Goal: Task Accomplishment & Management: Complete application form

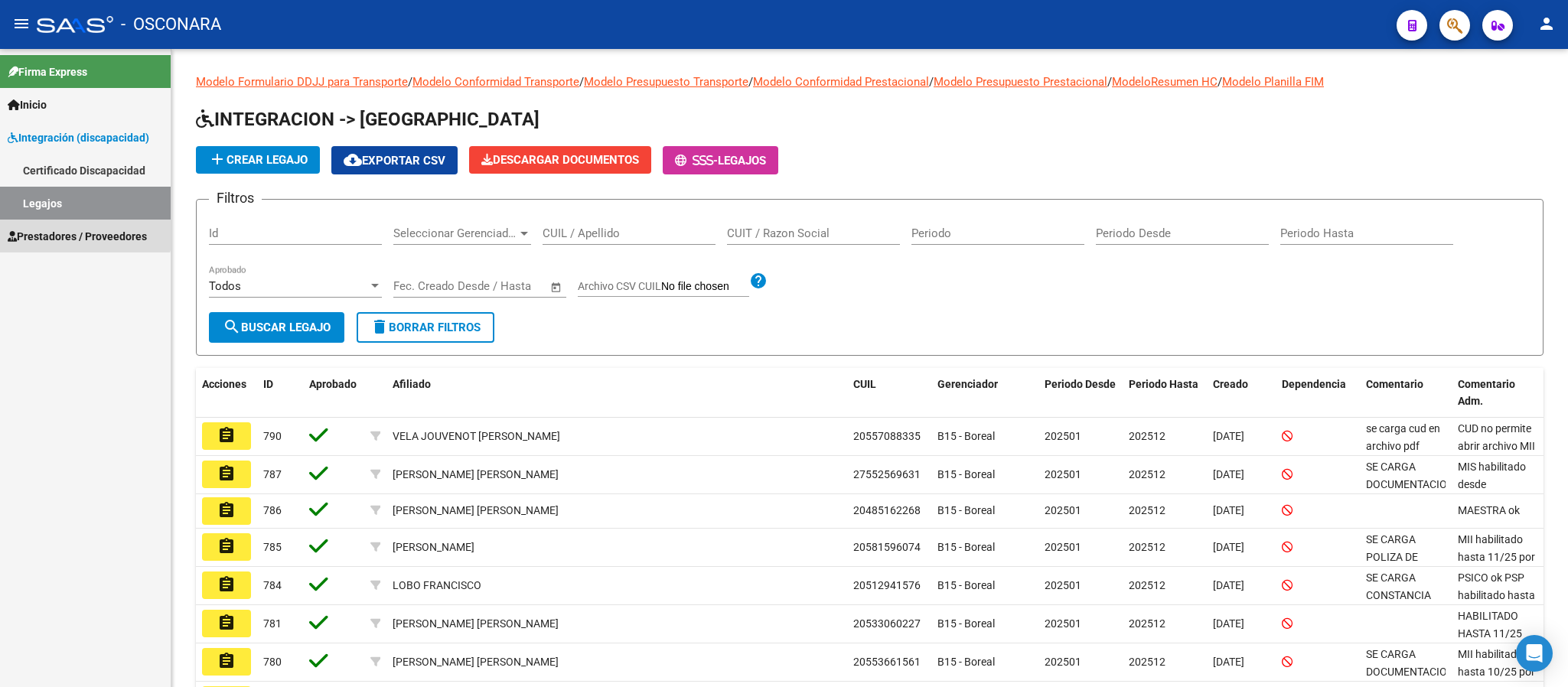
click at [63, 228] on span "Prestadores / Proveedores" at bounding box center [77, 236] width 139 height 17
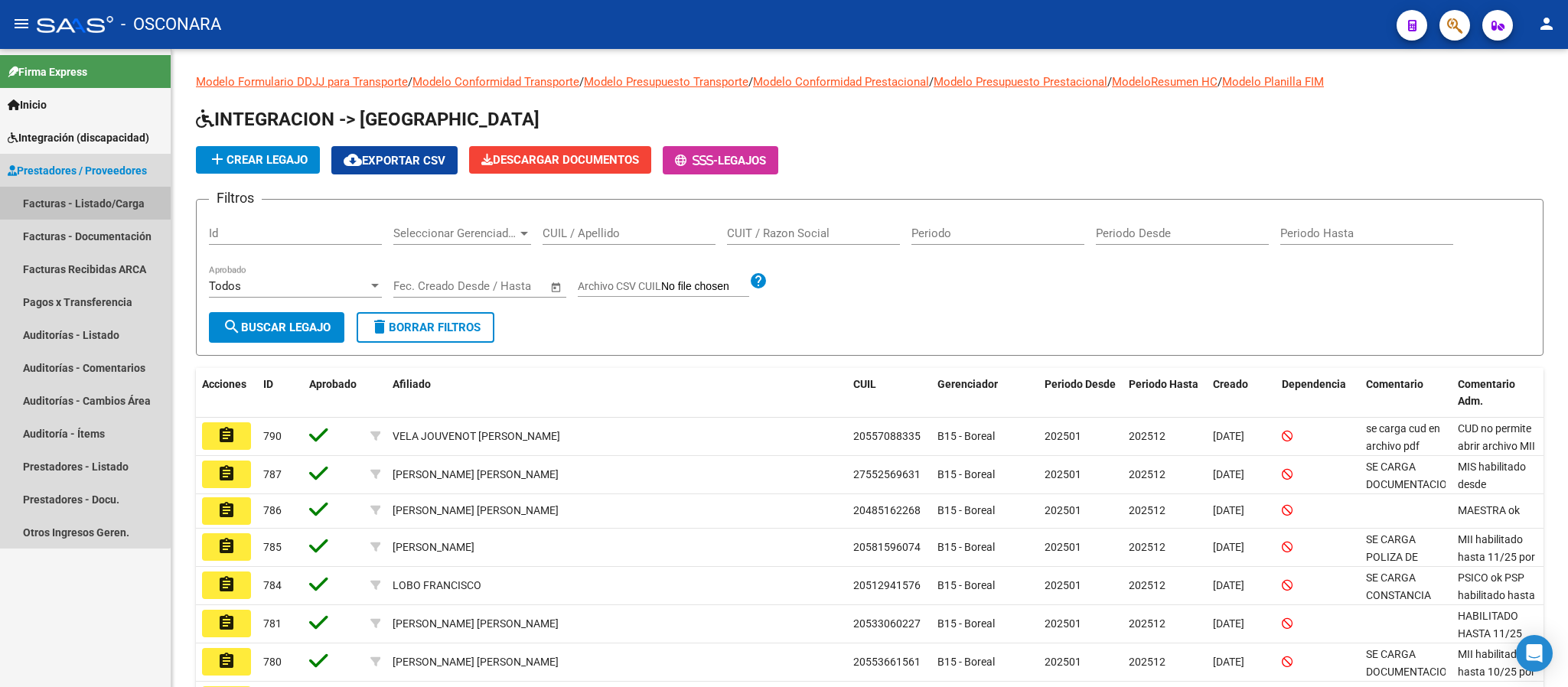
click at [71, 204] on link "Facturas - Listado/Carga" at bounding box center [85, 203] width 171 height 33
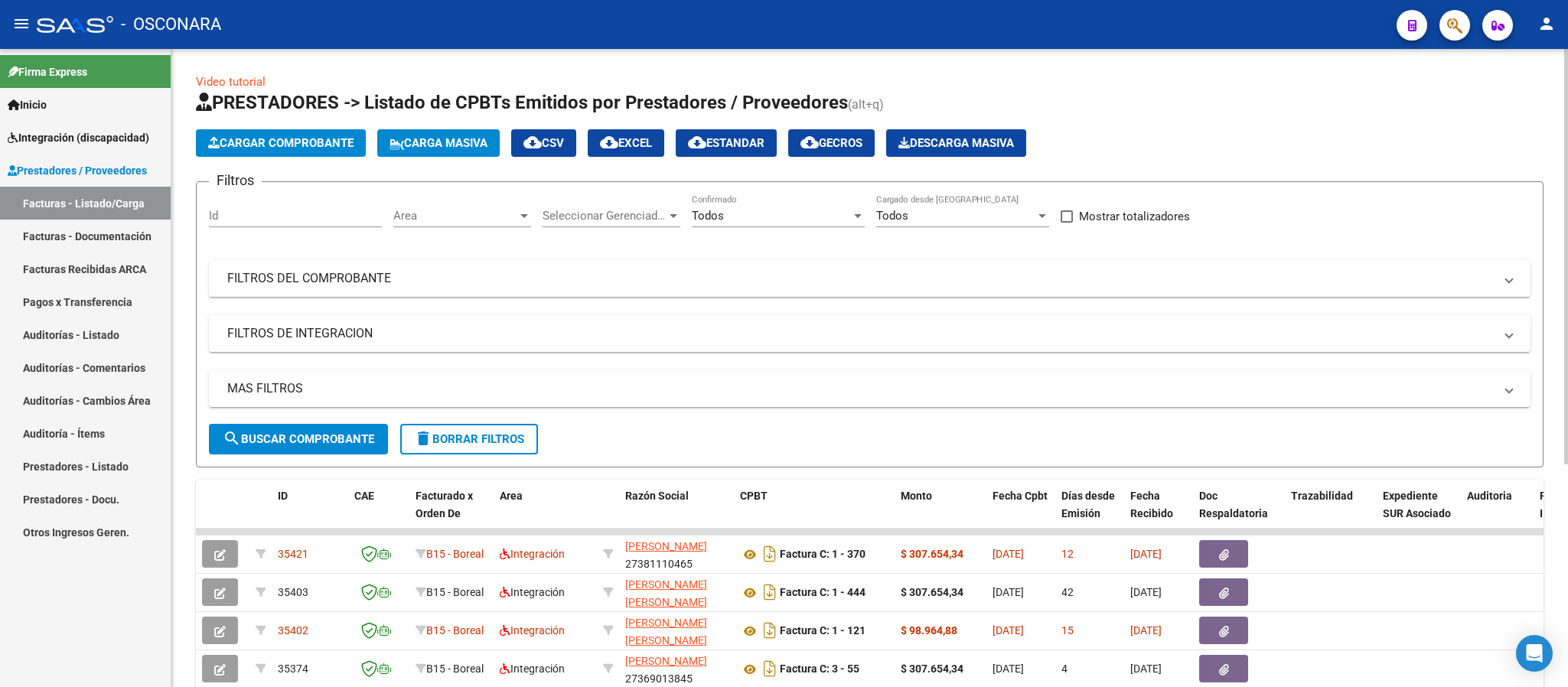
click at [643, 206] on div "Seleccionar Gerenciador Seleccionar Gerenciador" at bounding box center [612, 210] width 138 height 33
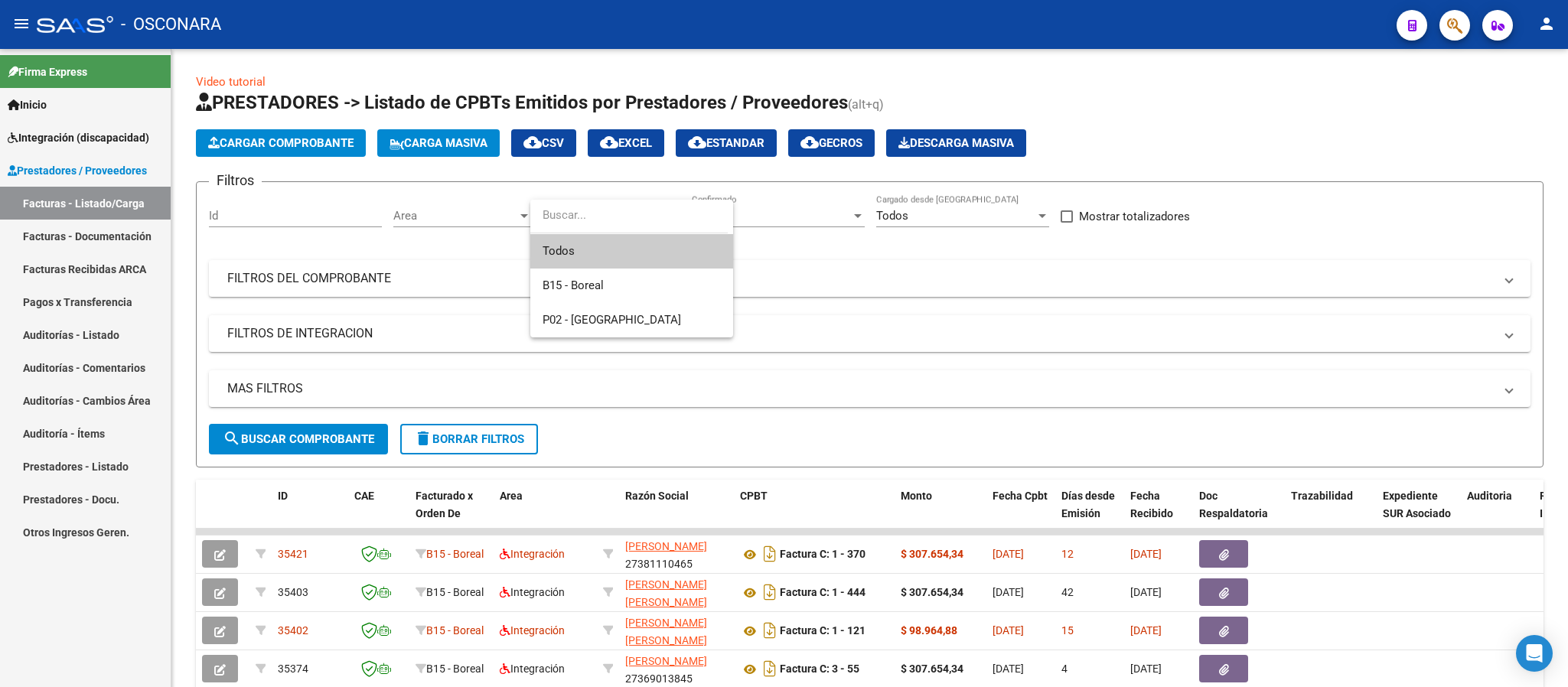
click at [495, 213] on div at bounding box center [784, 344] width 1568 height 687
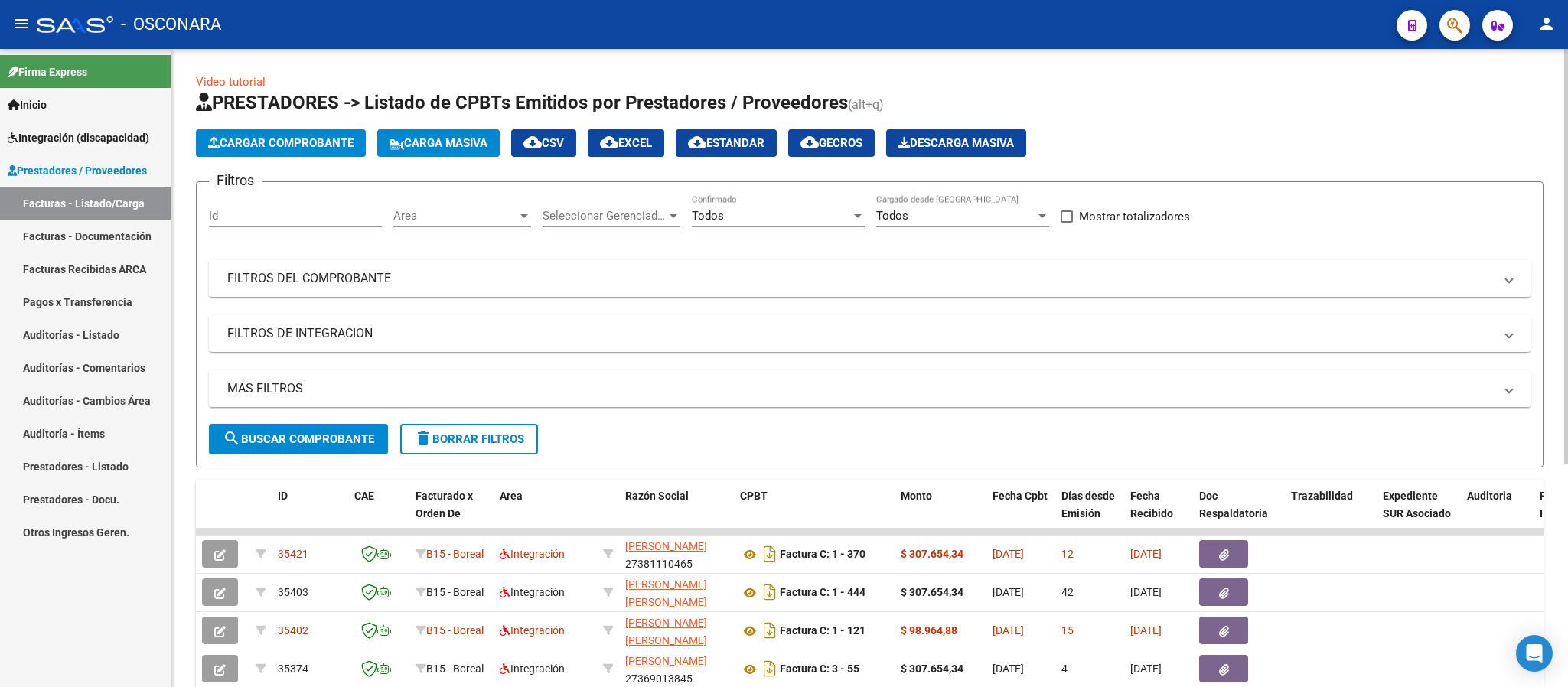
click at [455, 213] on span "Area" at bounding box center [455, 215] width 124 height 14
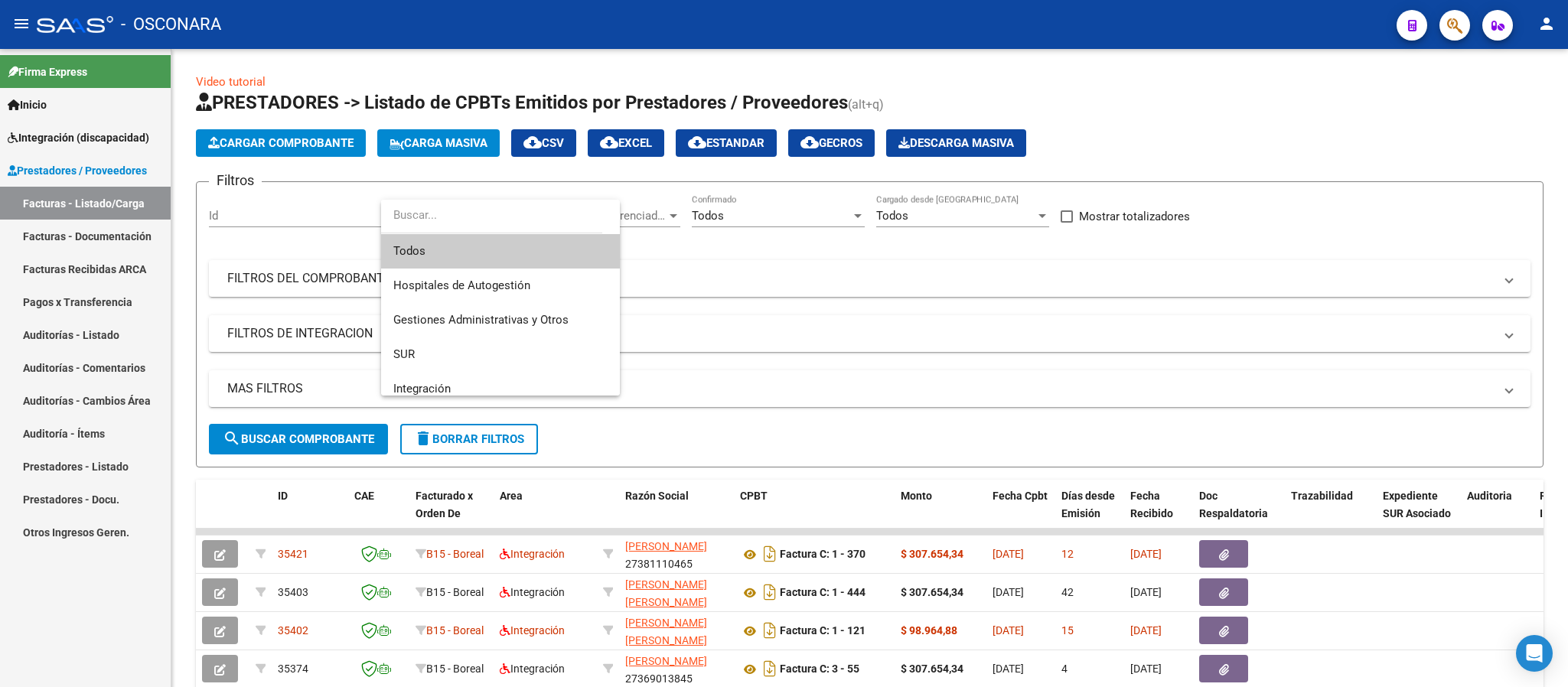
click at [845, 283] on div at bounding box center [784, 344] width 1568 height 687
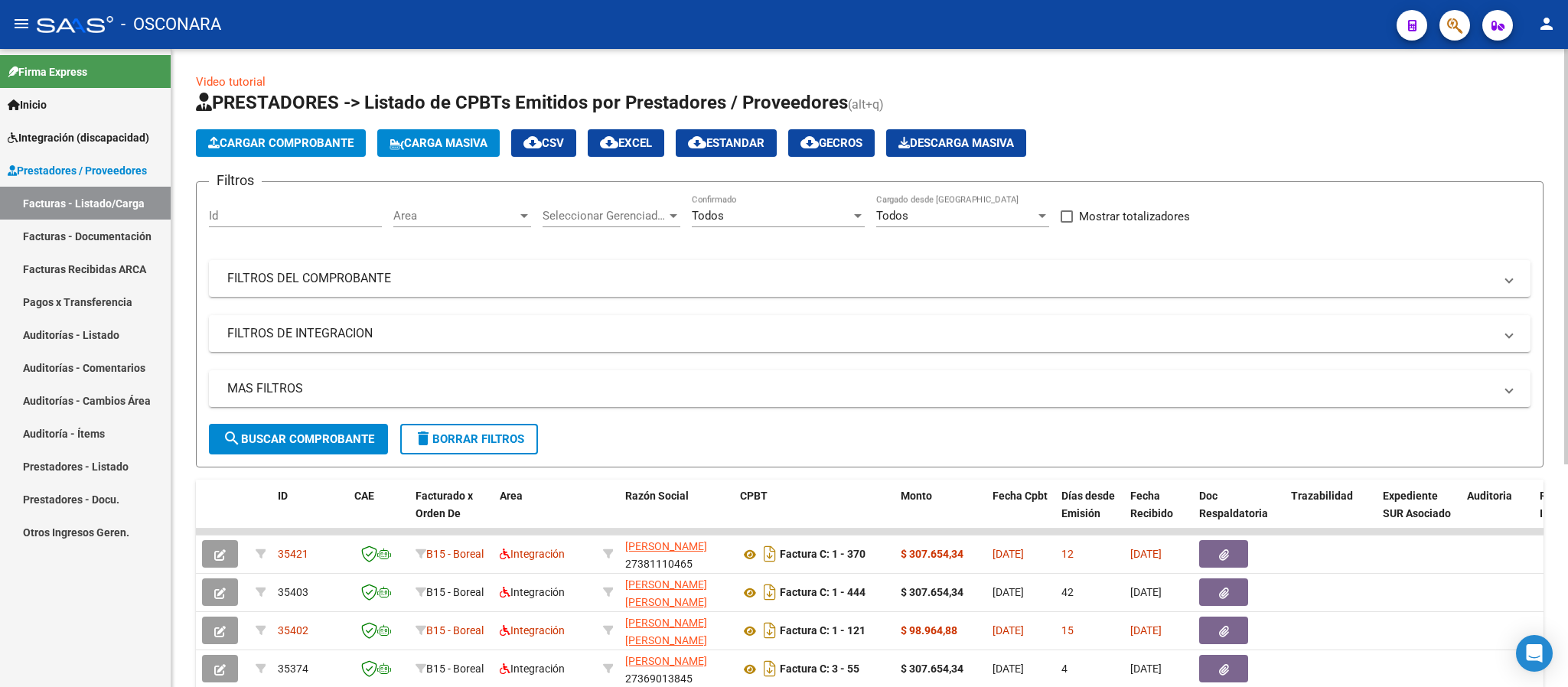
click at [647, 138] on span "cloud_download EXCEL" at bounding box center [625, 143] width 52 height 14
click at [490, 211] on span "Area" at bounding box center [455, 215] width 124 height 14
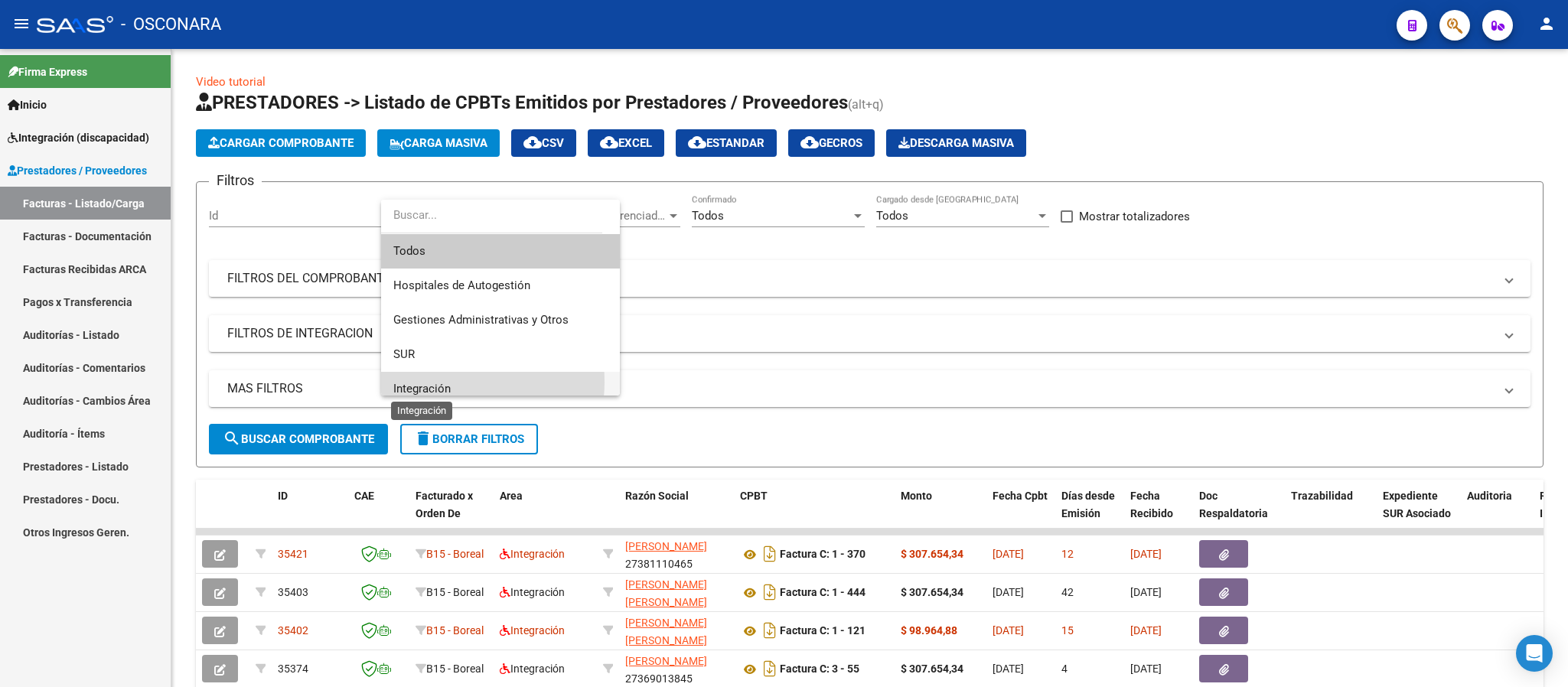
click at [436, 382] on span "Integración" at bounding box center [422, 388] width 57 height 14
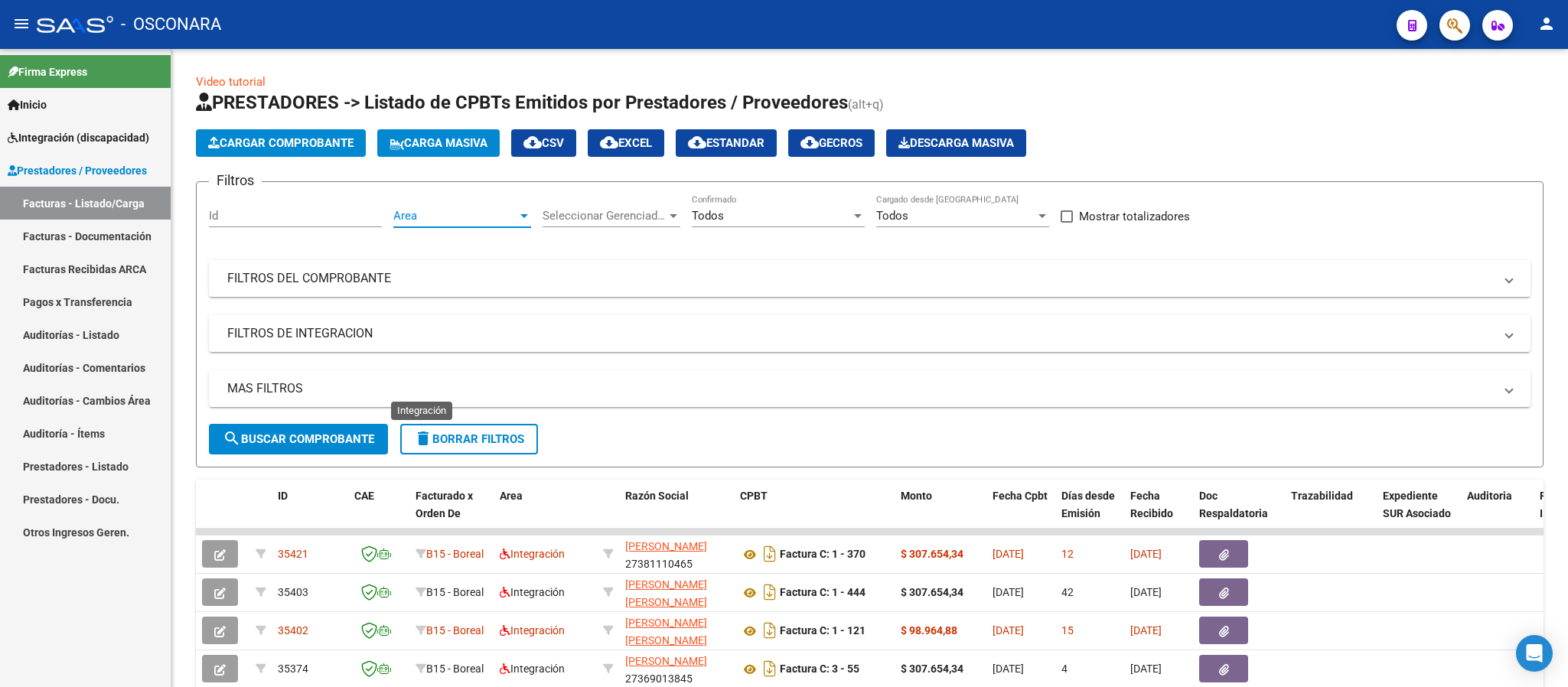
scroll to position [10, 0]
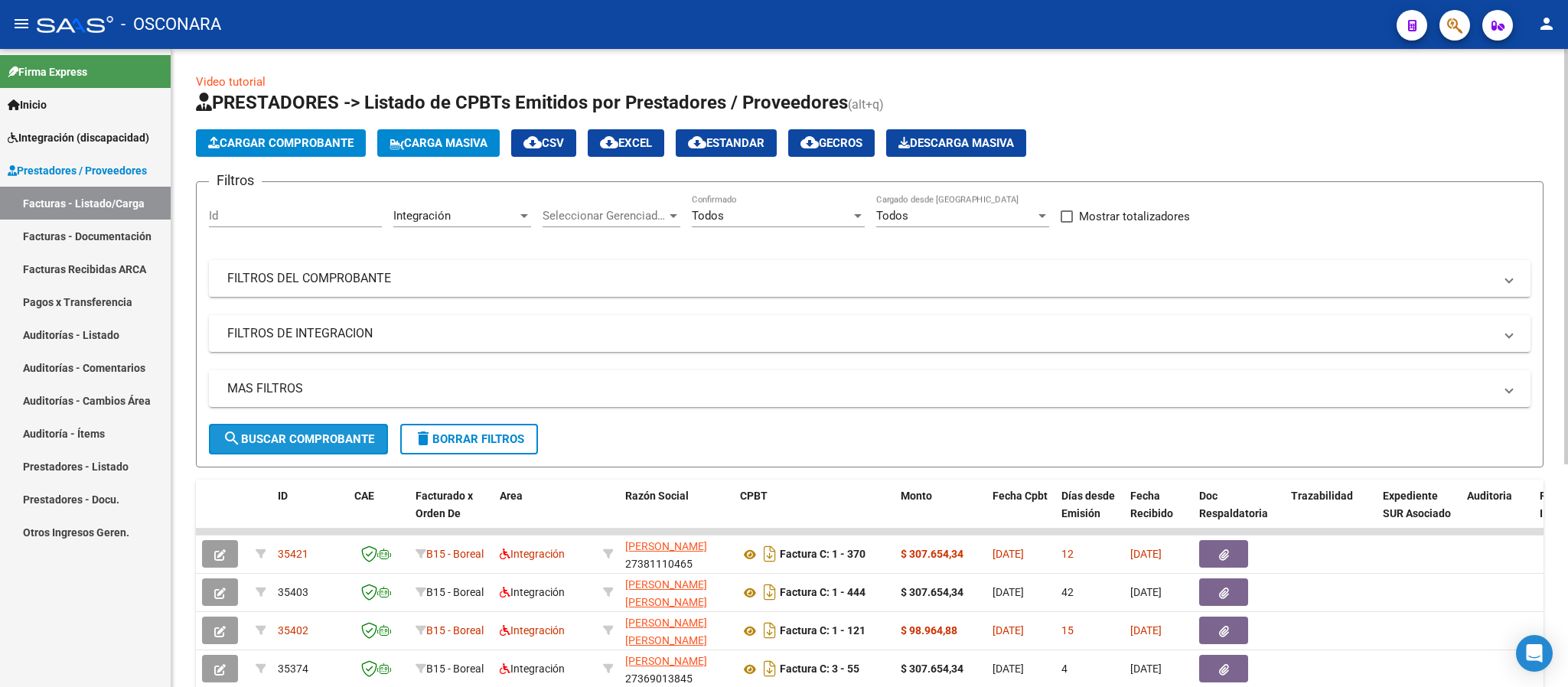
click at [312, 454] on button "search Buscar Comprobante" at bounding box center [298, 439] width 179 height 30
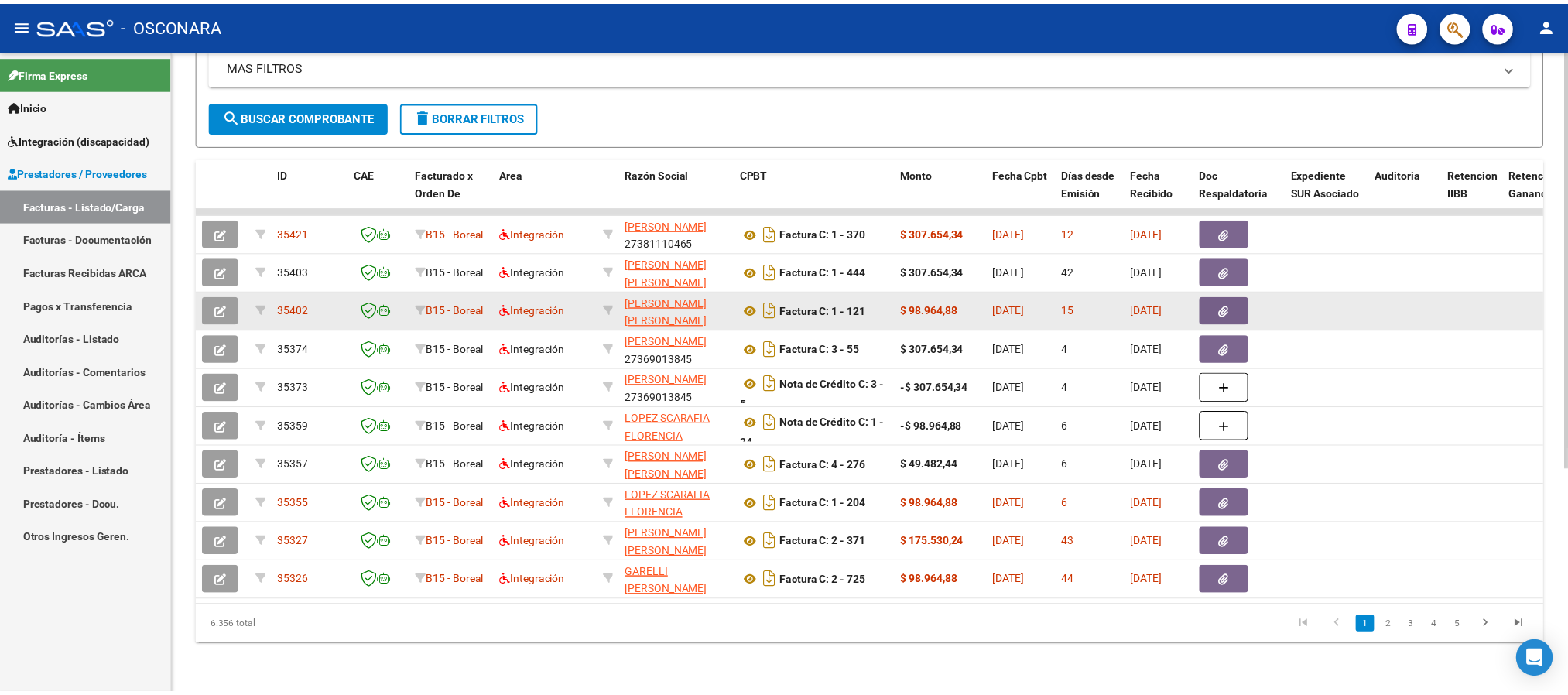
scroll to position [0, 0]
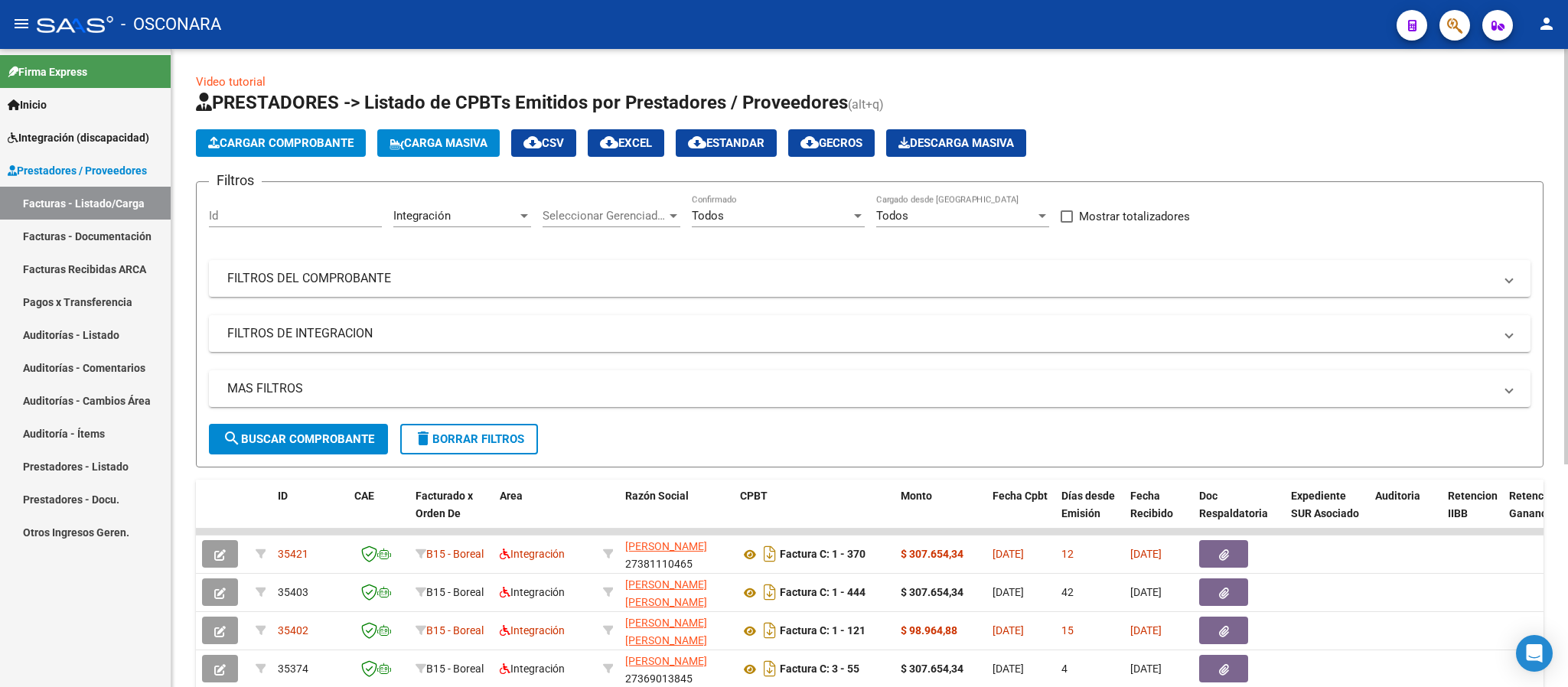
click at [658, 150] on button "cloud_download EXCEL" at bounding box center [625, 143] width 76 height 27
click at [334, 216] on input "Id" at bounding box center [295, 215] width 173 height 14
paste input "35089"
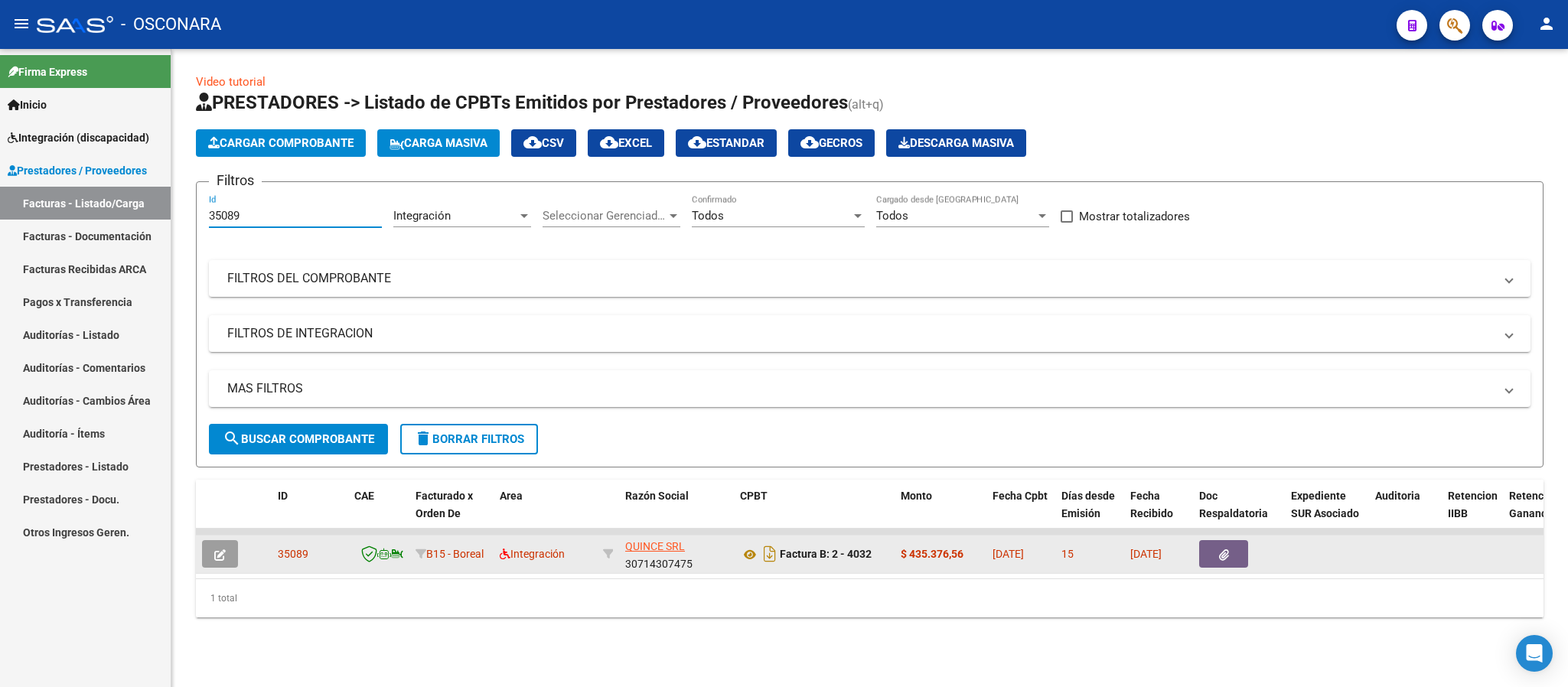
type input "35089"
click at [222, 551] on icon "button" at bounding box center [220, 555] width 11 height 11
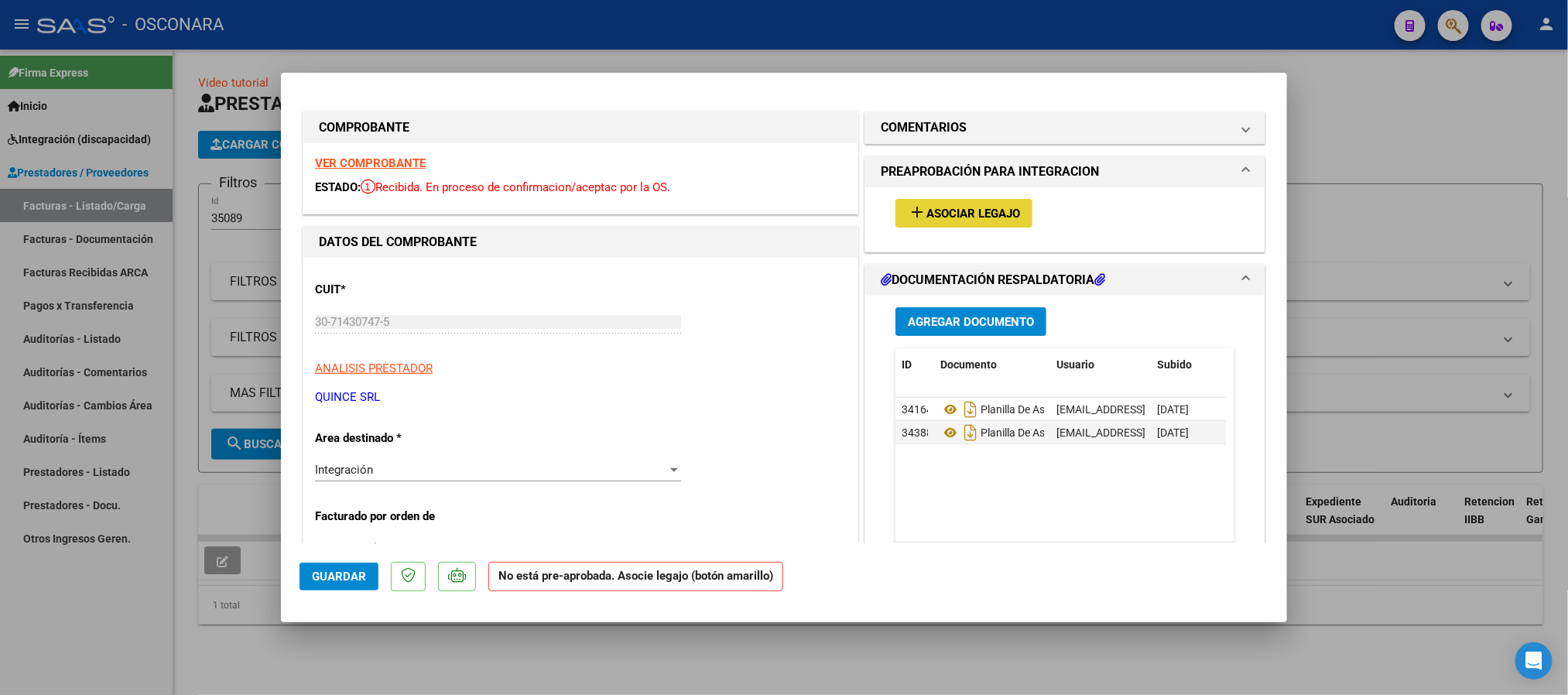
click at [983, 214] on span "Asociar Legajo" at bounding box center [973, 213] width 93 height 14
click at [412, 167] on strong "VER COMPROBANTE" at bounding box center [370, 163] width 110 height 14
click at [985, 214] on span "Asociar Legajo" at bounding box center [973, 213] width 93 height 14
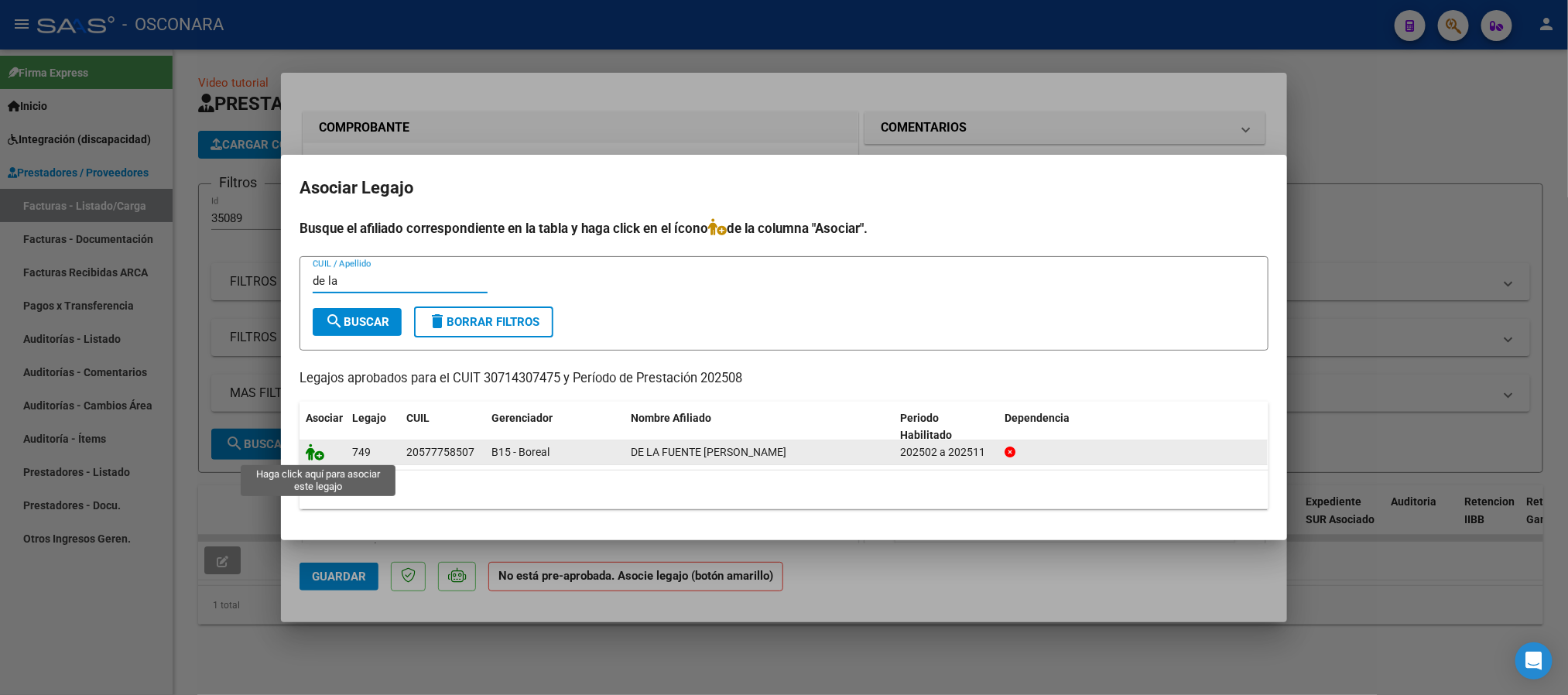
type input "de la"
click at [316, 453] on icon at bounding box center [314, 451] width 19 height 17
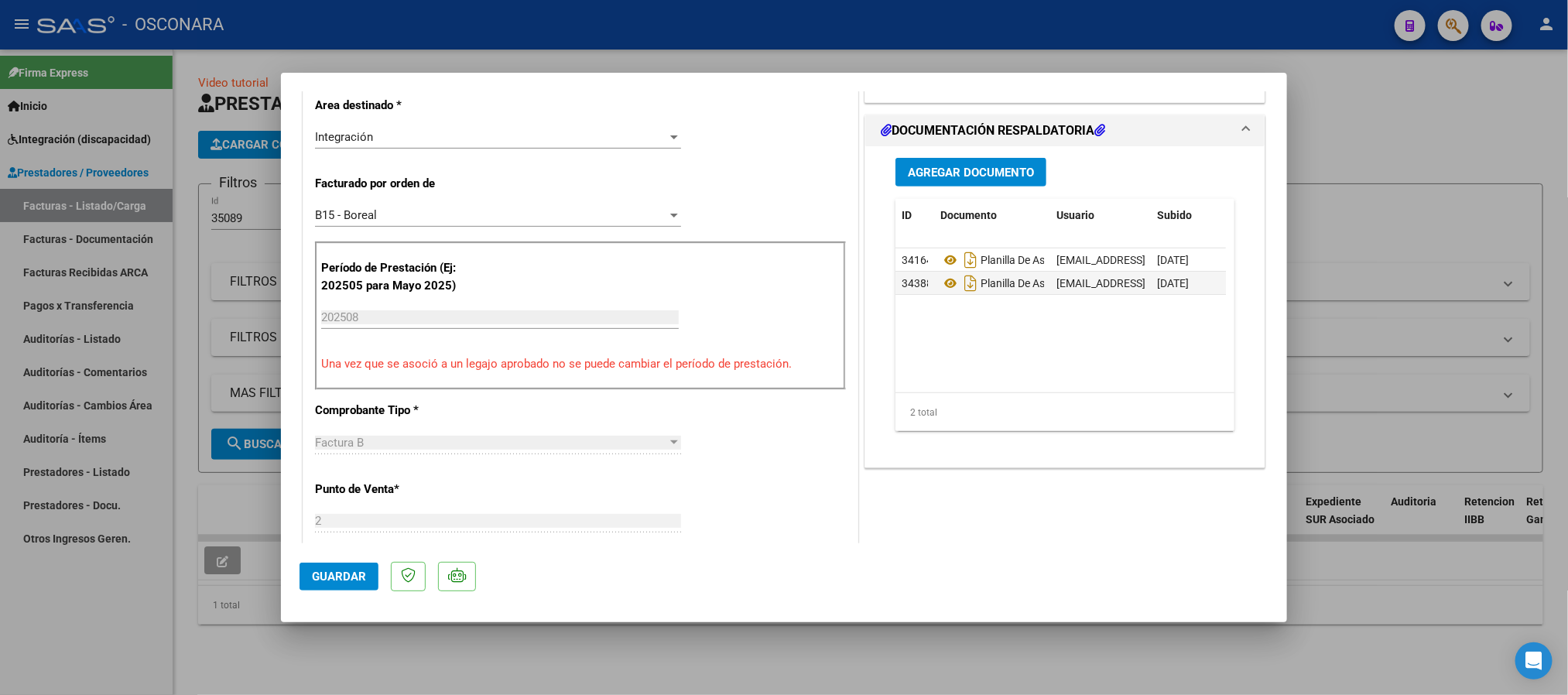
scroll to position [348, 0]
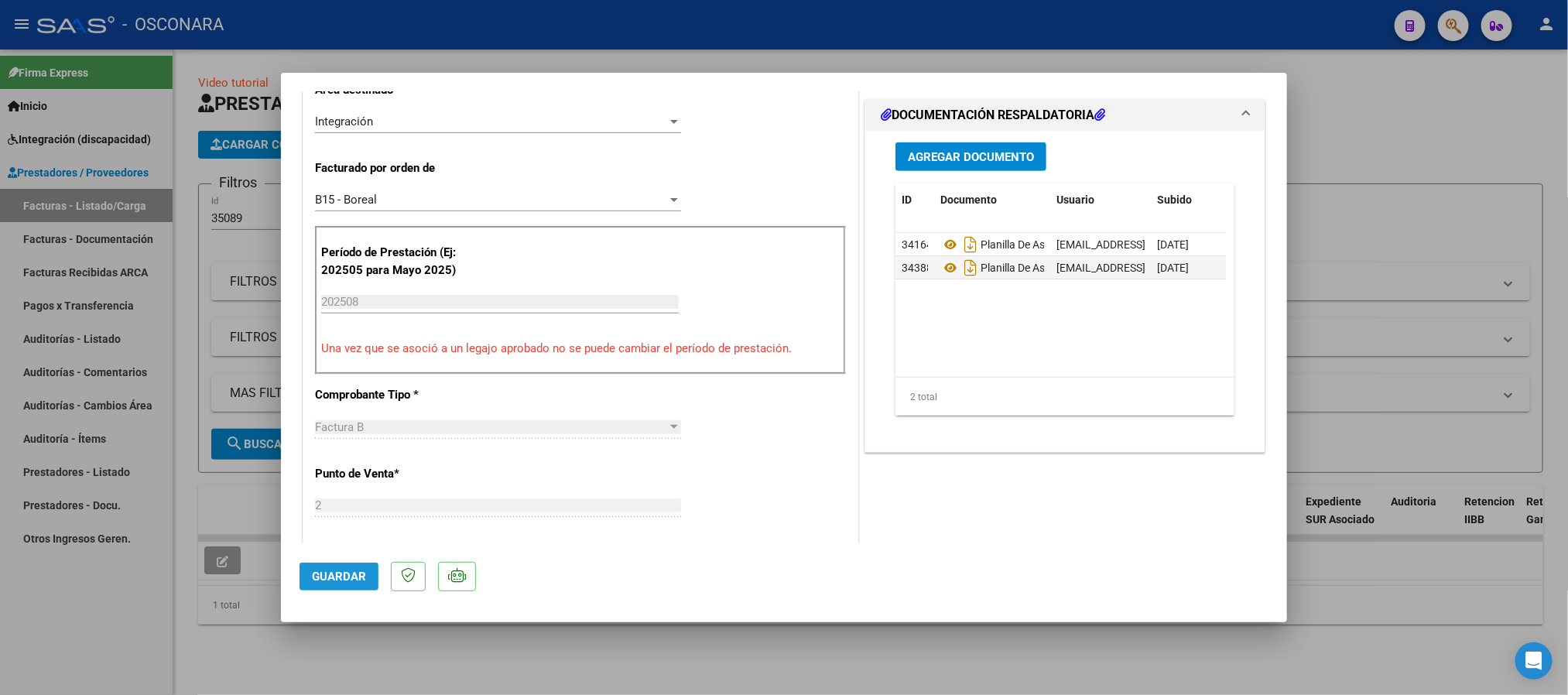
click at [369, 573] on button "Guardar" at bounding box center [339, 576] width 79 height 28
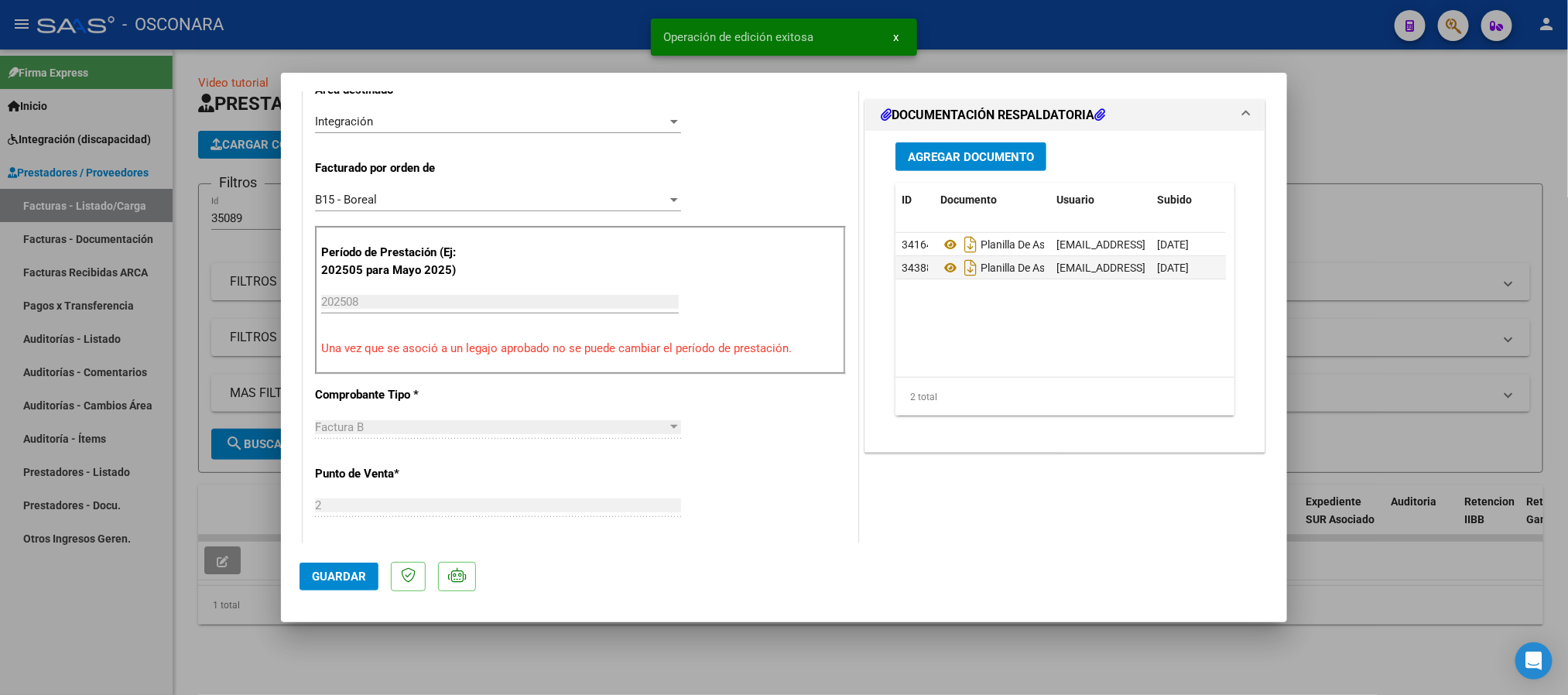
type input "$ 0,00"
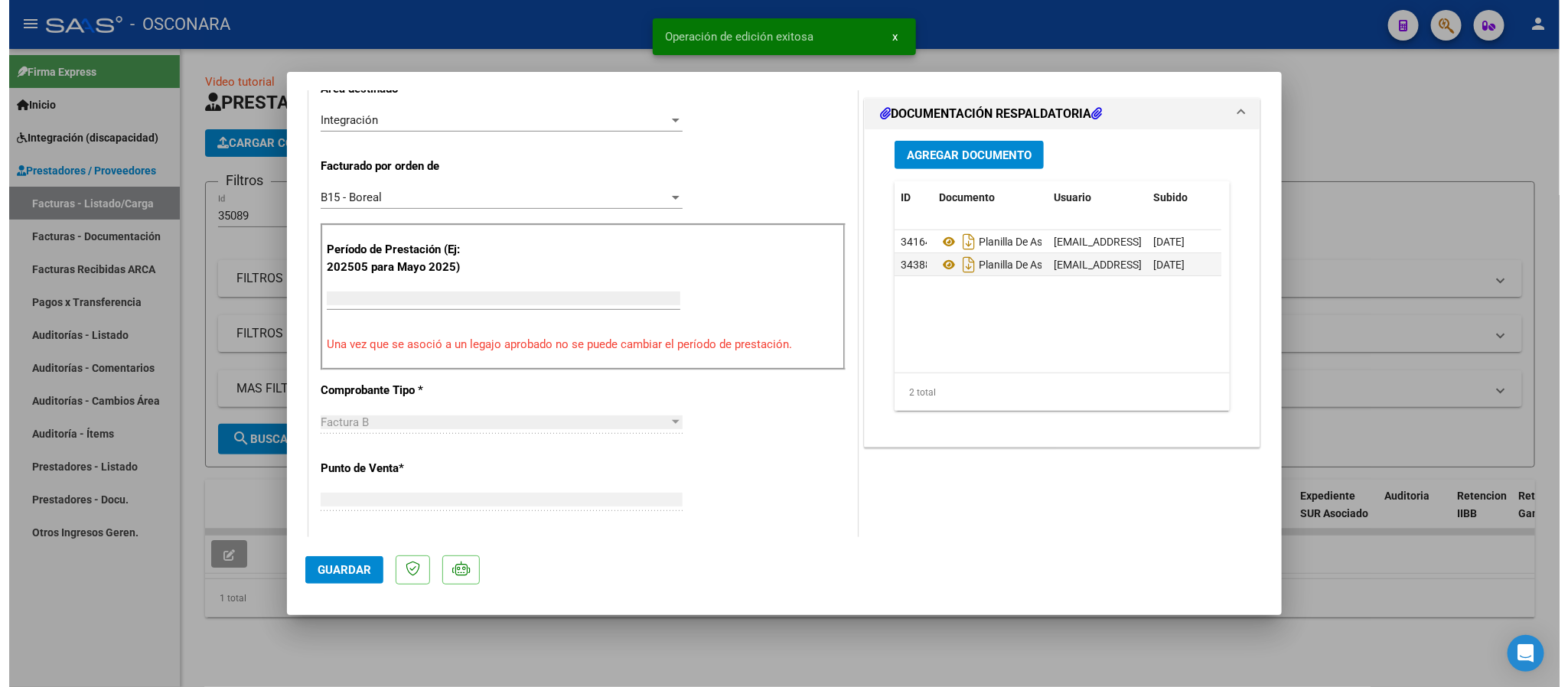
scroll to position [352, 0]
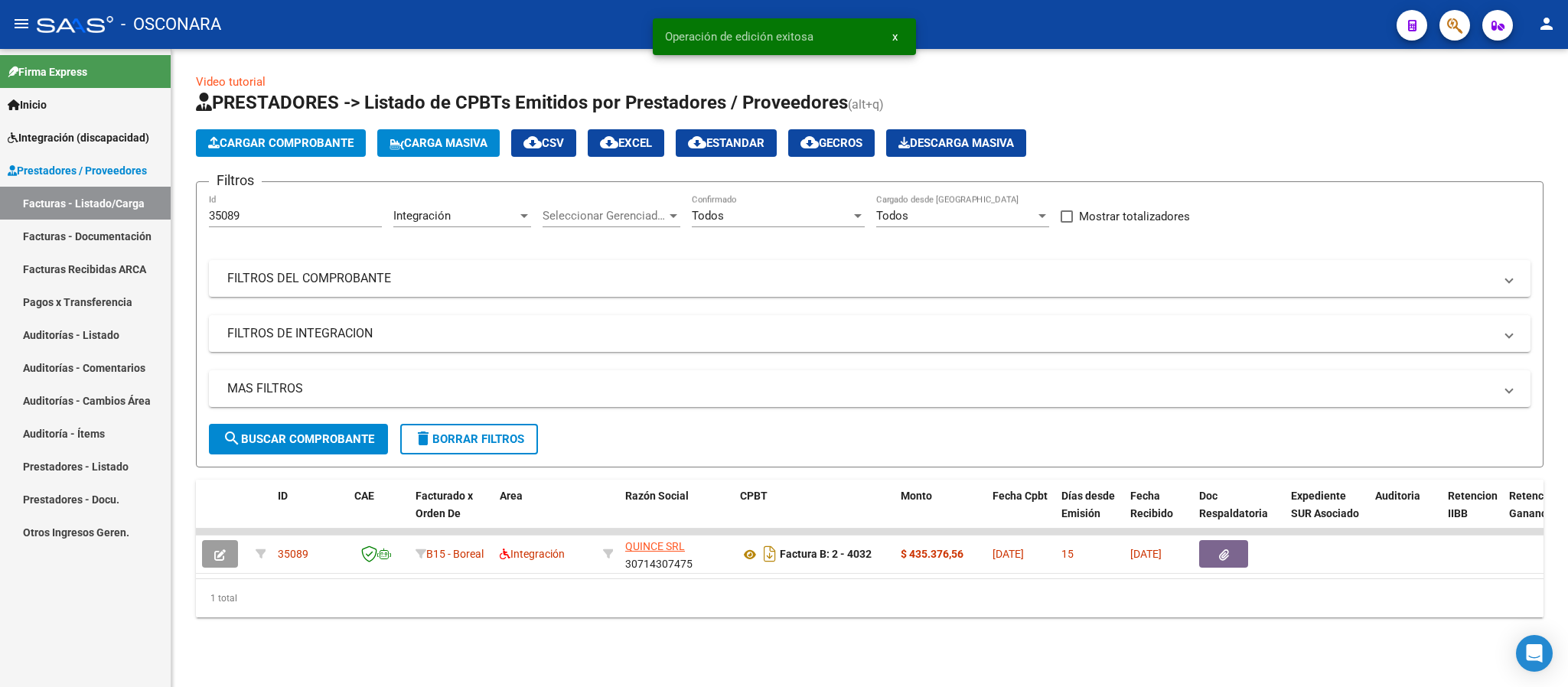
click at [287, 219] on input "35089" at bounding box center [295, 215] width 173 height 14
click at [285, 219] on input "35089" at bounding box center [295, 215] width 173 height 14
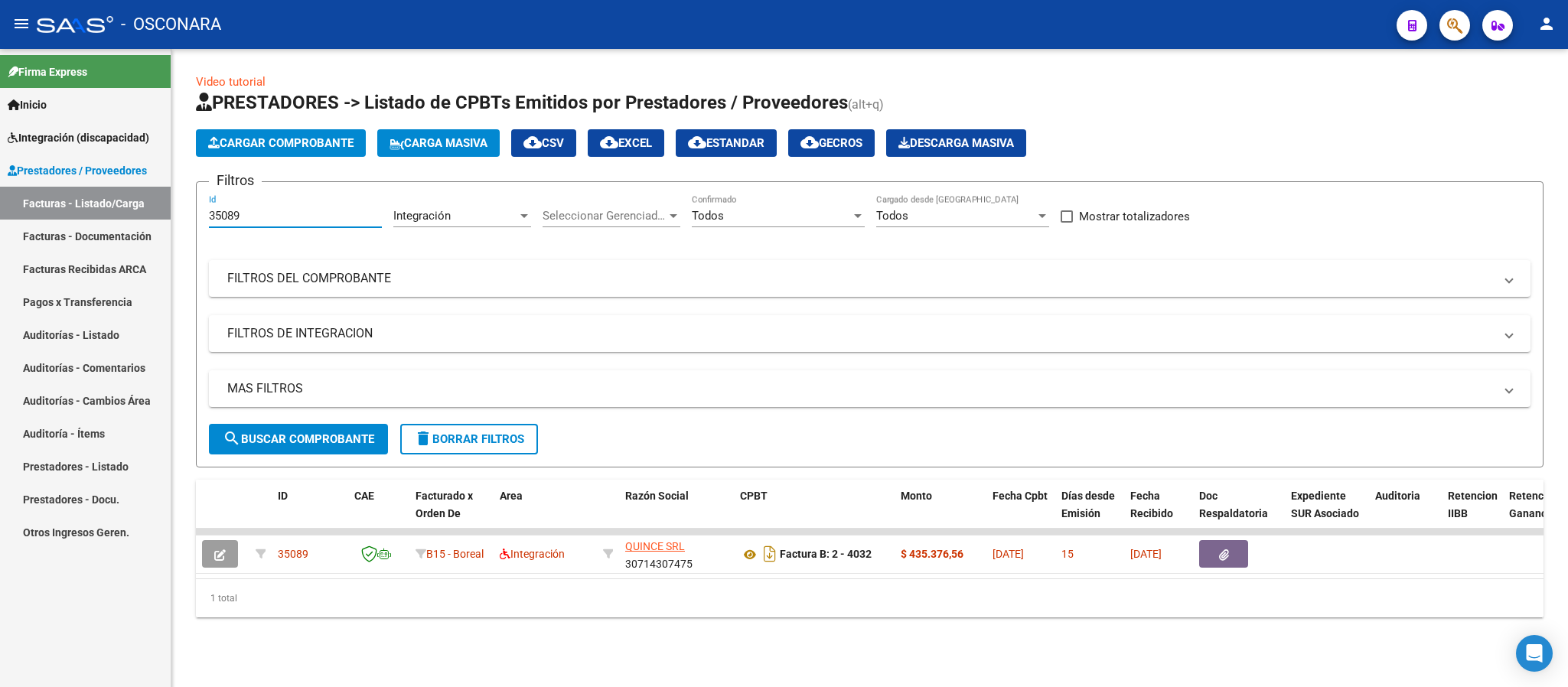
click at [285, 219] on input "35089" at bounding box center [295, 215] width 173 height 14
paste input "92"
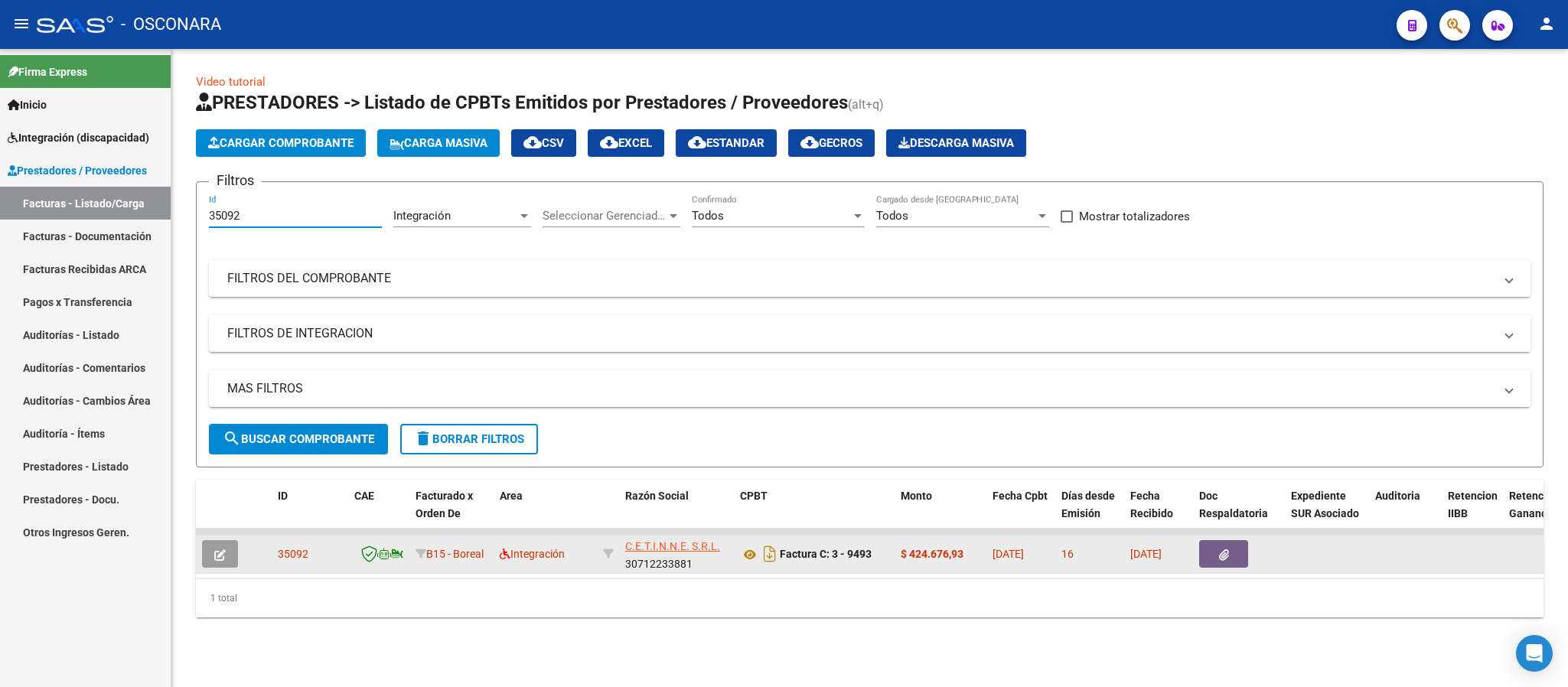
type input "35092"
click at [220, 556] on icon "button" at bounding box center [220, 555] width 11 height 11
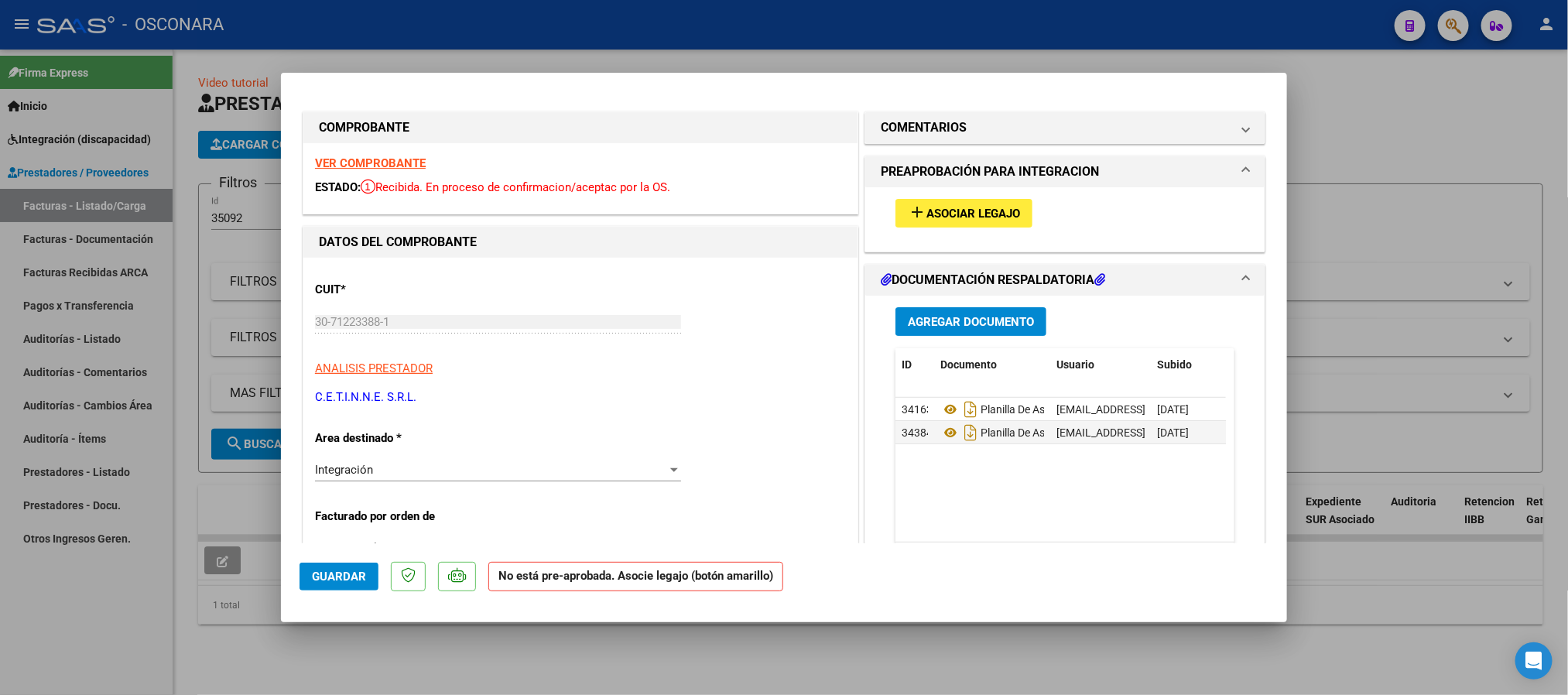
click at [1008, 219] on span "Asociar Legajo" at bounding box center [973, 213] width 93 height 14
click at [374, 162] on strong "VER COMPROBANTE" at bounding box center [370, 163] width 110 height 14
click at [966, 200] on button "add Asociar Legajo" at bounding box center [964, 213] width 137 height 28
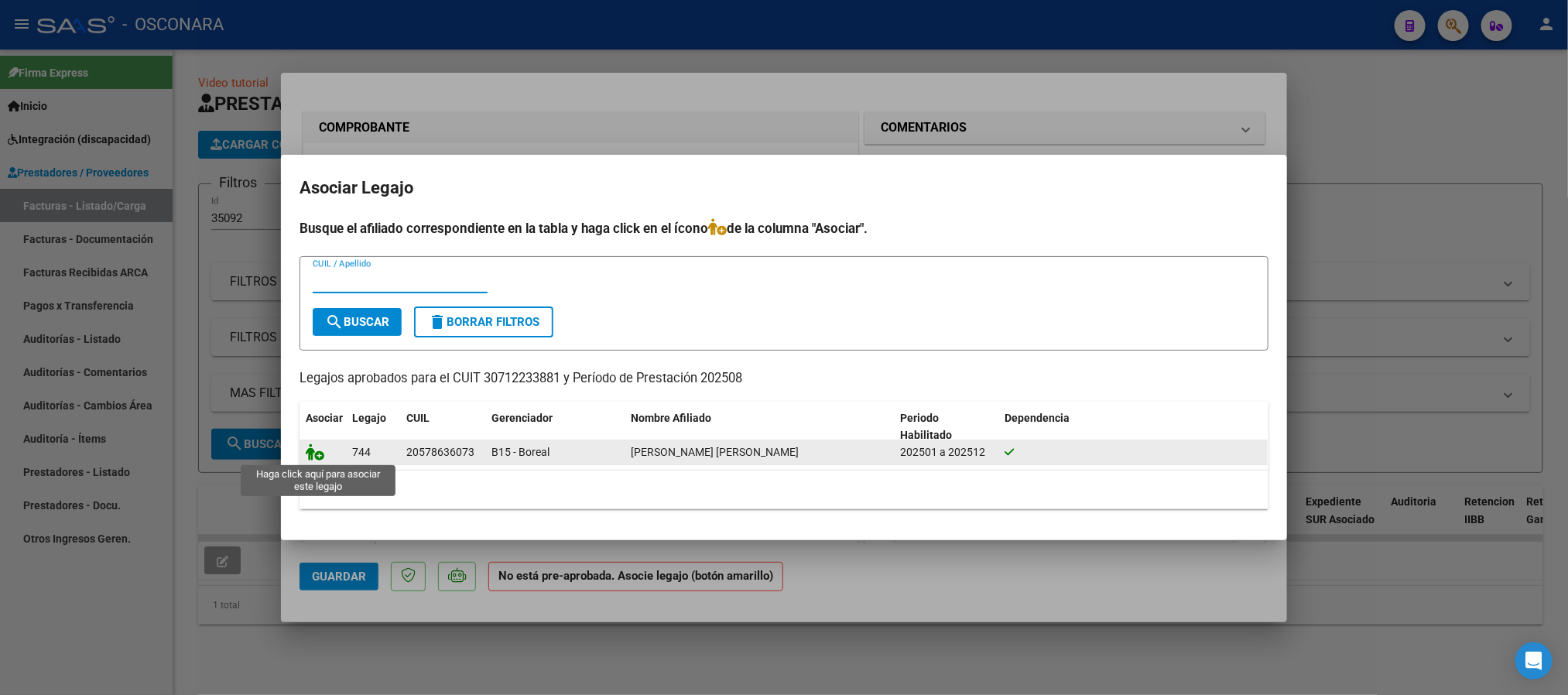
click at [322, 451] on icon at bounding box center [314, 451] width 19 height 17
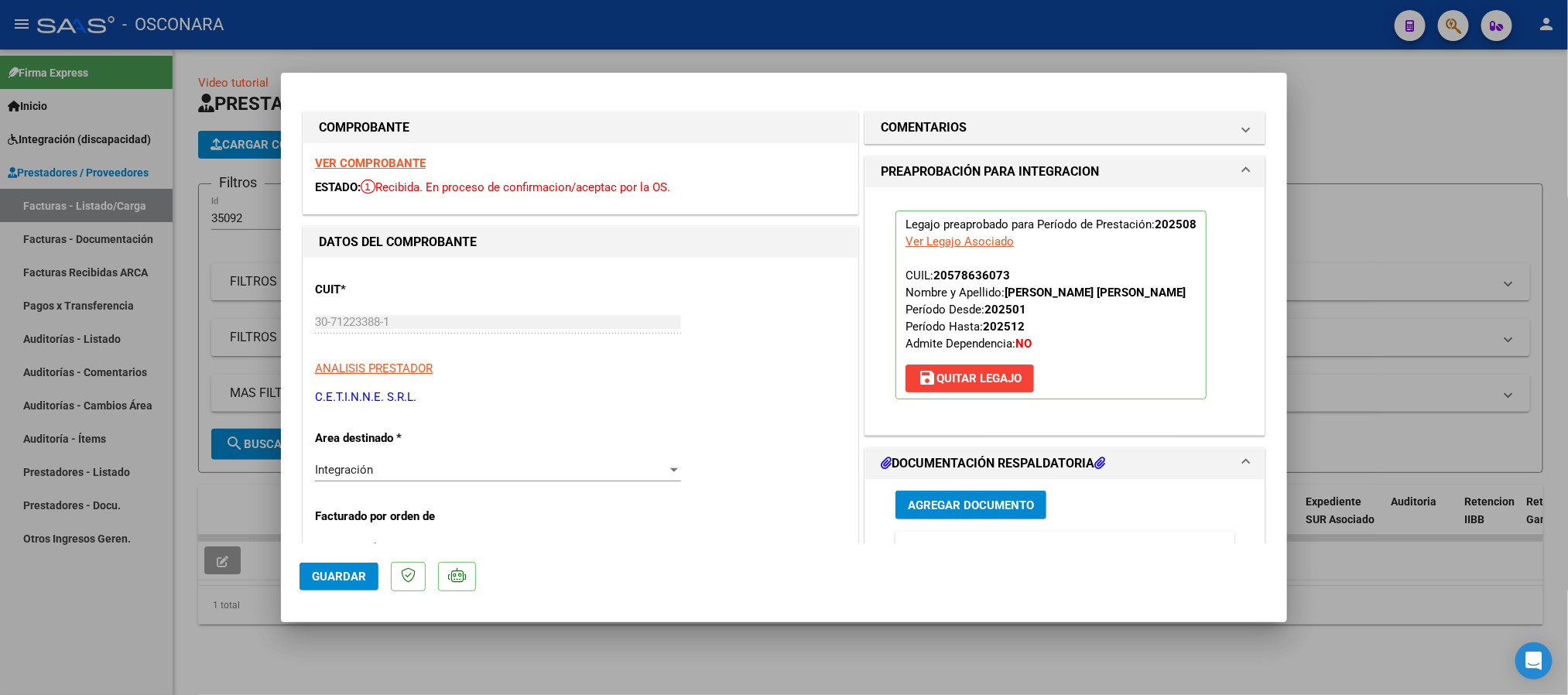
click at [313, 574] on span "Guardar" at bounding box center [339, 576] width 54 height 14
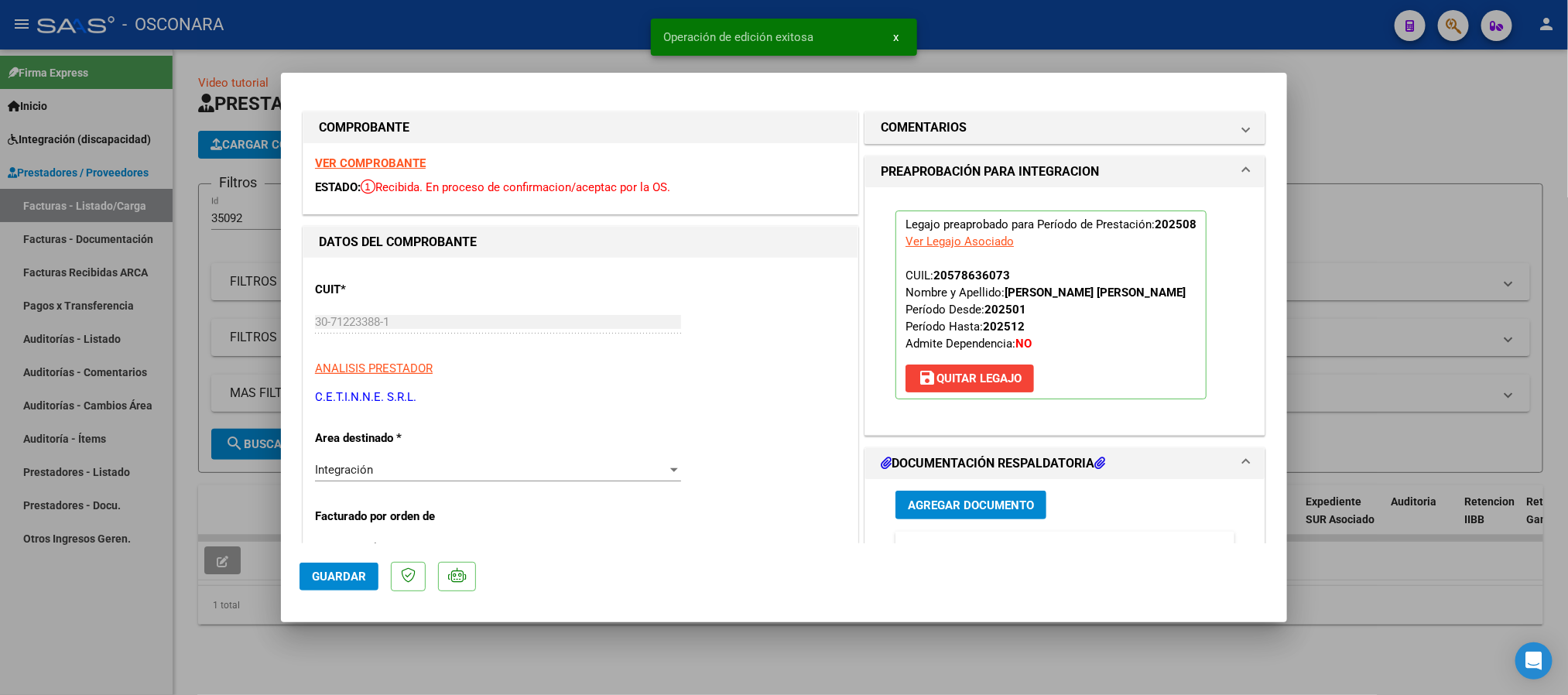
type input "$ 0,00"
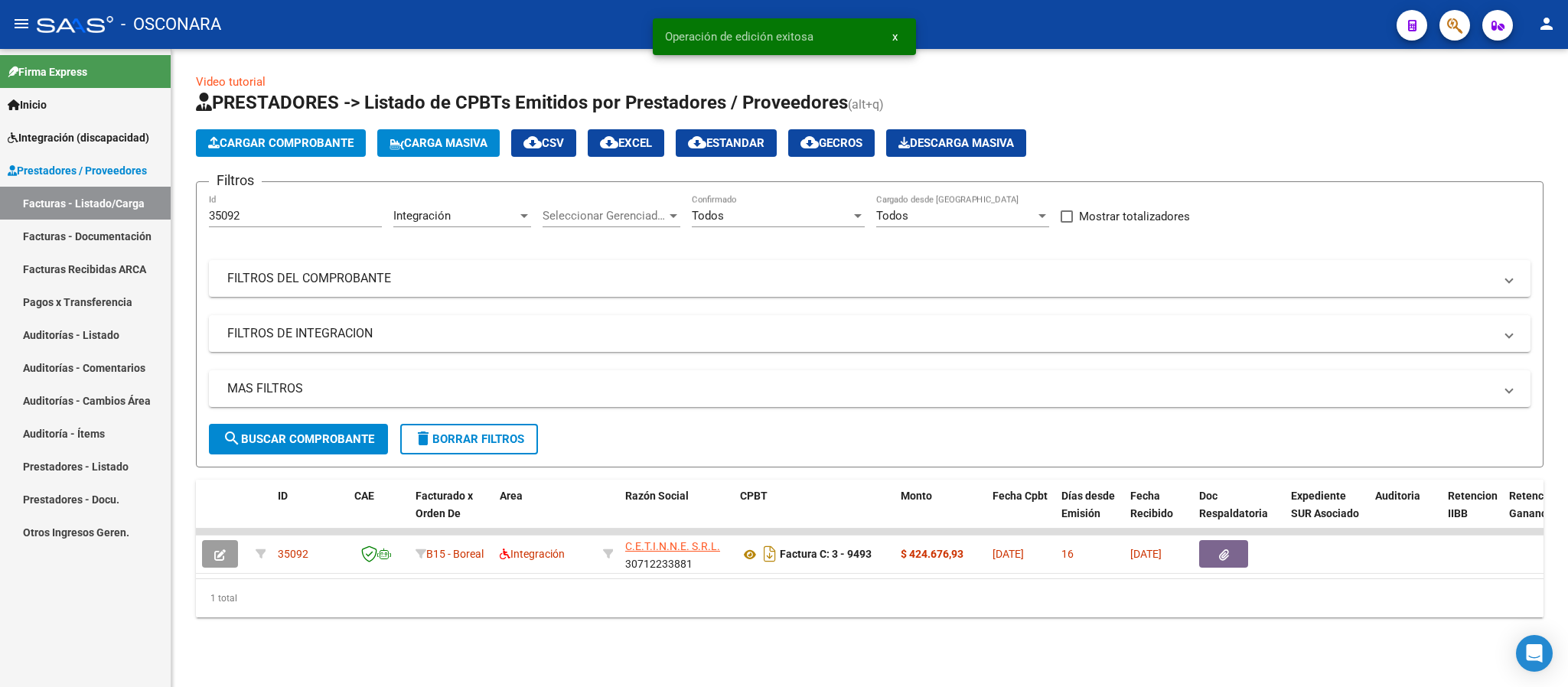
click at [233, 211] on input "35092" at bounding box center [295, 215] width 173 height 14
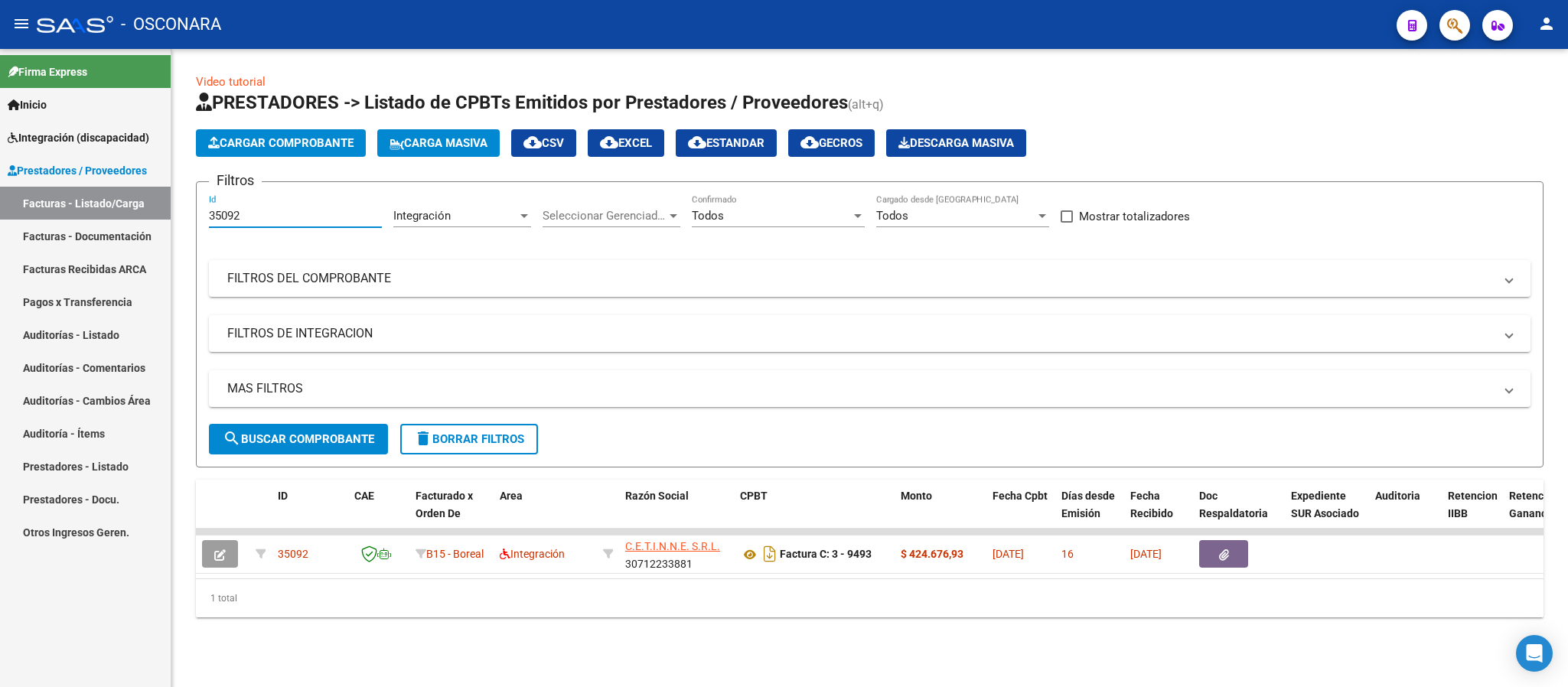
paste input "113"
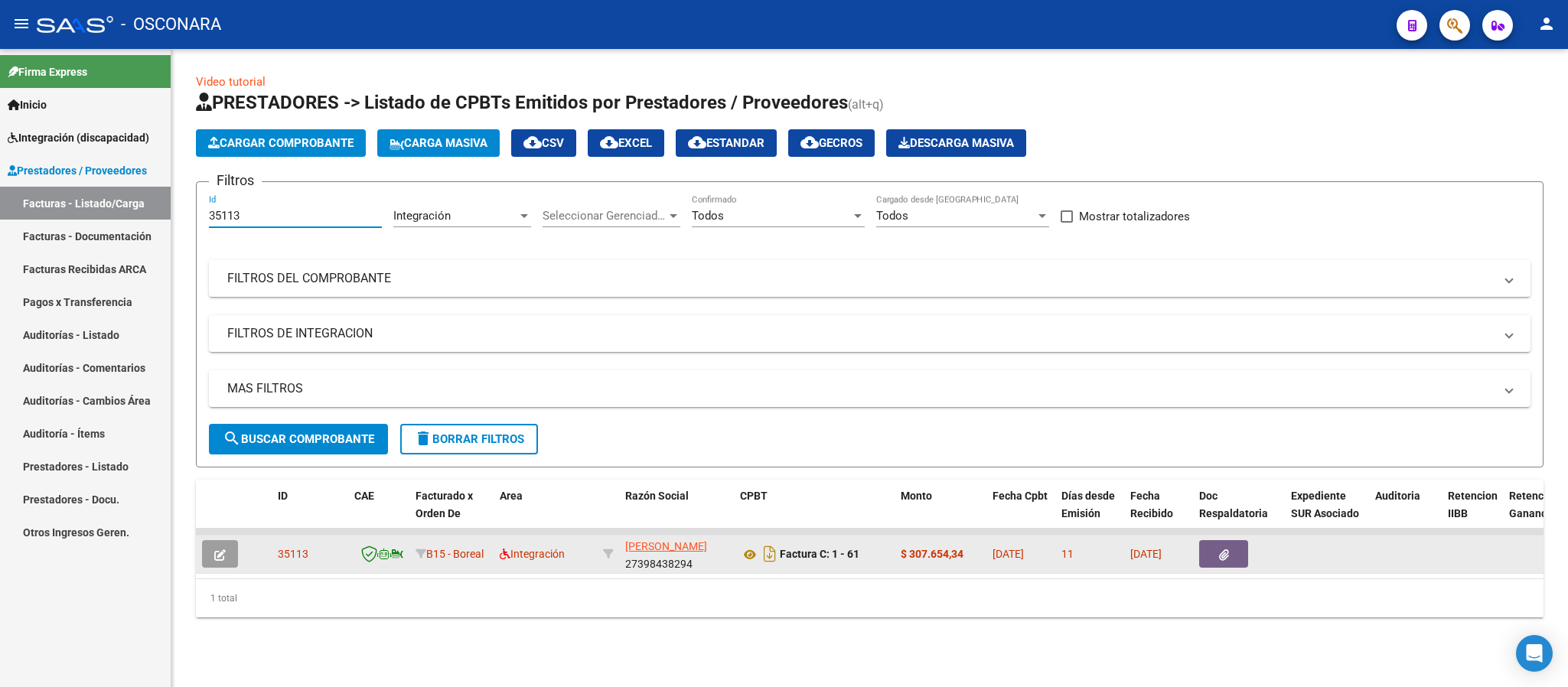
type input "35113"
click at [219, 547] on span "button" at bounding box center [220, 553] width 11 height 14
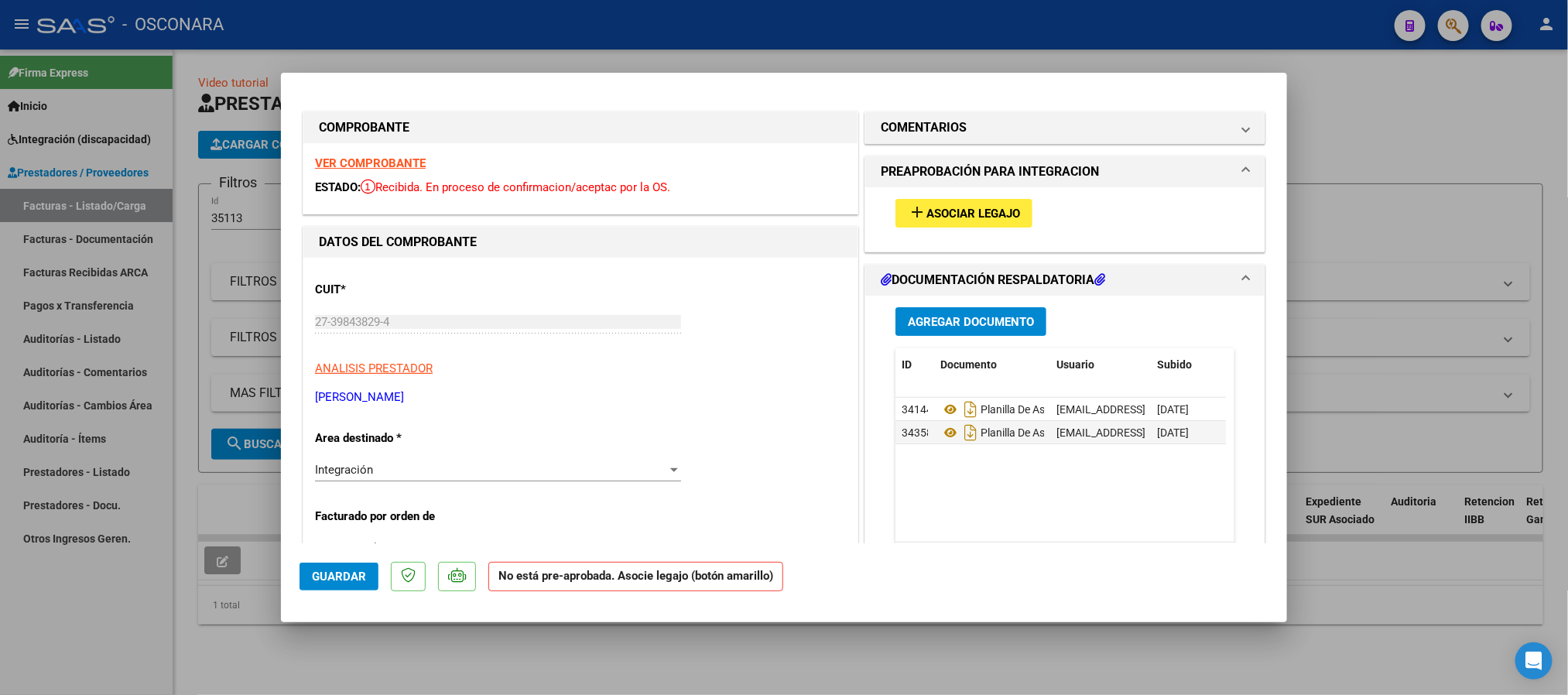
click at [969, 196] on div "add Asociar Legajo" at bounding box center [1065, 214] width 362 height 52
click at [1011, 214] on span "Asociar Legajo" at bounding box center [973, 213] width 93 height 14
click at [361, 161] on strong "VER COMPROBANTE" at bounding box center [370, 163] width 110 height 14
click at [1026, 130] on mat-panel-title "COMENTARIOS" at bounding box center [1056, 127] width 350 height 19
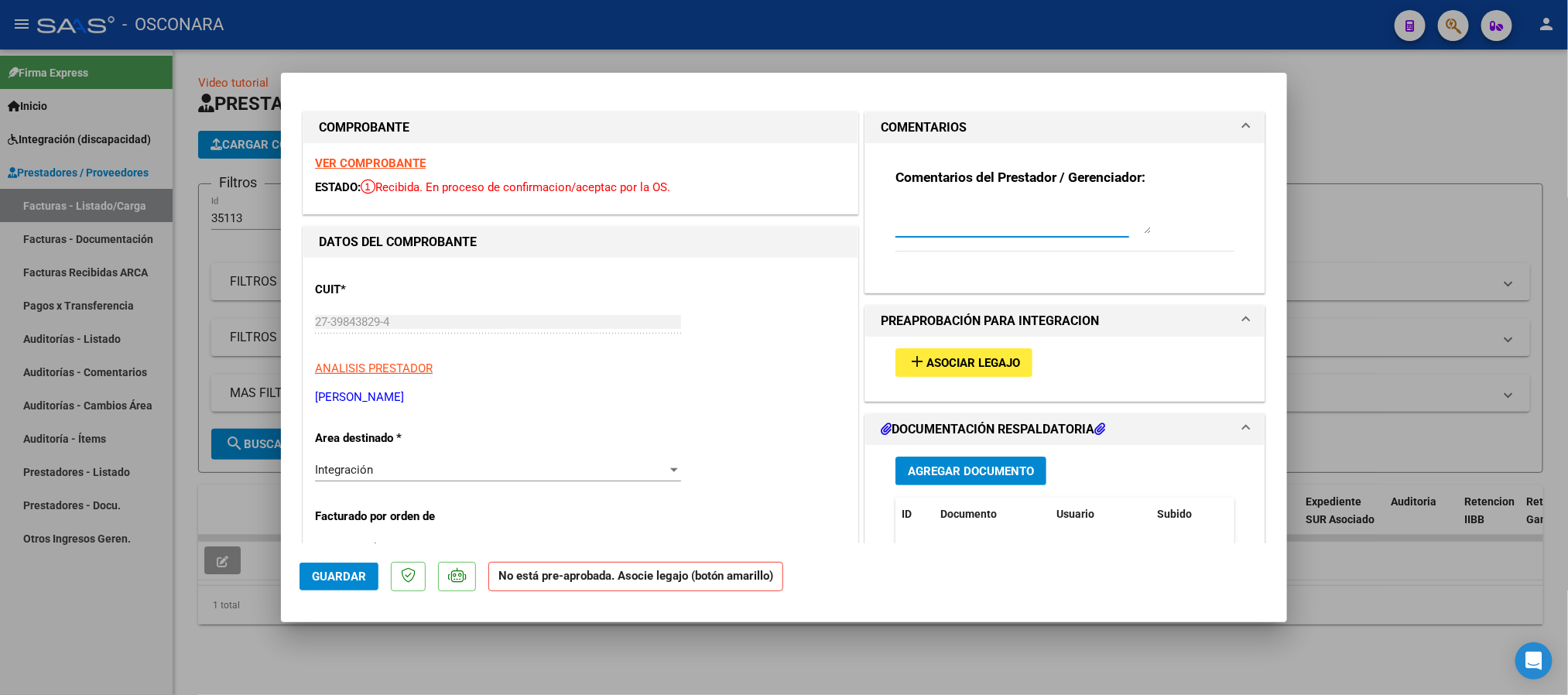
click at [991, 209] on textarea at bounding box center [1023, 218] width 256 height 31
type textarea "fontes ciro"
click at [326, 576] on span "Guardar" at bounding box center [339, 576] width 54 height 14
click at [1225, 223] on div "Comentarios del Prestador / Gerenciador: fontes ciro" at bounding box center [1065, 211] width 362 height 137
type input "$ 0,00"
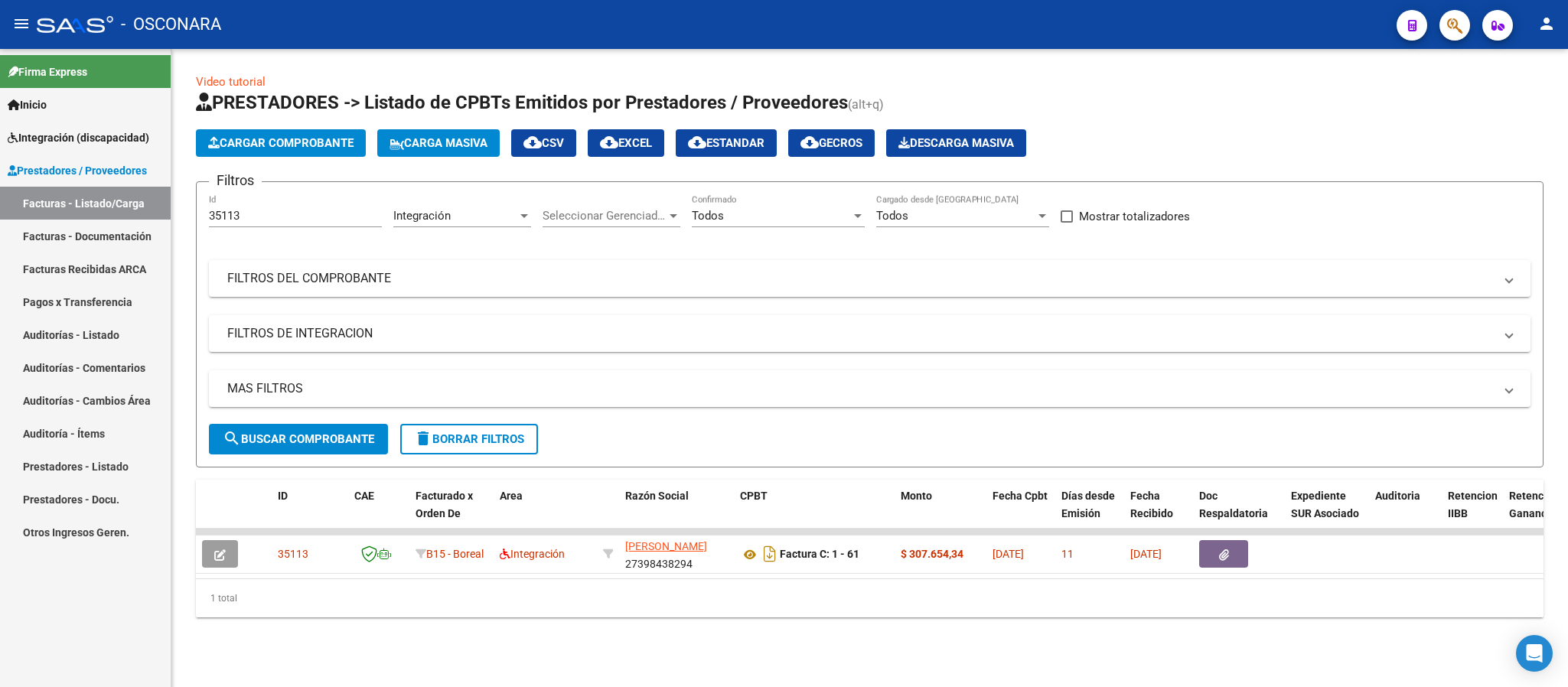
click at [265, 213] on input "35113" at bounding box center [295, 215] width 173 height 14
paste input "number"
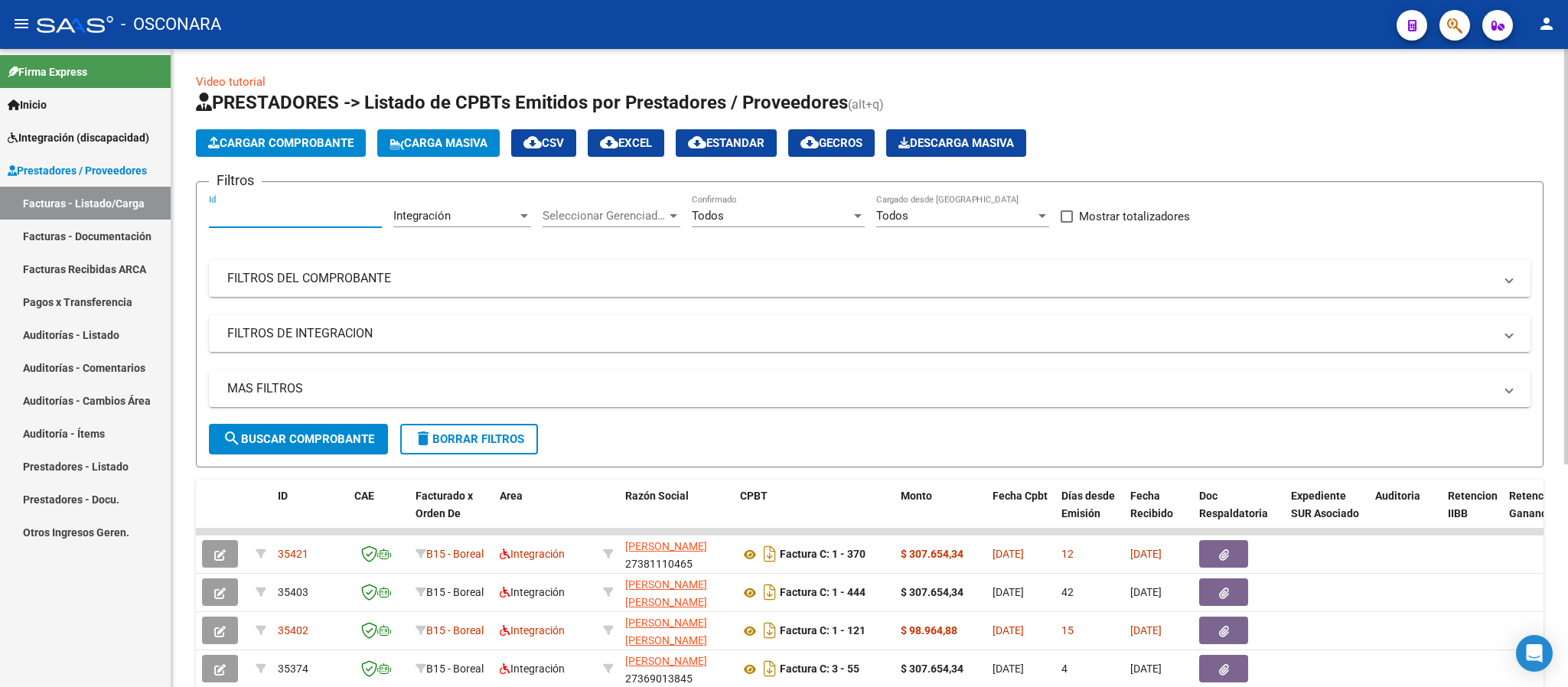
paste input "35137"
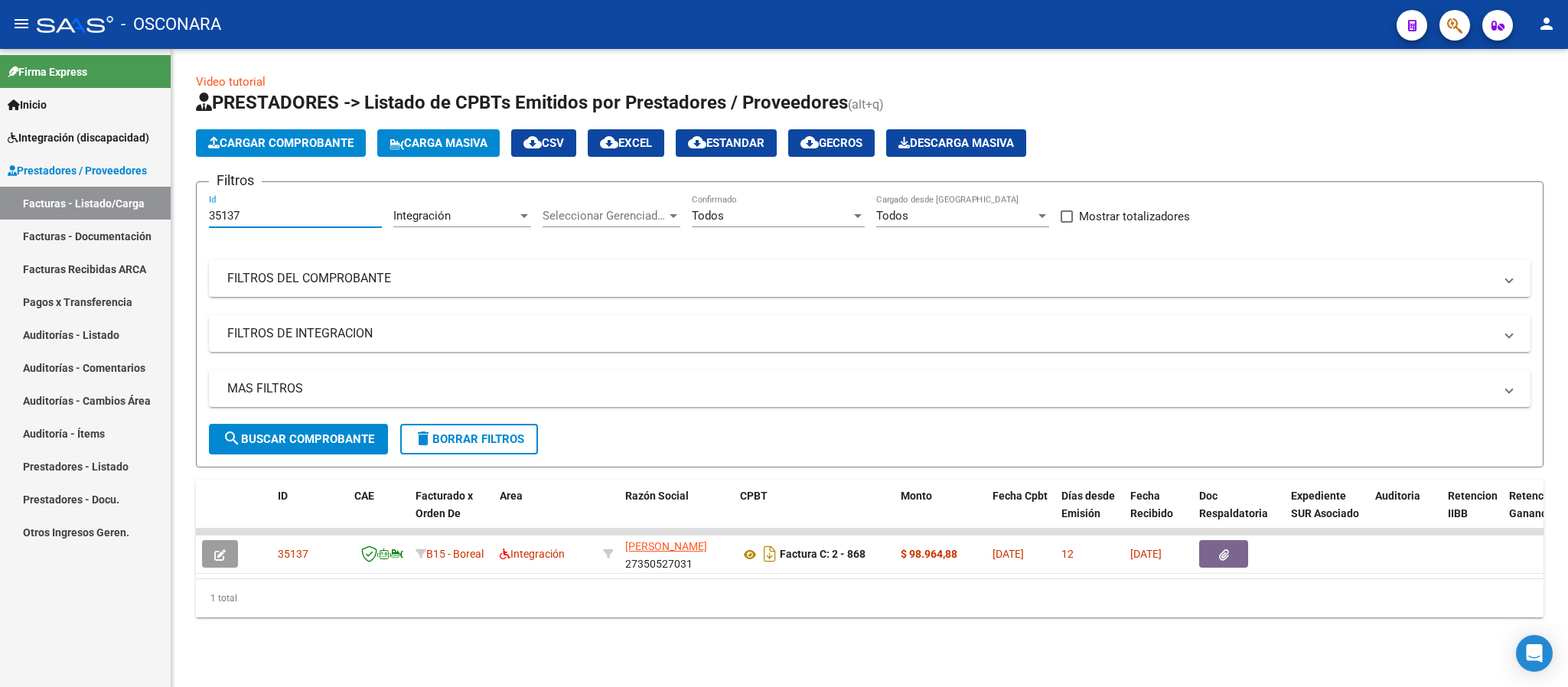
type input "35137"
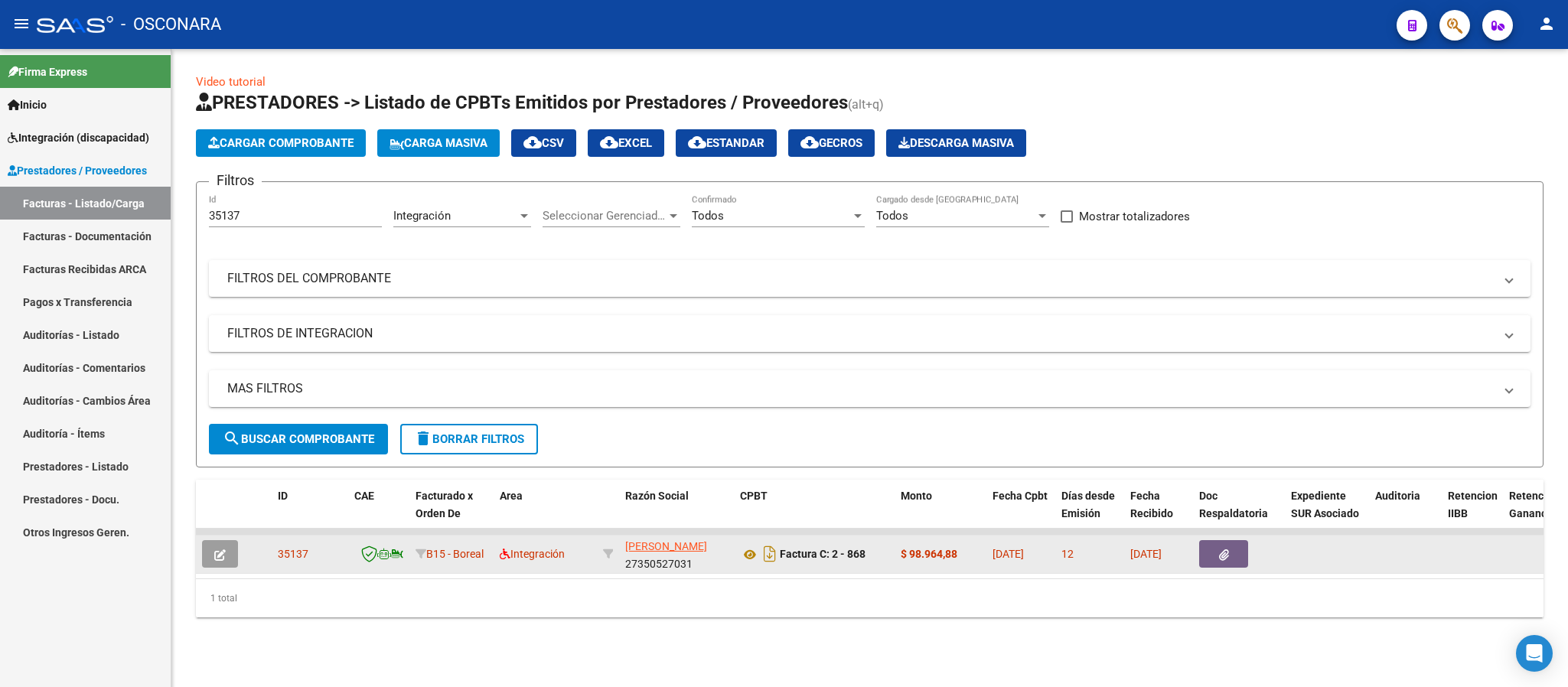
click at [223, 547] on span "button" at bounding box center [220, 553] width 11 height 14
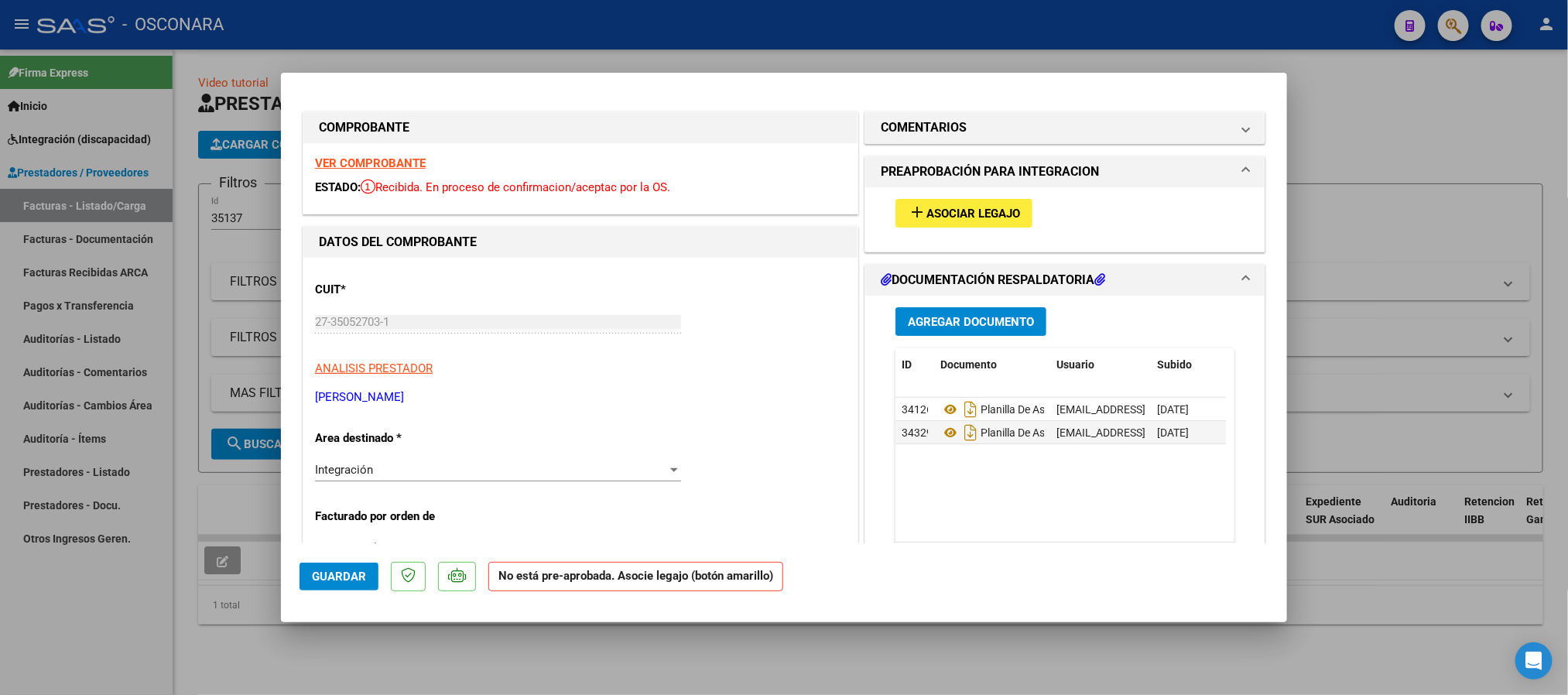
click at [980, 211] on span "Asociar Legajo" at bounding box center [973, 213] width 93 height 14
type input "$ 0,00"
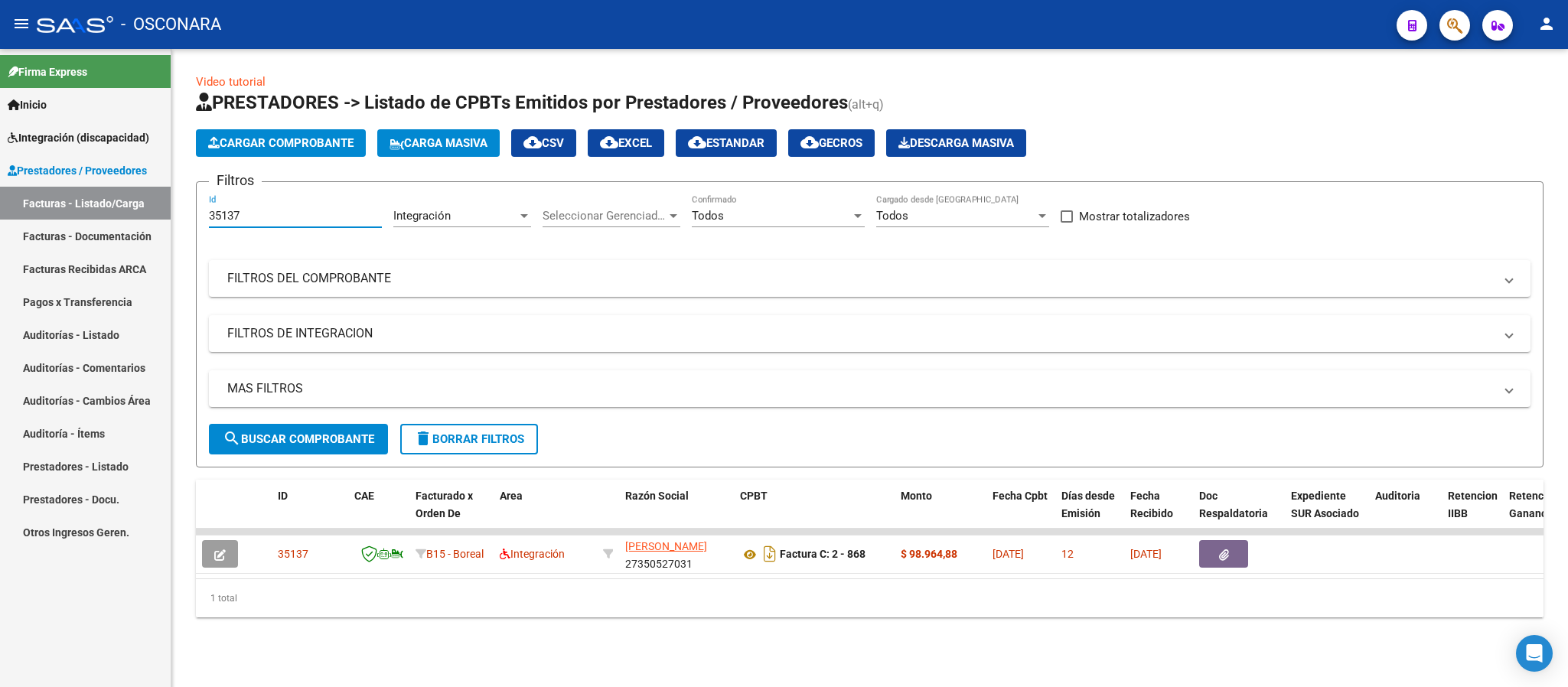
click at [303, 221] on input "35137" at bounding box center [295, 215] width 173 height 14
paste input "53"
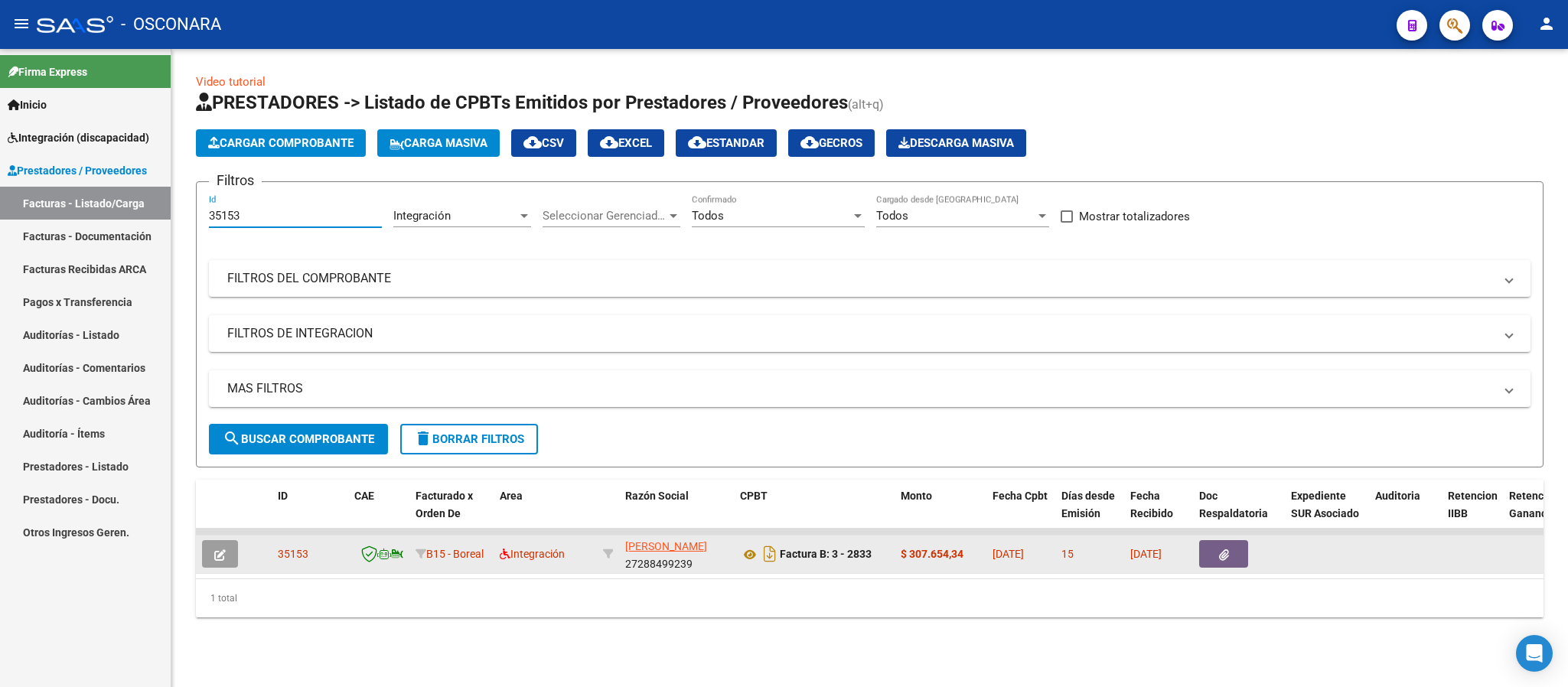
type input "35153"
click at [219, 554] on icon "button" at bounding box center [220, 555] width 11 height 11
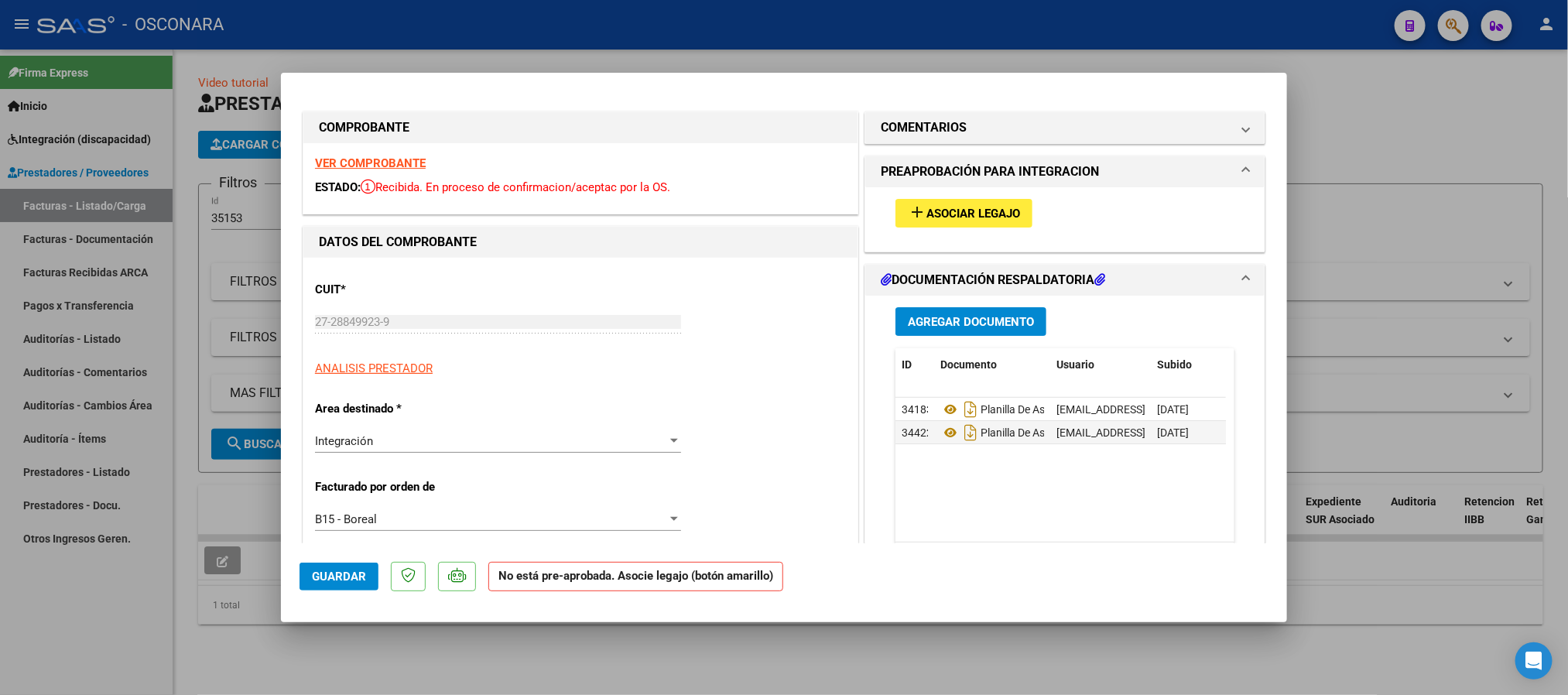
click at [395, 171] on strong "VER COMPROBANTE" at bounding box center [370, 163] width 110 height 14
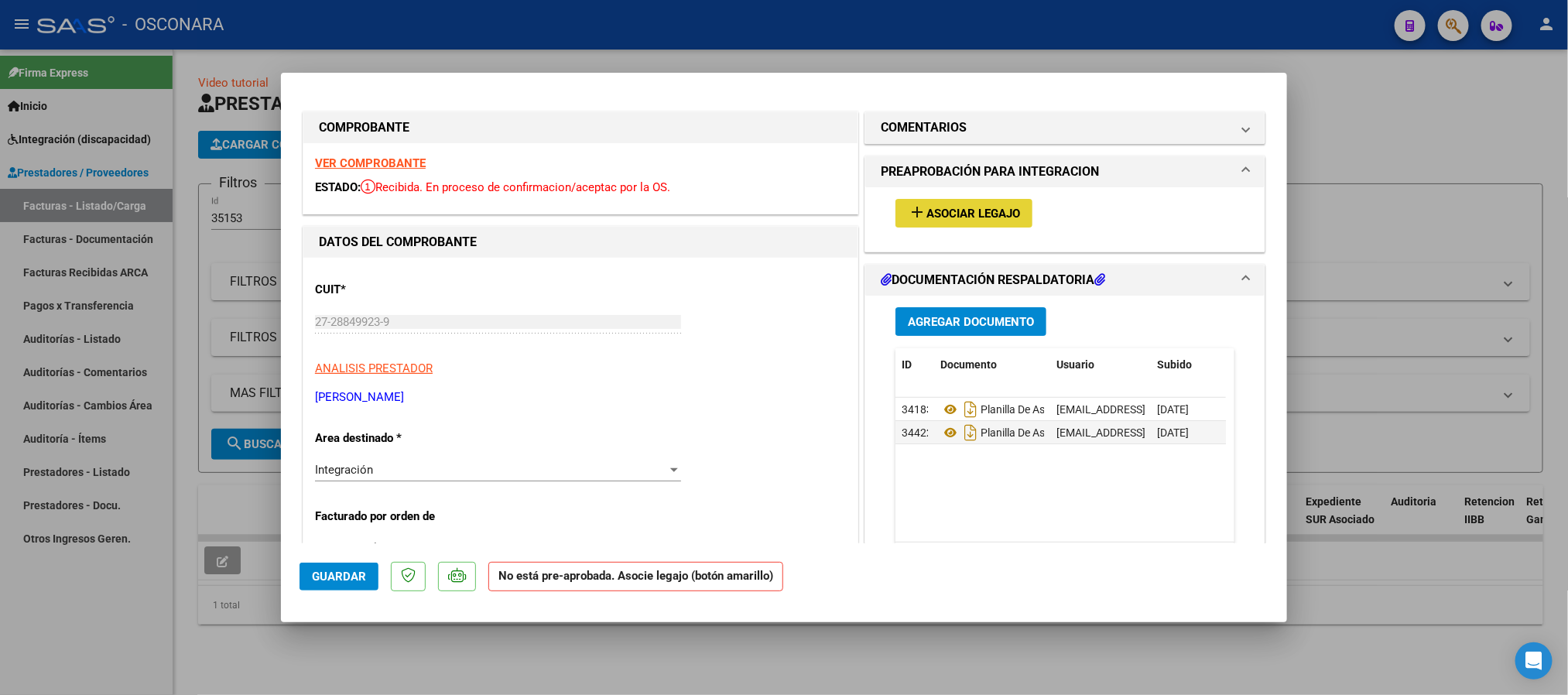
click at [927, 217] on span "Asociar Legajo" at bounding box center [973, 213] width 93 height 14
click at [417, 108] on div "COMPROBANTE VER COMPROBANTE ESTADO: Recibida. En proceso de confirmacion/acepta…" at bounding box center [581, 162] width 562 height 109
click at [516, 114] on div "COMPROBANTE" at bounding box center [581, 127] width 554 height 31
type input "$ 0,00"
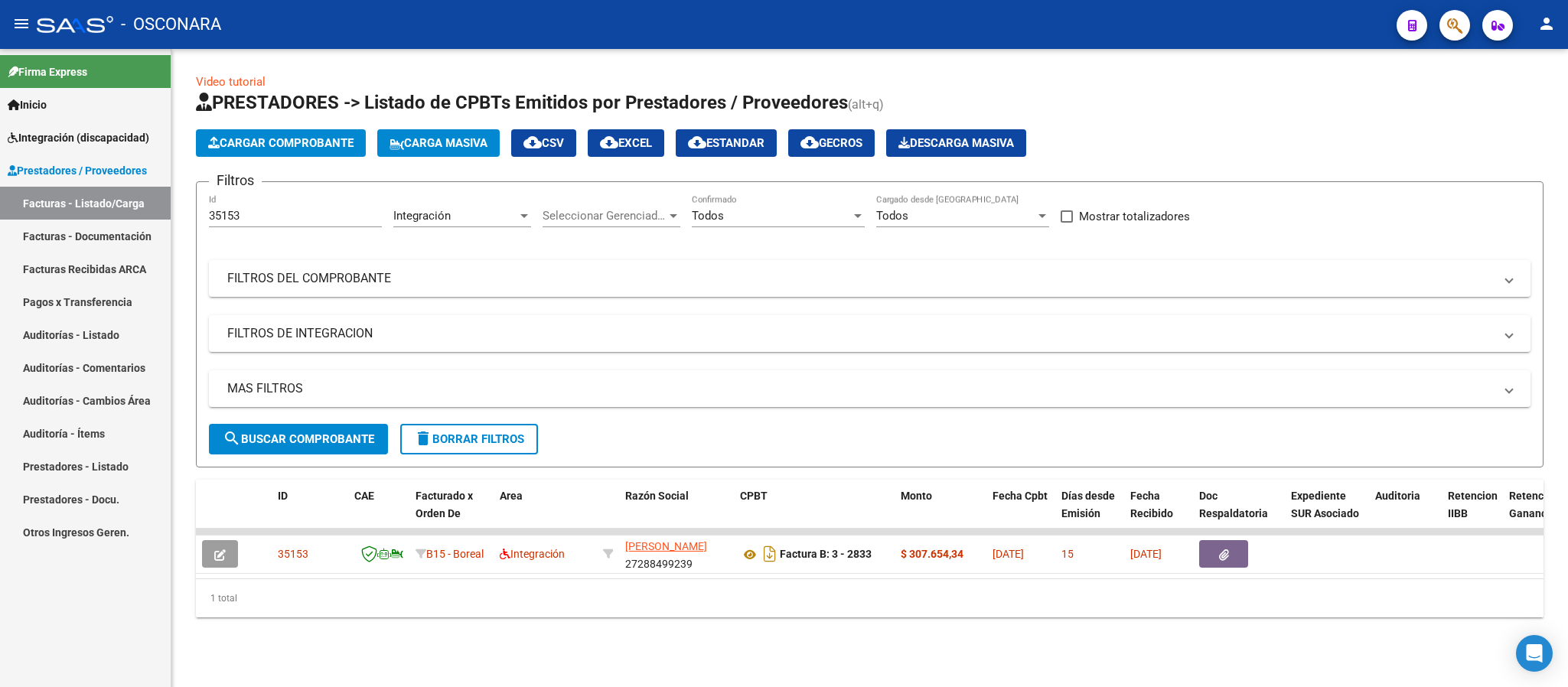
click at [287, 205] on div "35153 Id" at bounding box center [295, 210] width 173 height 33
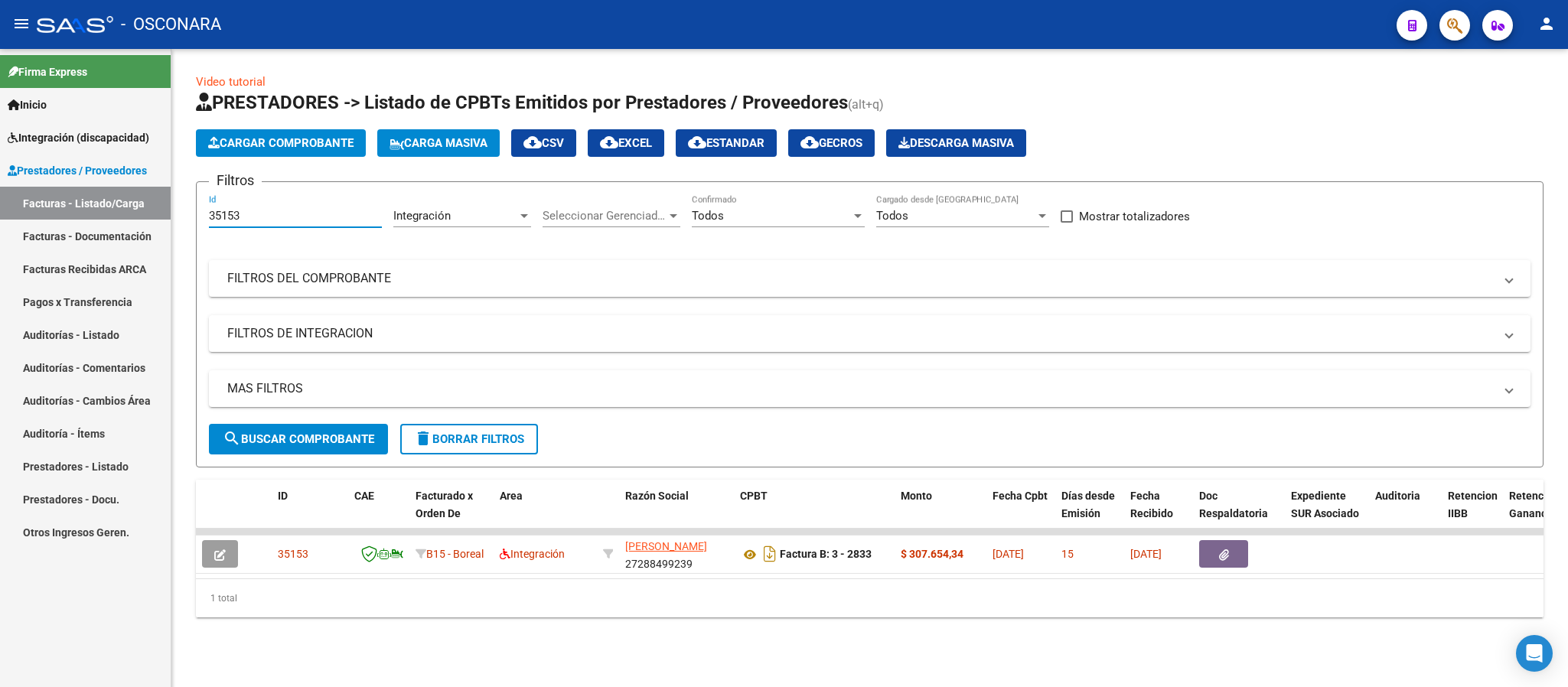
click at [287, 205] on div "35153 Id" at bounding box center [295, 210] width 173 height 33
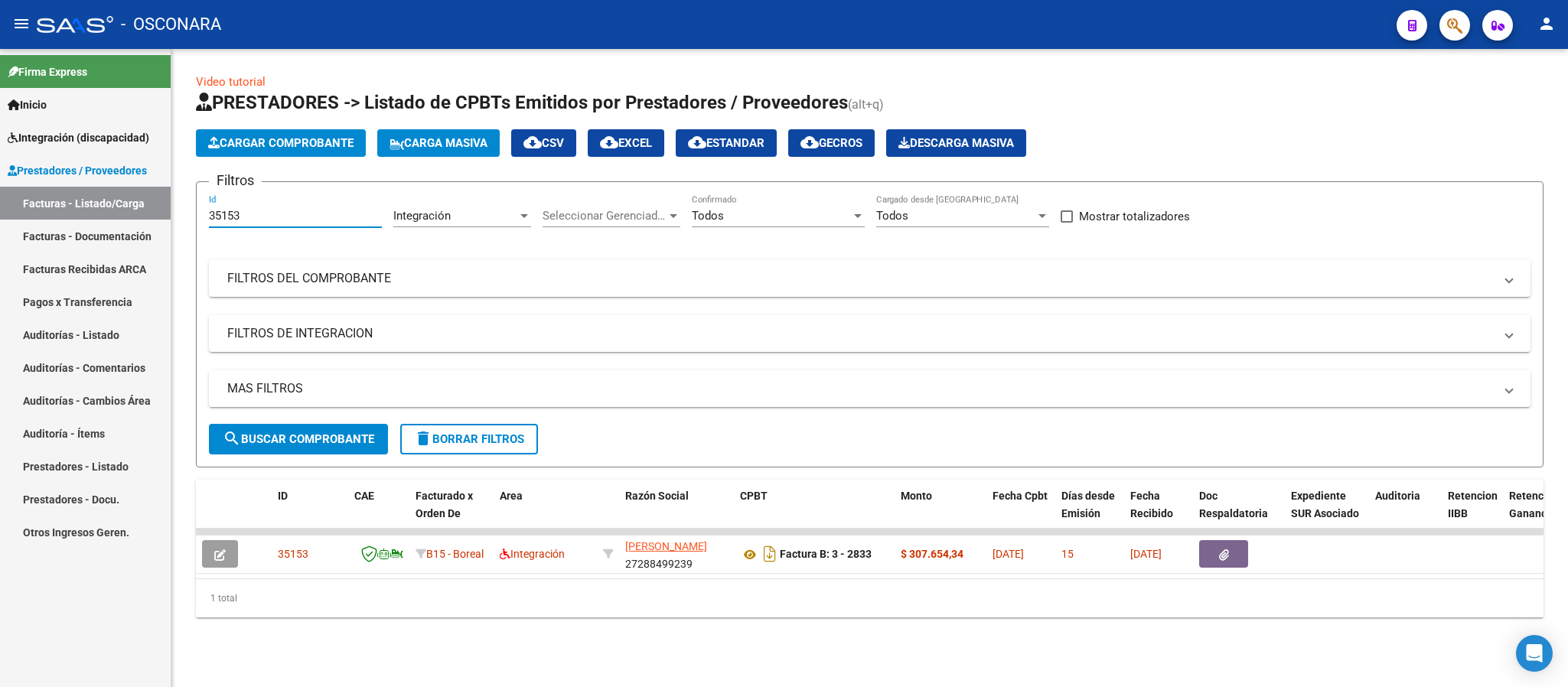
click at [258, 217] on input "35153" at bounding box center [295, 215] width 173 height 14
paste input "4"
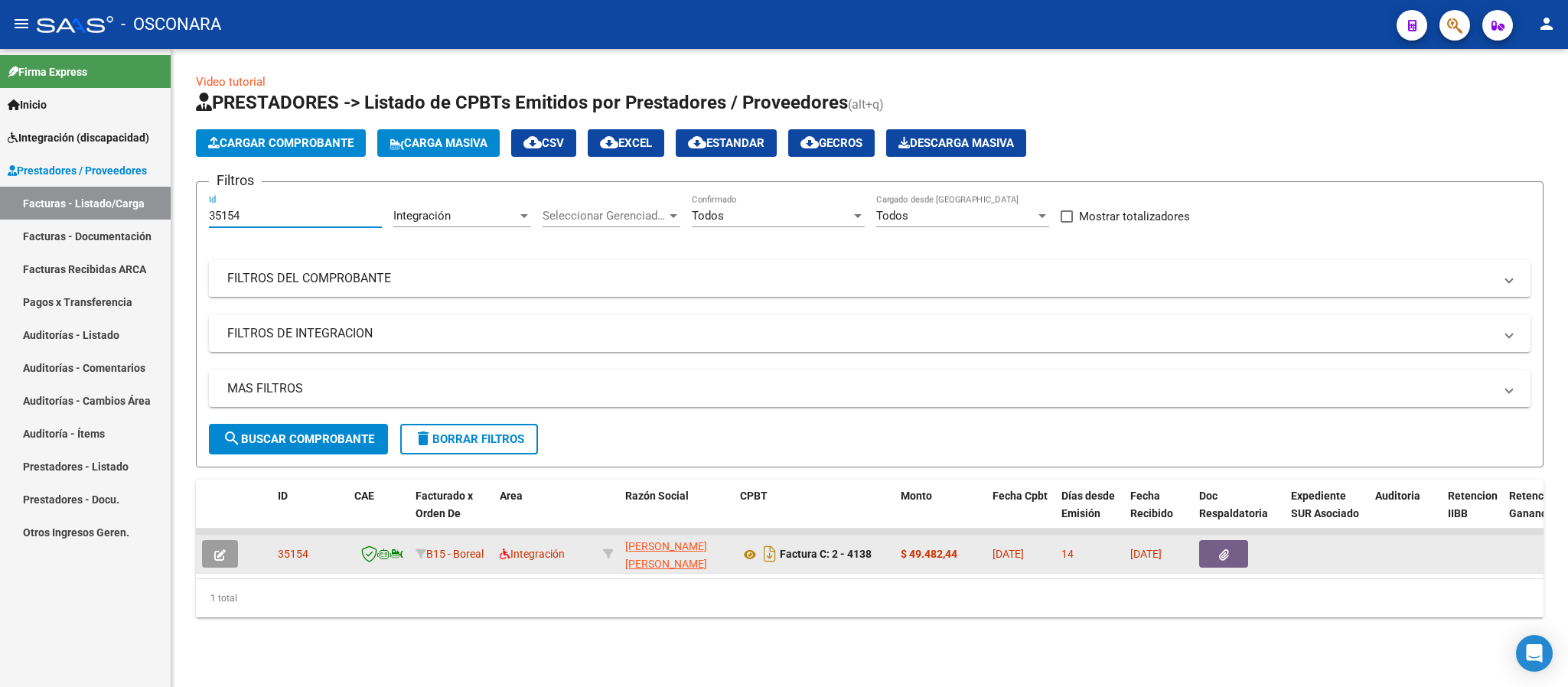
type input "35154"
click at [212, 551] on button "button" at bounding box center [220, 554] width 36 height 27
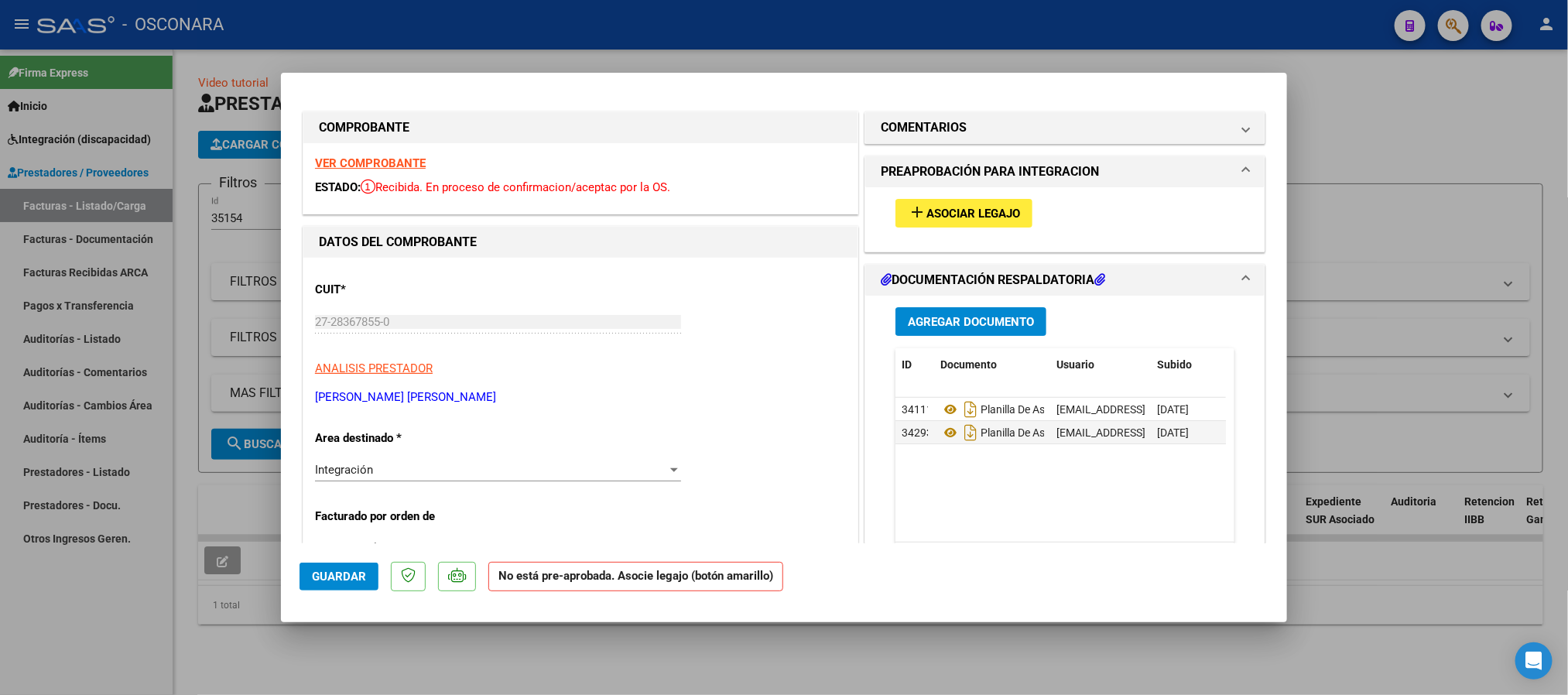
click at [365, 158] on strong "VER COMPROBANTE" at bounding box center [370, 163] width 110 height 14
click at [978, 214] on span "Asociar Legajo" at bounding box center [973, 213] width 93 height 14
type input "$ 0,00"
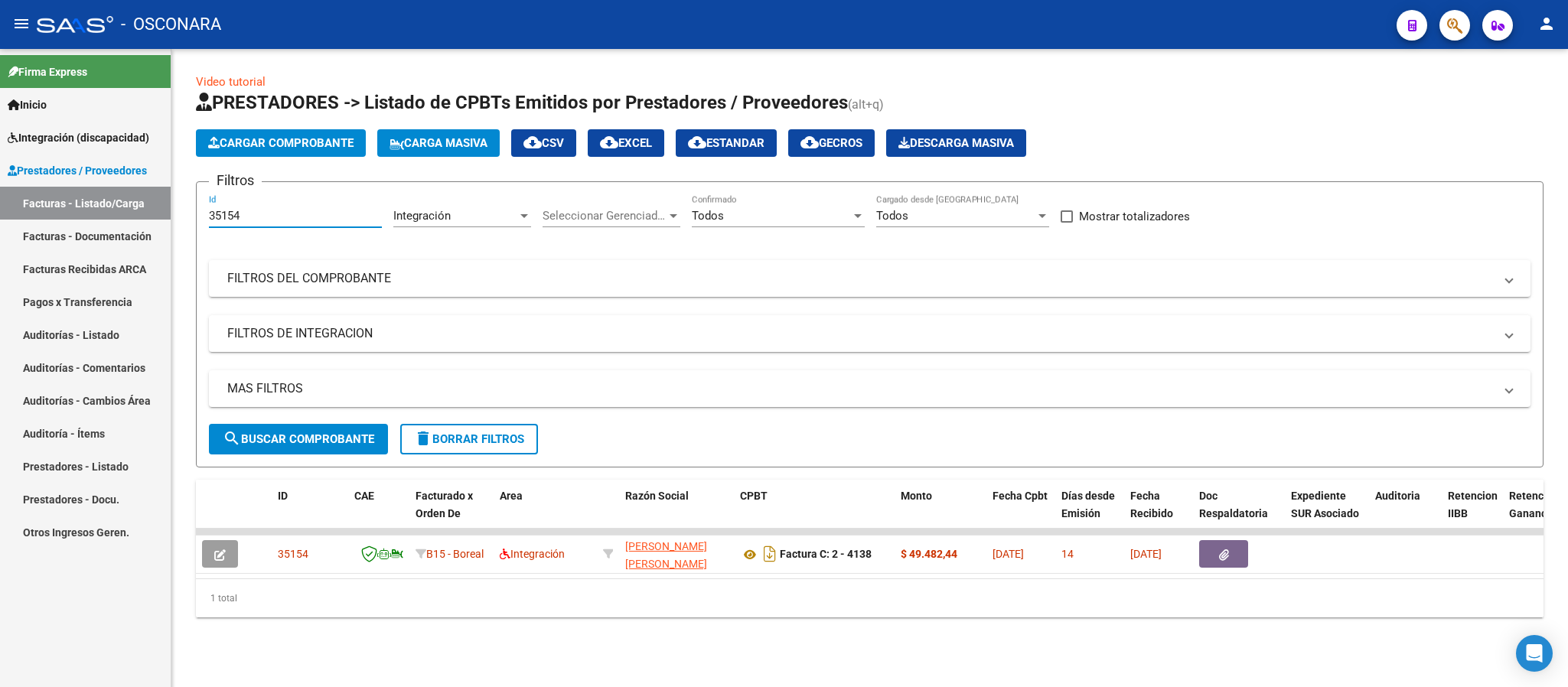
click at [257, 217] on input "35154" at bounding box center [295, 215] width 173 height 14
paste input "7"
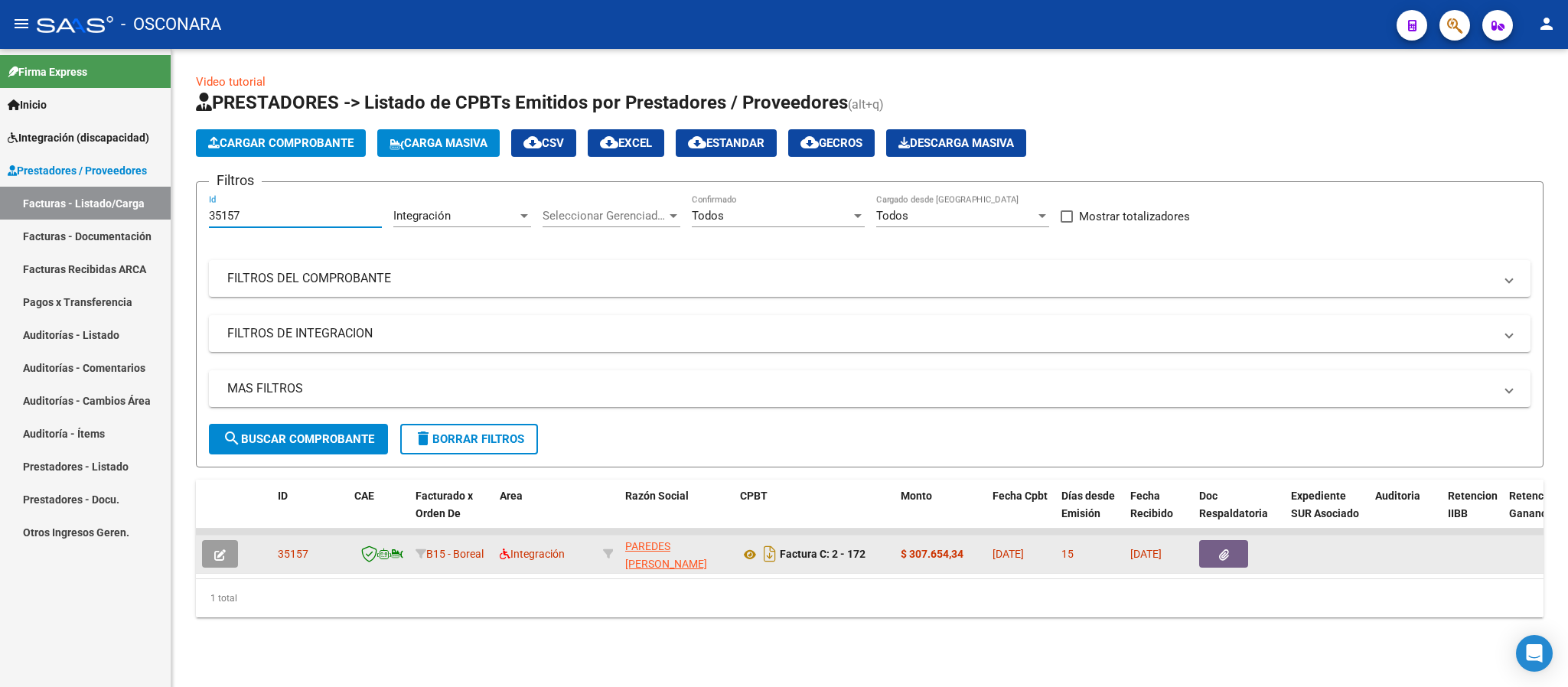
type input "35157"
click at [218, 551] on icon "button" at bounding box center [220, 555] width 11 height 11
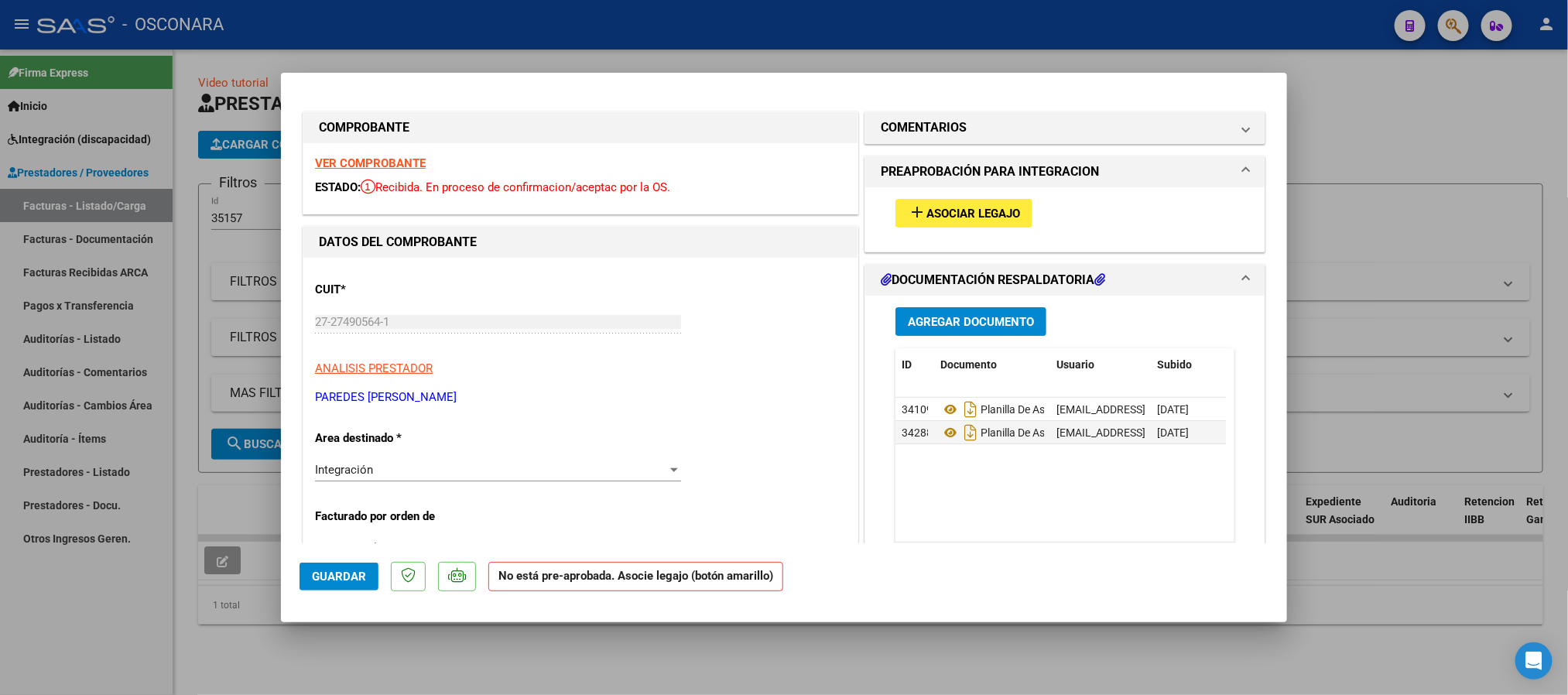
click at [935, 212] on span "Asociar Legajo" at bounding box center [973, 213] width 93 height 14
type input "$ 0,00"
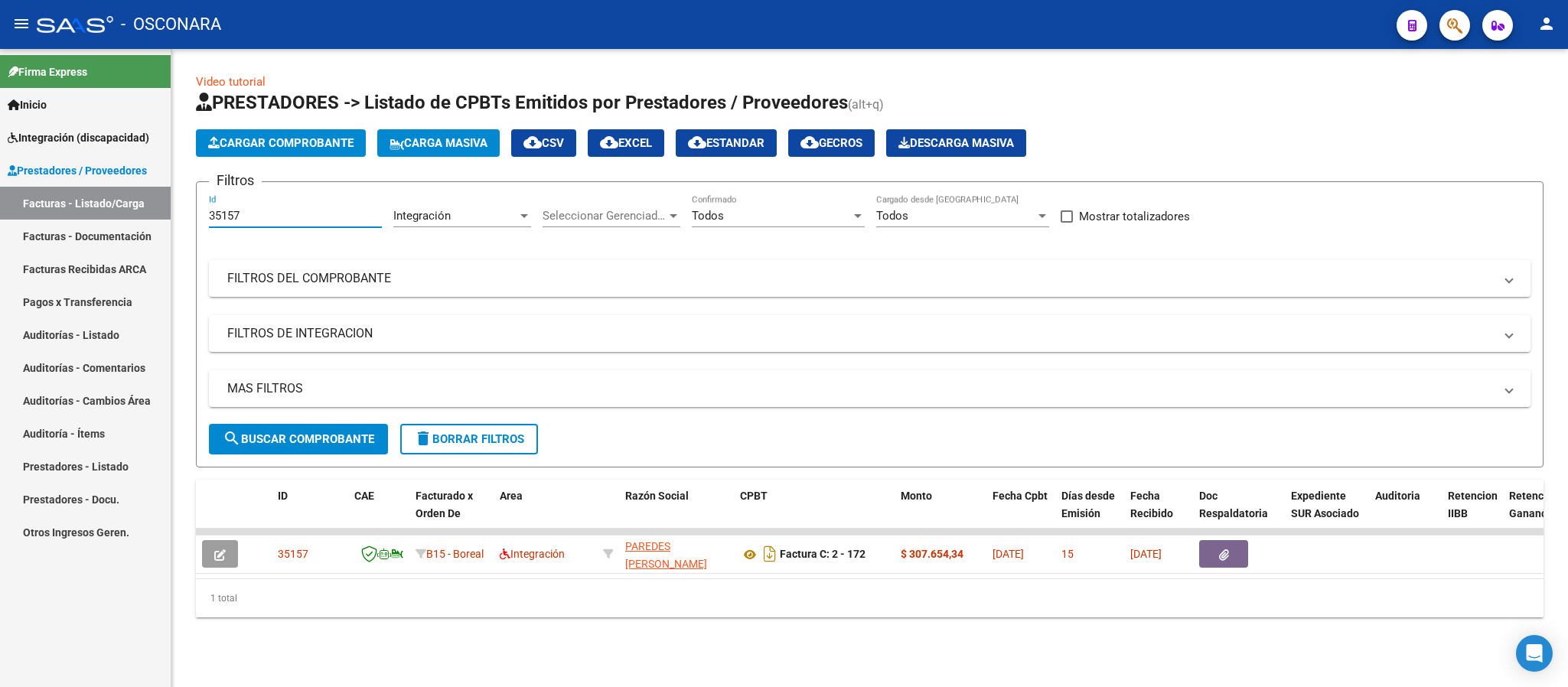
click at [280, 213] on input "35157" at bounding box center [295, 215] width 173 height 14
paste input "9"
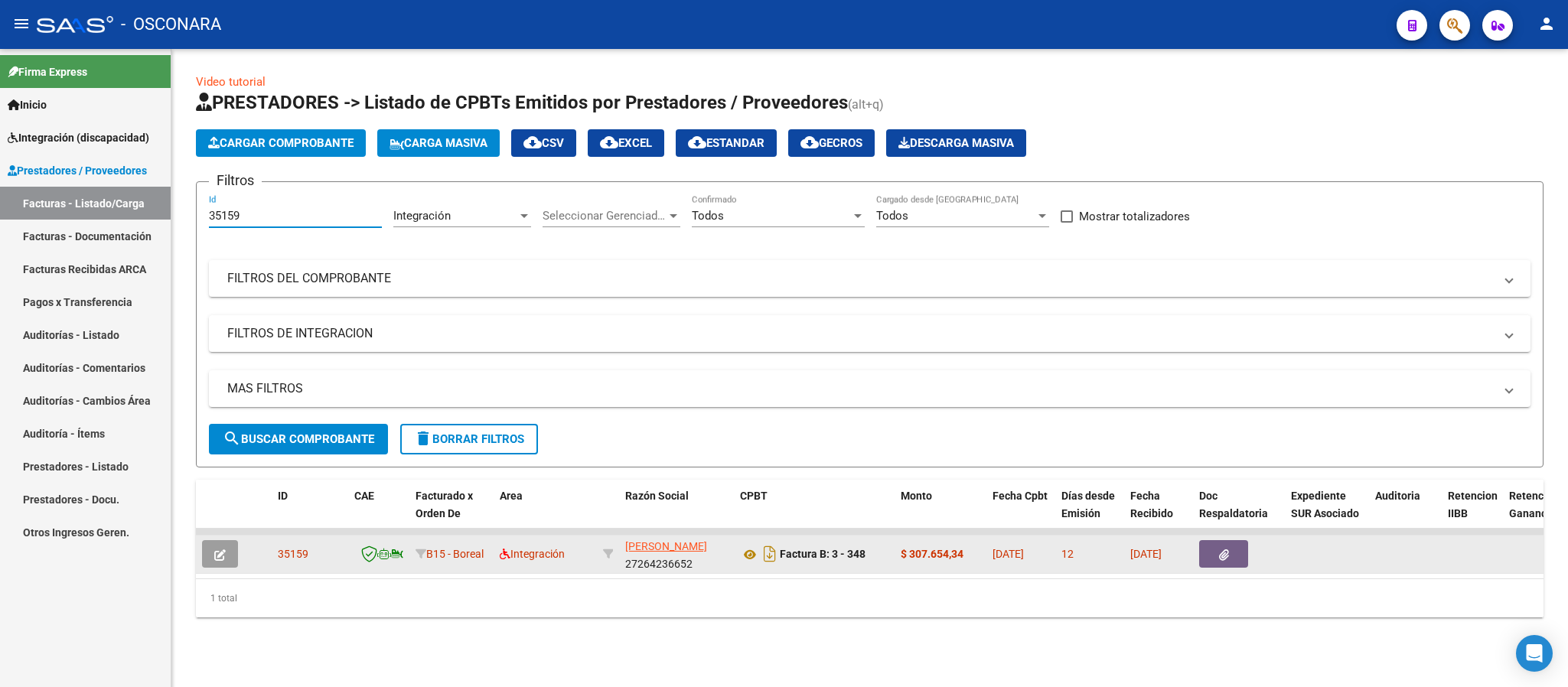
type input "35159"
click at [216, 553] on icon "button" at bounding box center [220, 555] width 11 height 11
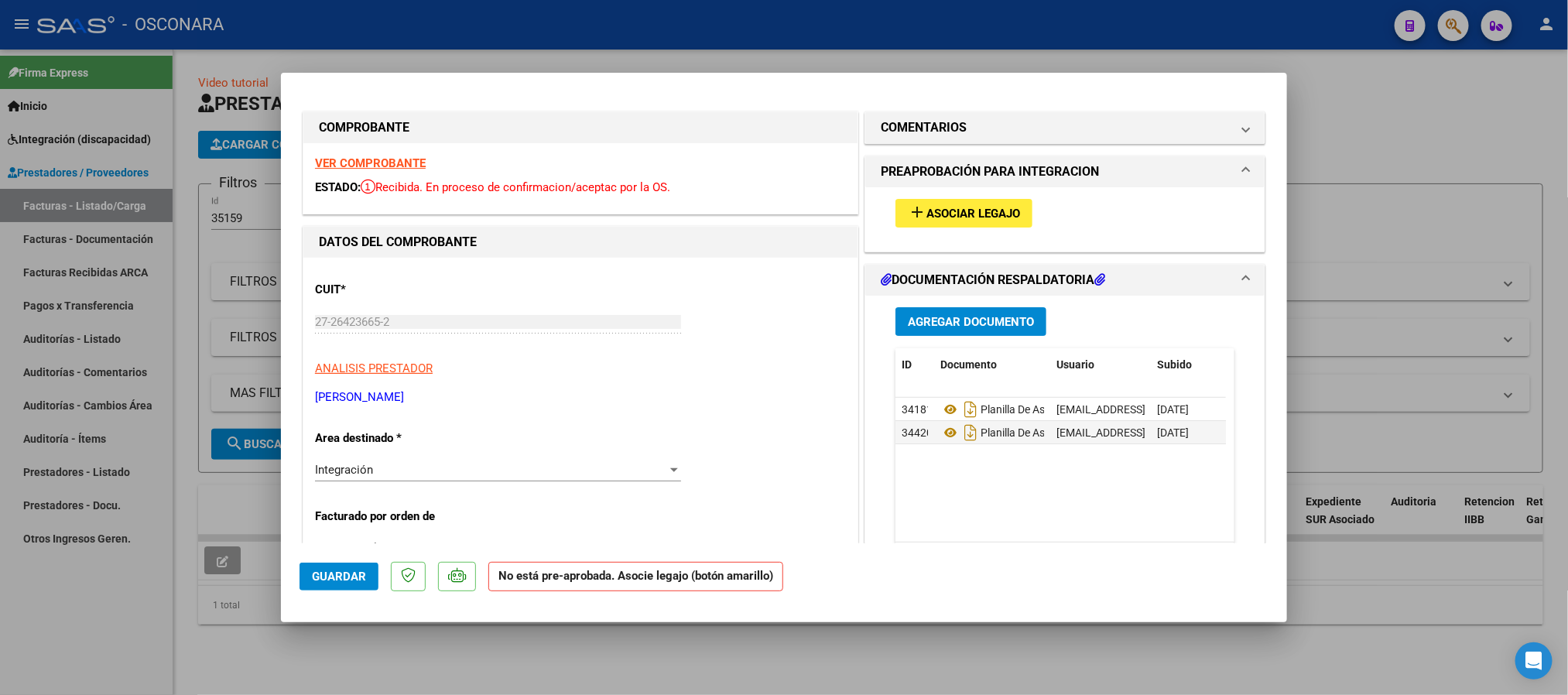
click at [929, 206] on span "Asociar Legajo" at bounding box center [973, 213] width 93 height 14
type input "$ 0,00"
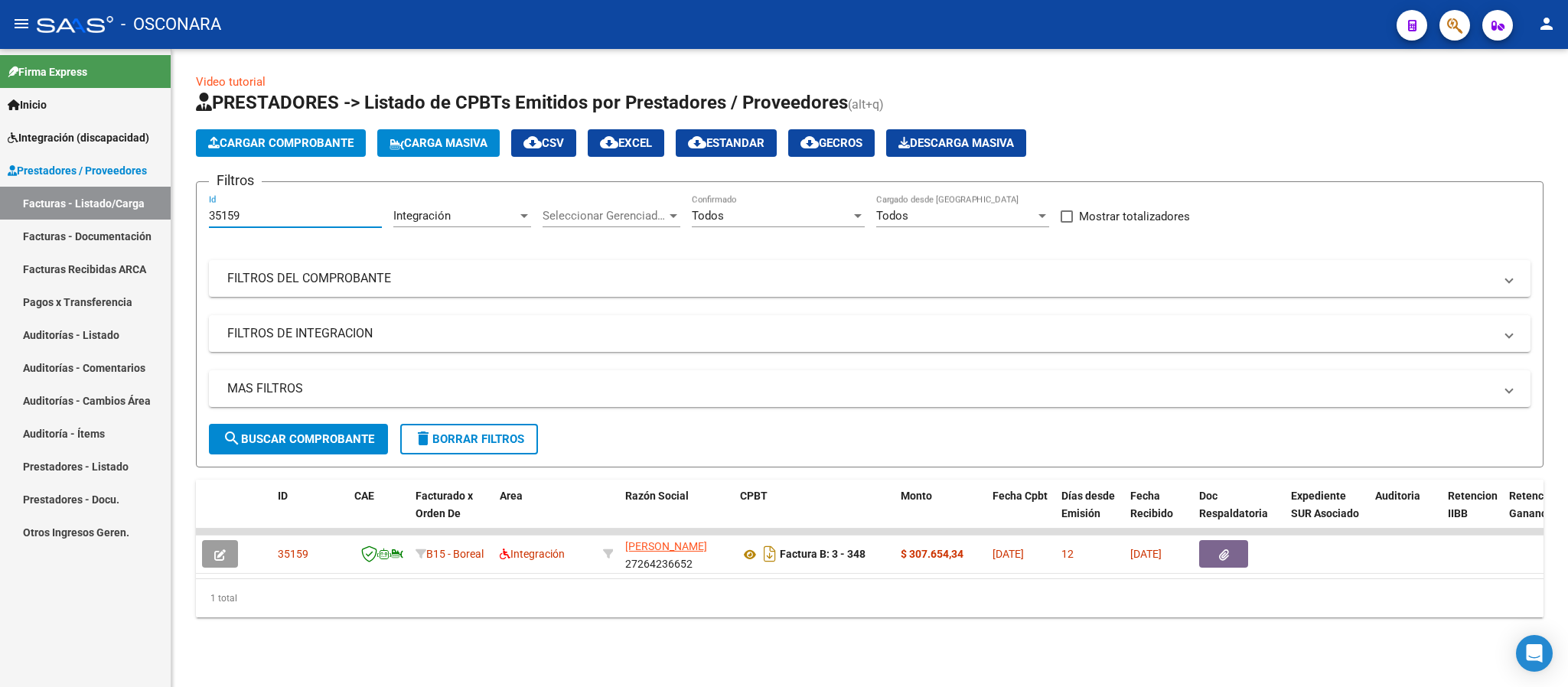
click at [310, 209] on input "35159" at bounding box center [295, 215] width 173 height 14
paste input "60"
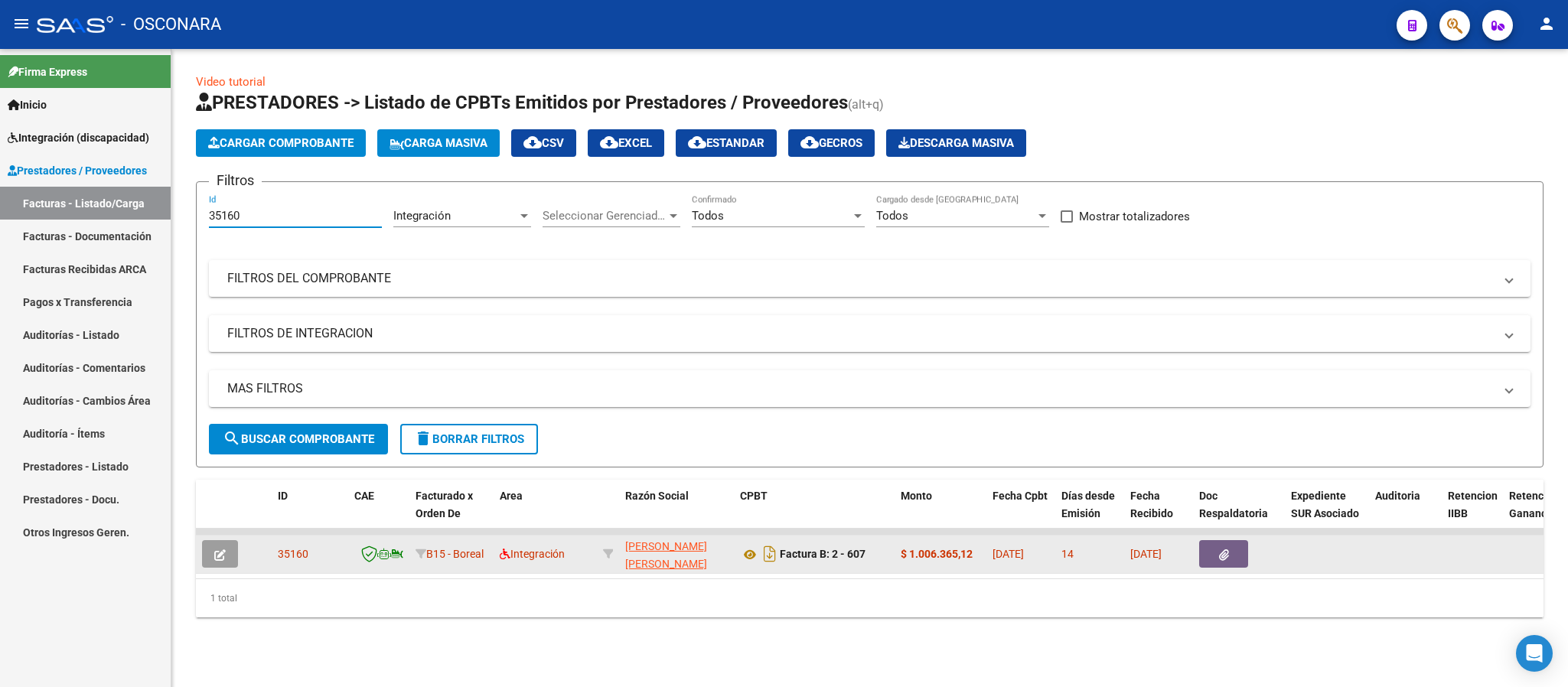
type input "35160"
click at [211, 556] on button "button" at bounding box center [220, 554] width 36 height 27
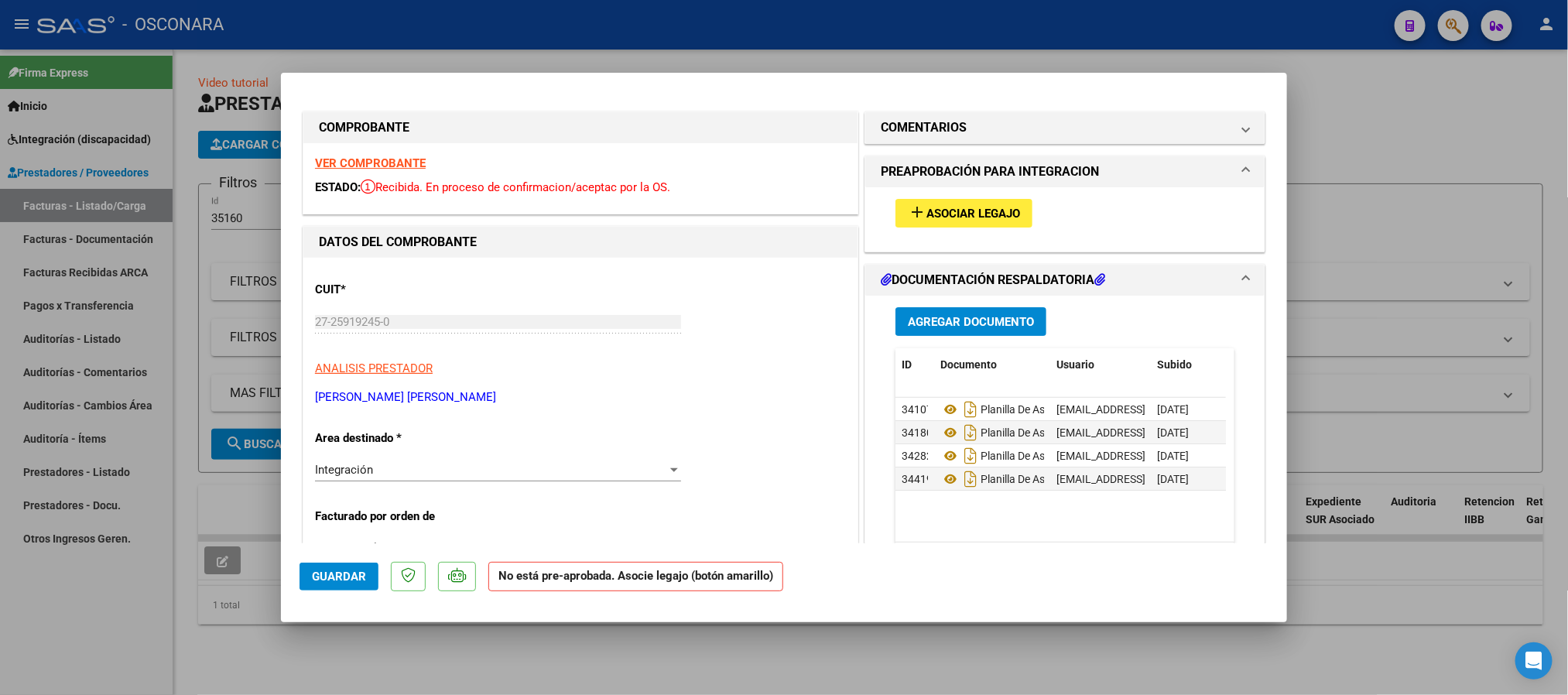
click at [1001, 219] on span "Asociar Legajo" at bounding box center [973, 213] width 93 height 14
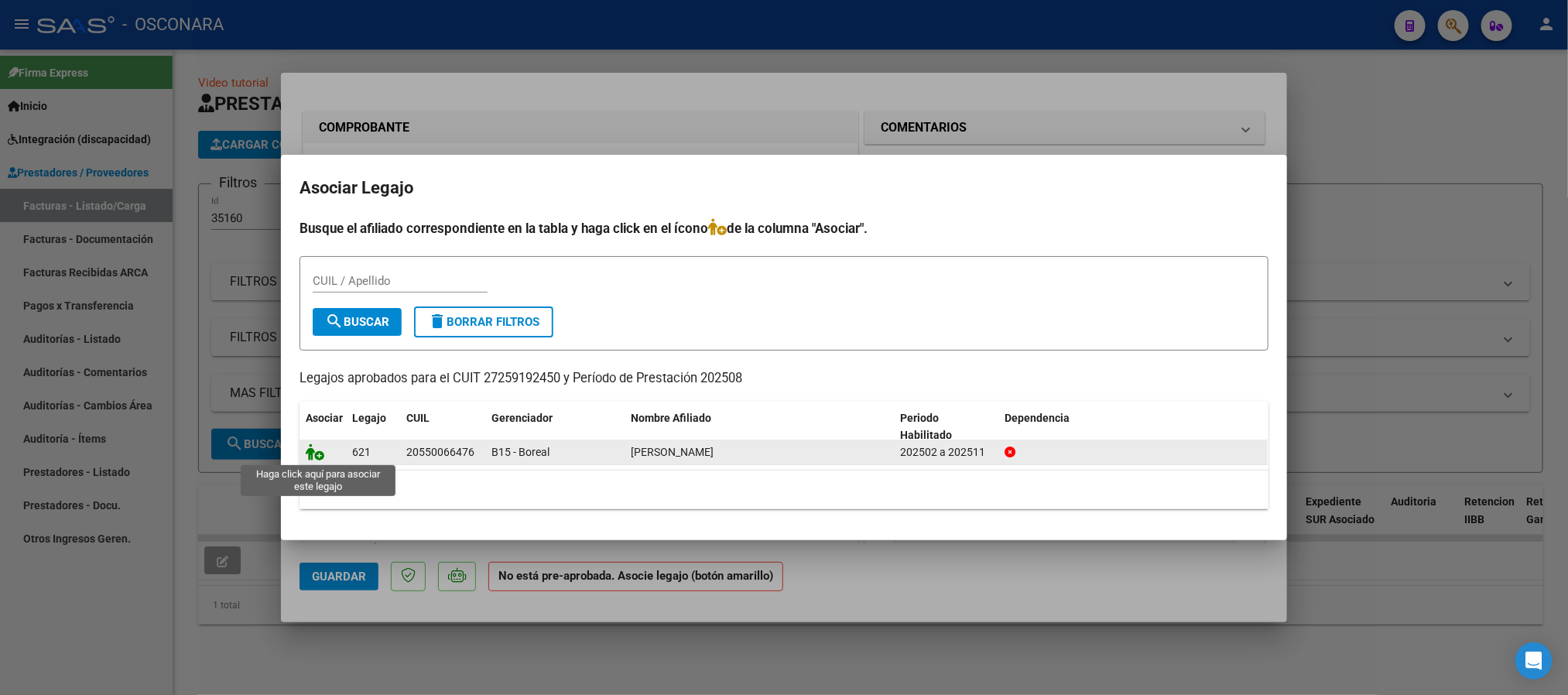
click at [319, 455] on icon at bounding box center [314, 451] width 19 height 17
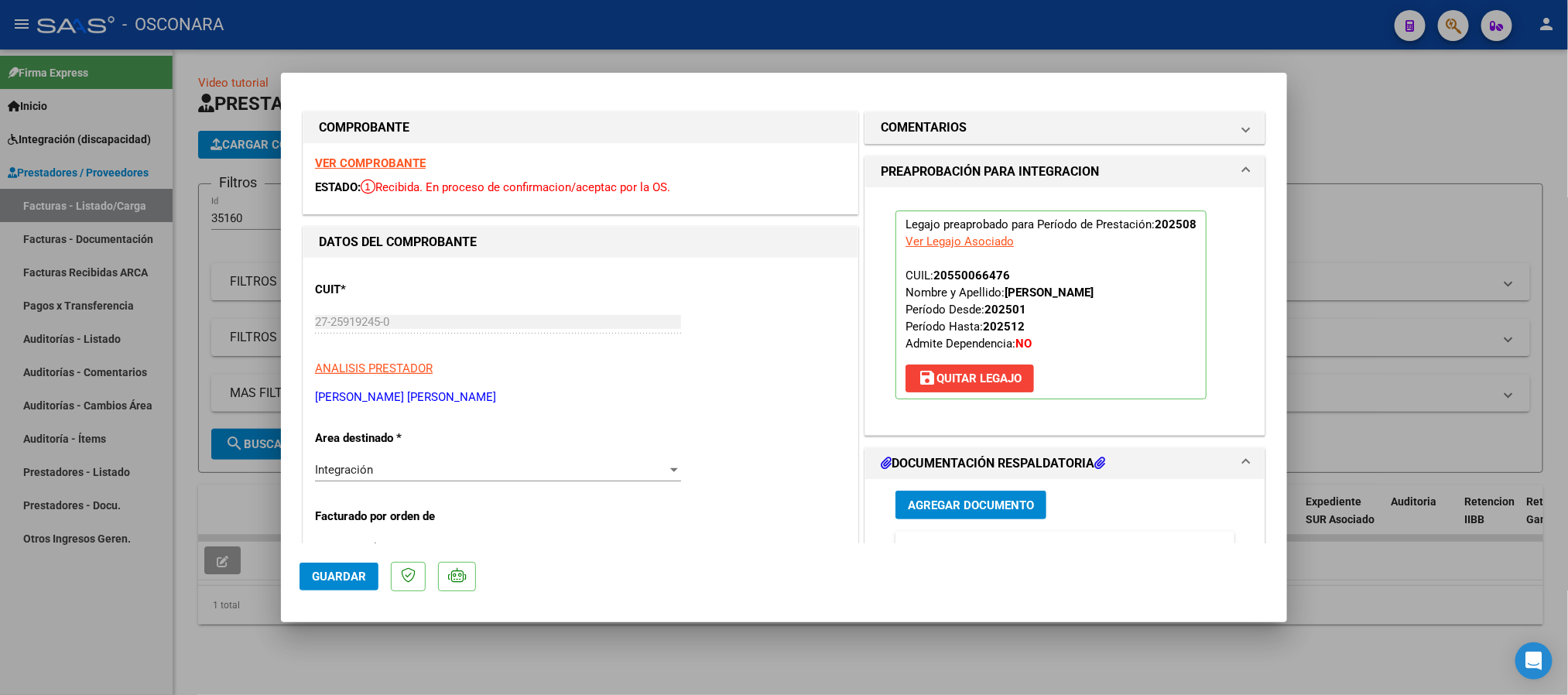
click at [335, 161] on strong "VER COMPROBANTE" at bounding box center [370, 163] width 110 height 14
click at [357, 569] on span "Guardar" at bounding box center [339, 576] width 54 height 14
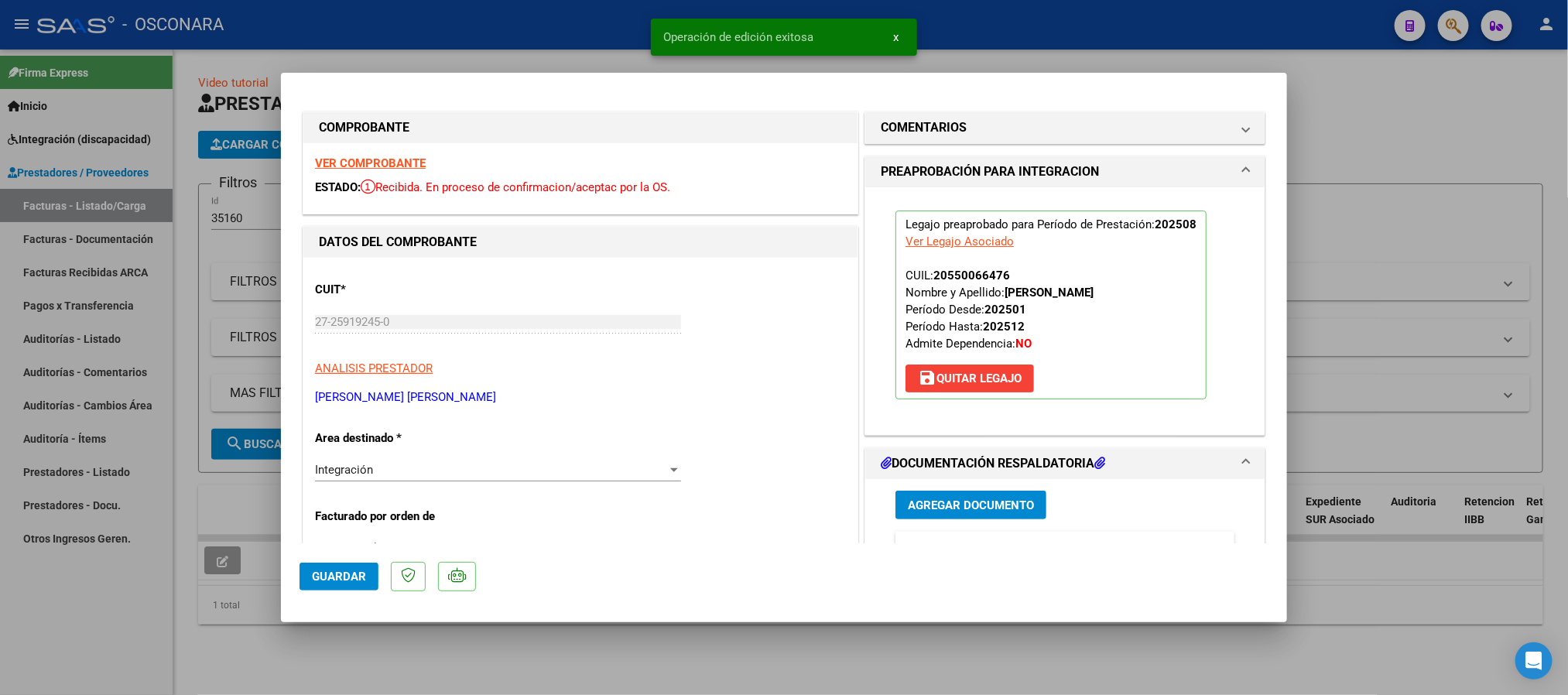
type input "$ 0,00"
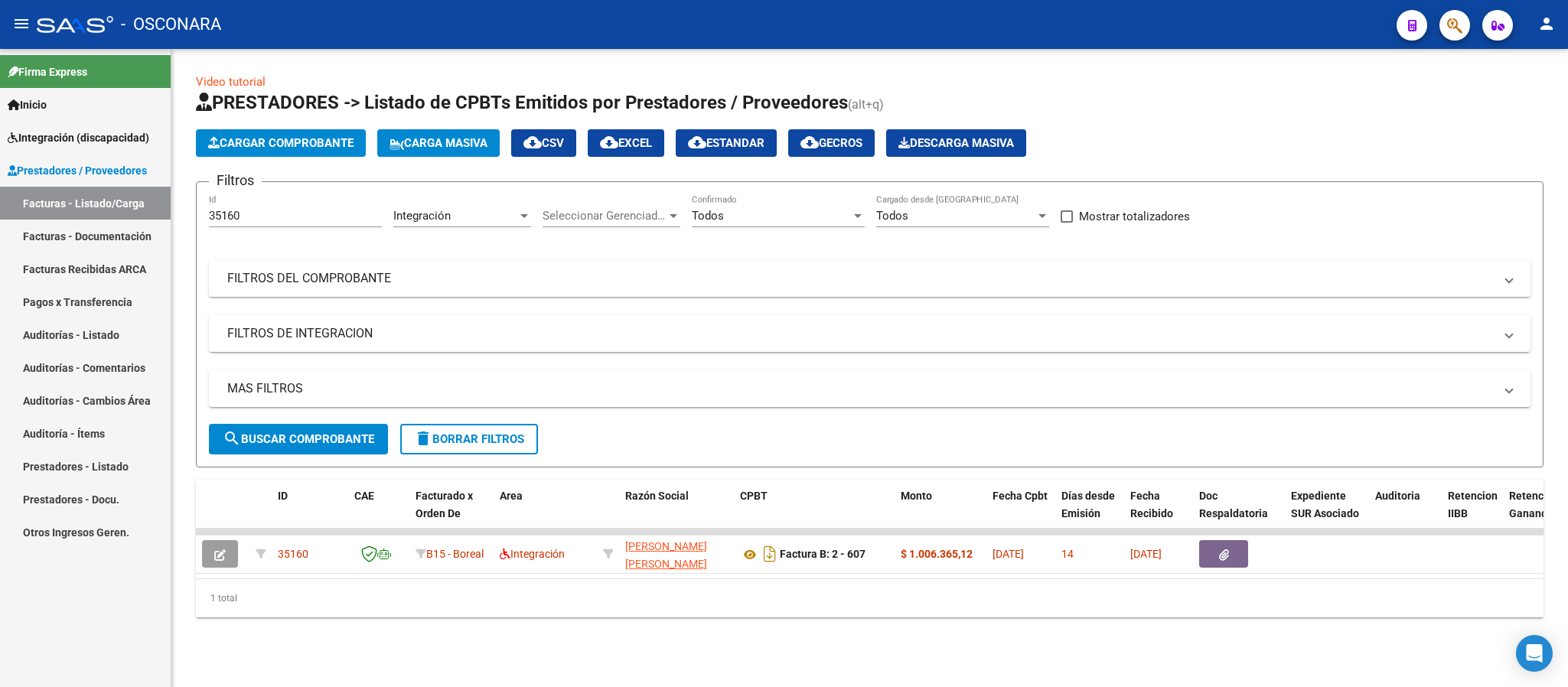
click at [244, 209] on input "35160" at bounding box center [295, 215] width 173 height 14
paste input "1"
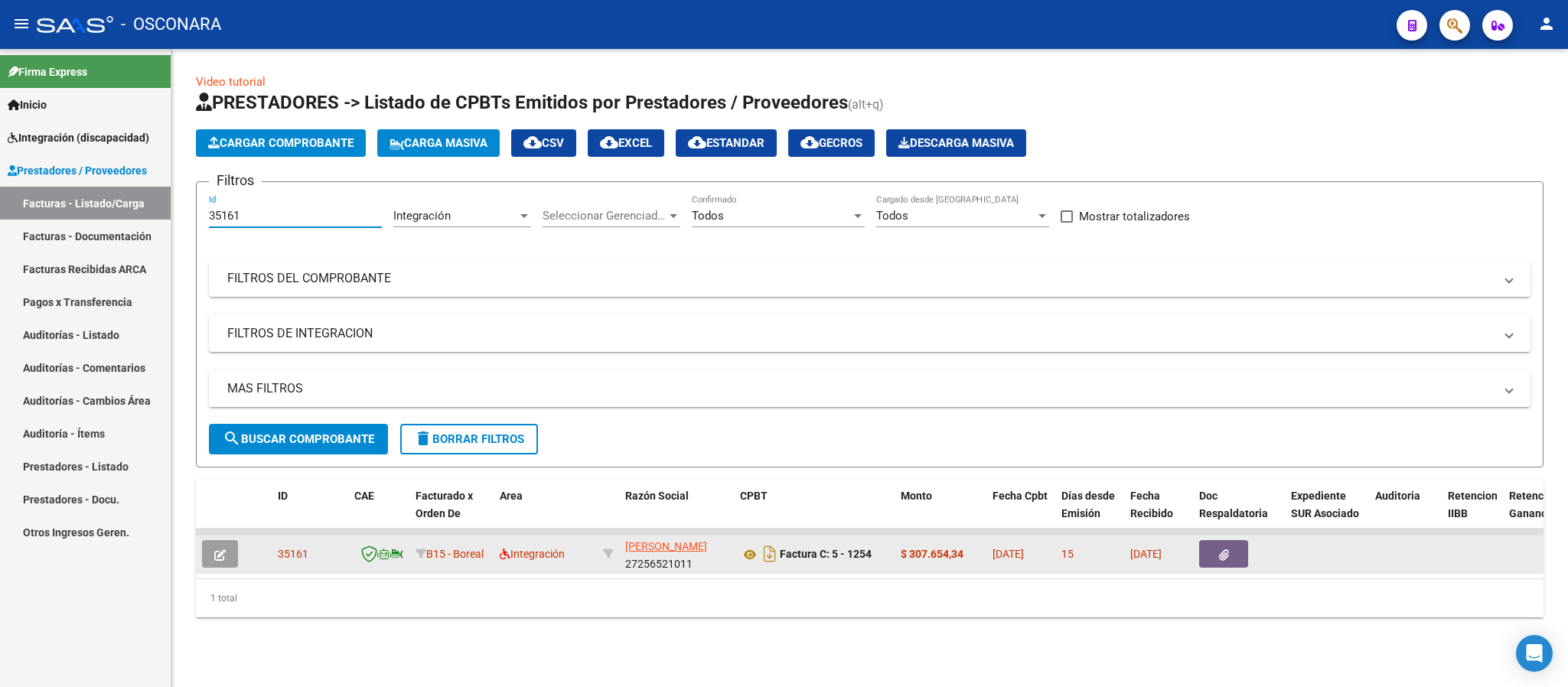
type input "35161"
click at [225, 545] on button "button" at bounding box center [220, 554] width 36 height 27
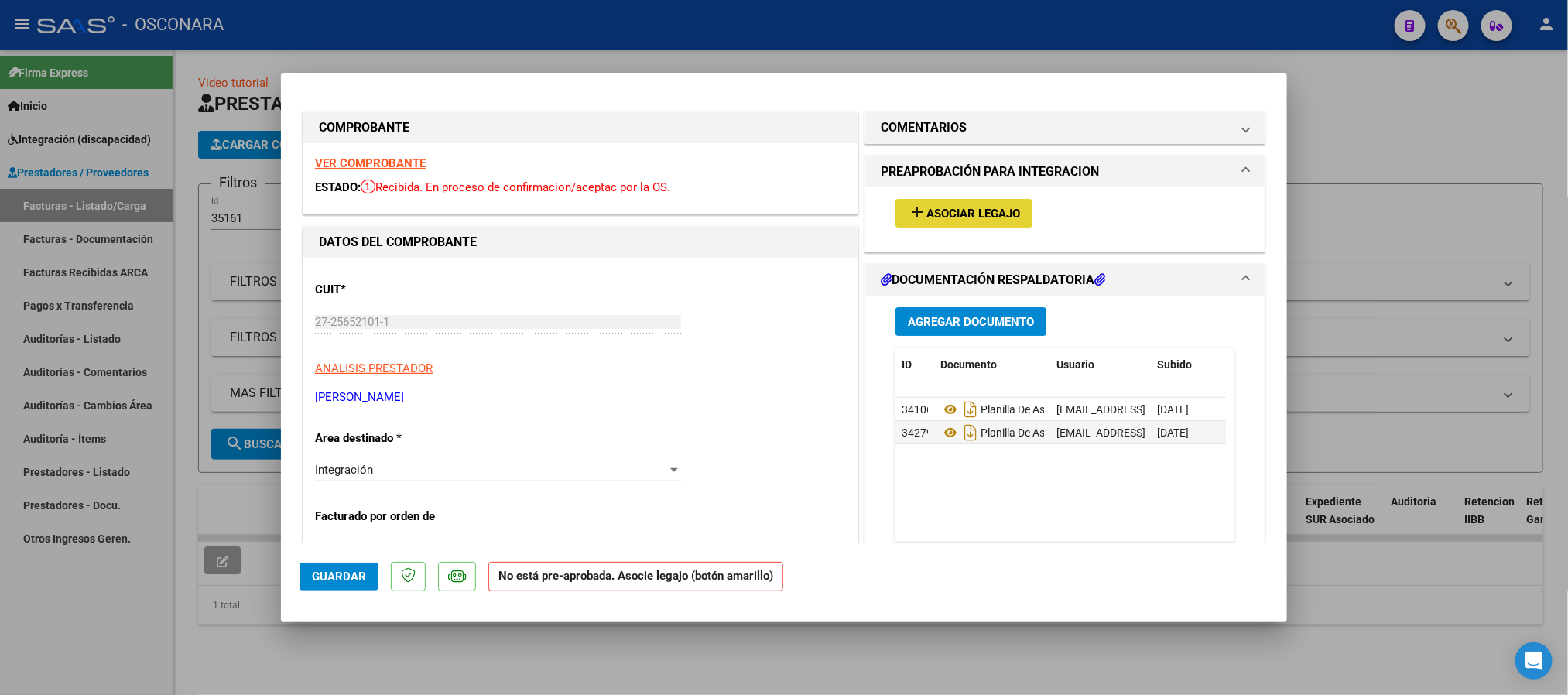
click at [990, 206] on span "Asociar Legajo" at bounding box center [973, 213] width 93 height 14
click at [653, 122] on h1 "COMPROBANTE" at bounding box center [581, 127] width 523 height 19
type input "$ 0,00"
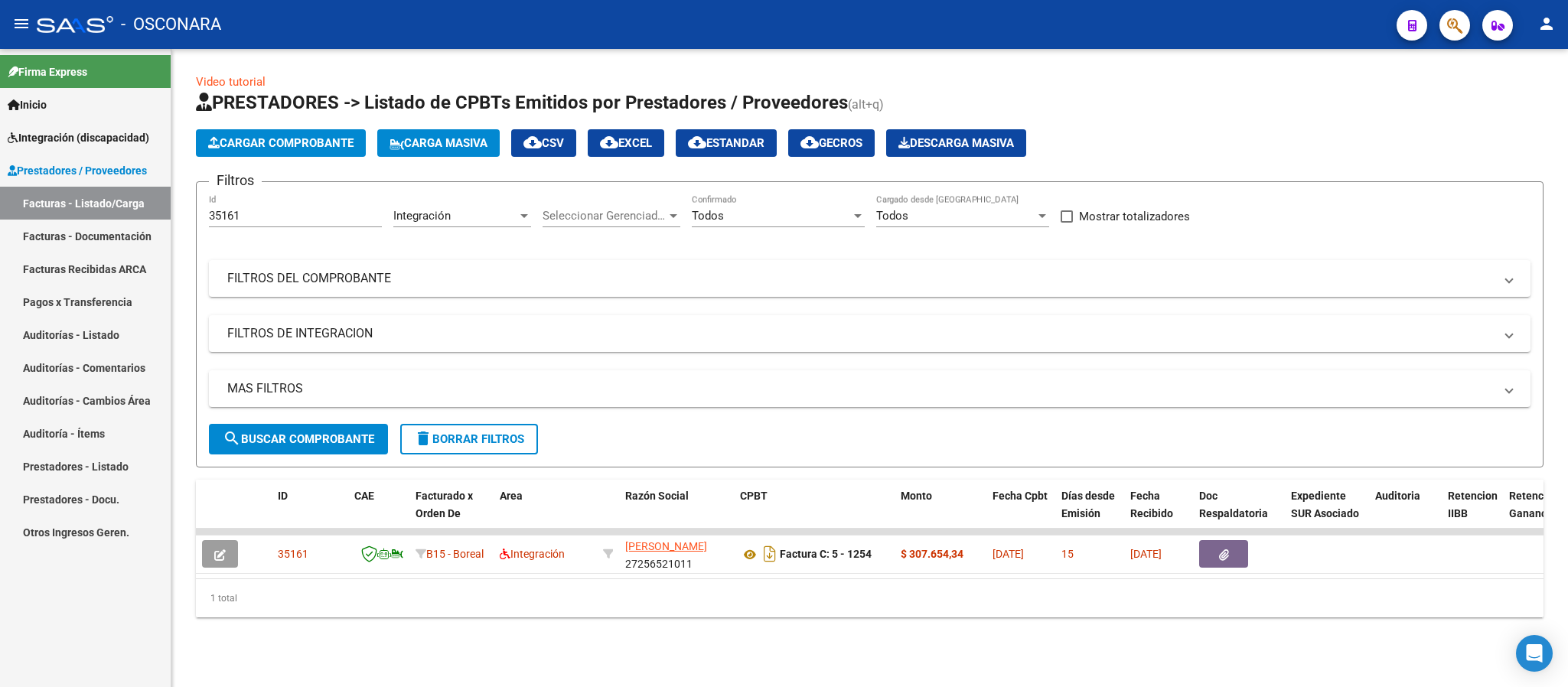
click at [271, 214] on input "35161" at bounding box center [295, 215] width 173 height 14
paste input "7"
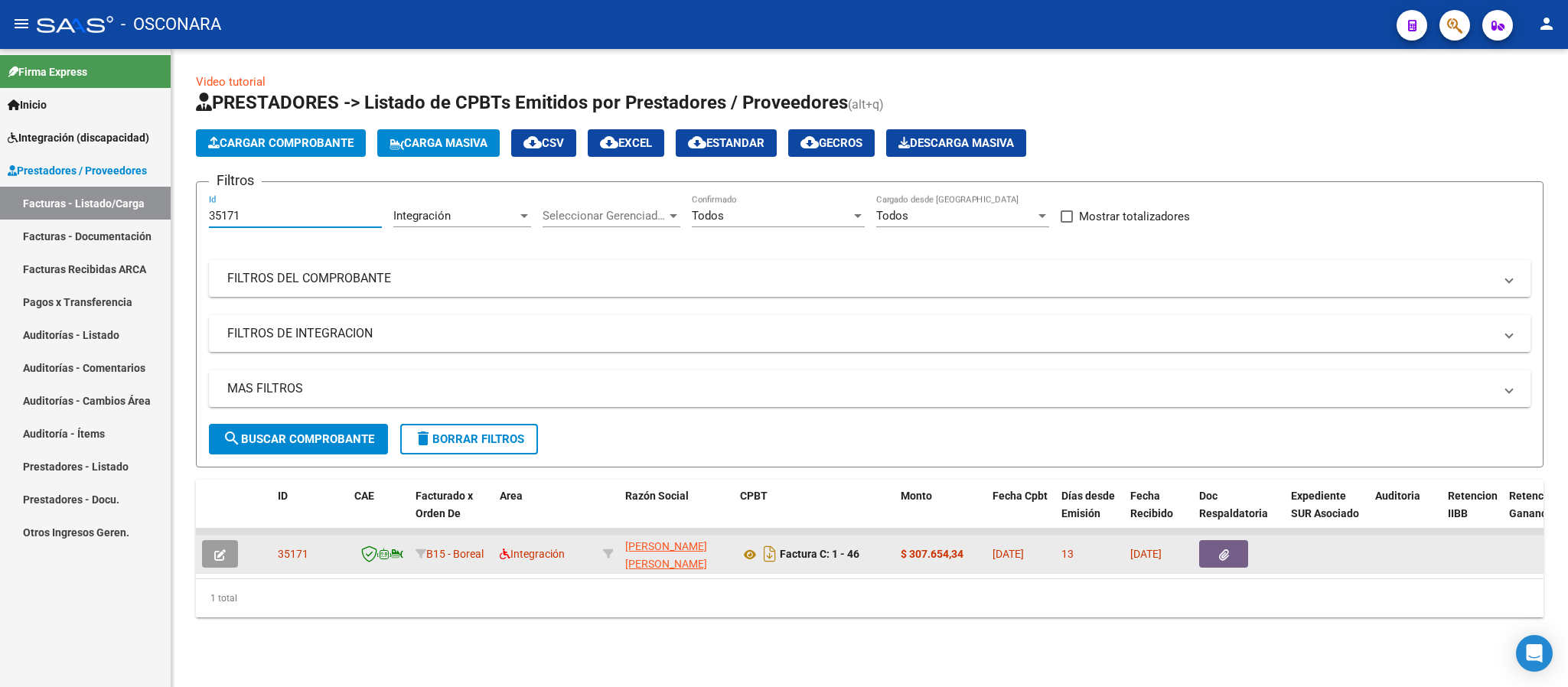
type input "35171"
click at [220, 549] on icon "button" at bounding box center [220, 555] width 11 height 11
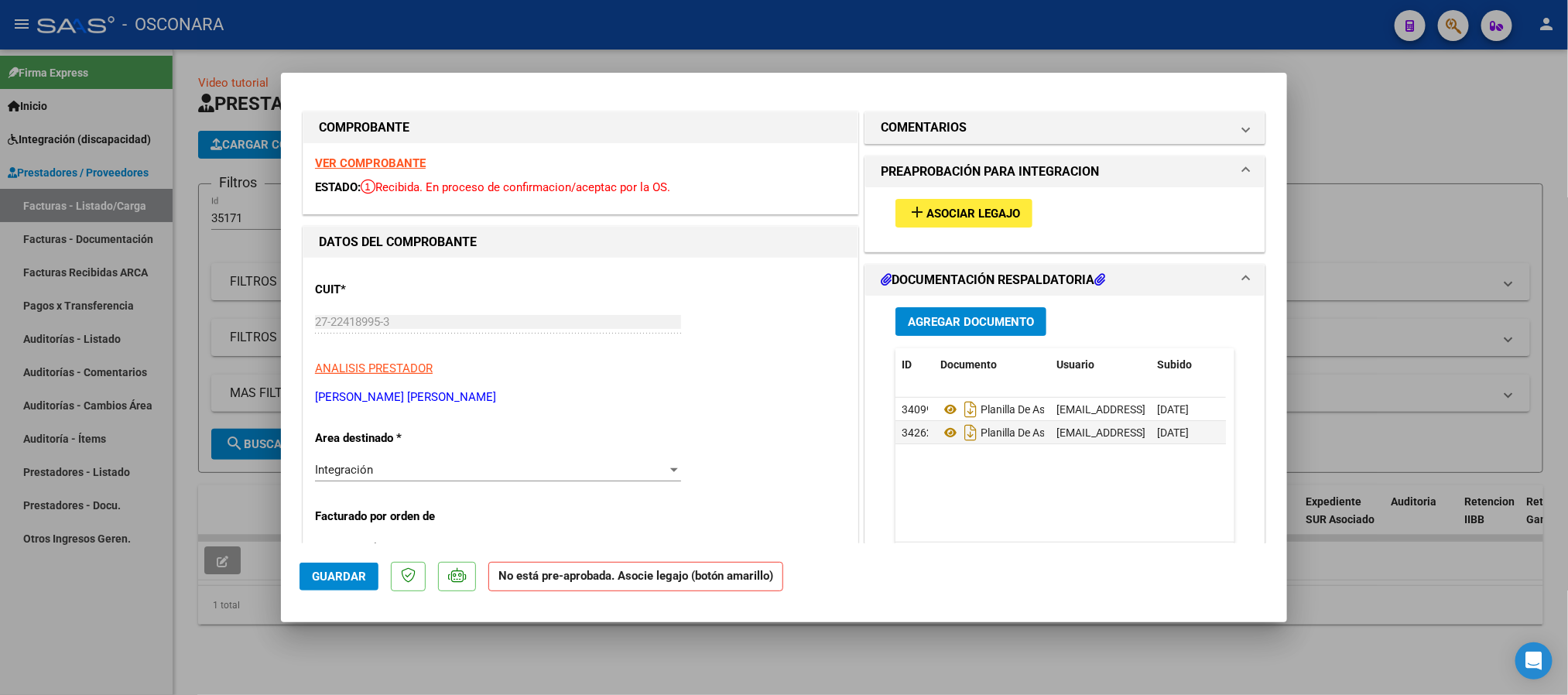
click at [954, 197] on div "add Asociar Legajo" at bounding box center [1065, 214] width 362 height 52
click at [957, 221] on span "Asociar Legajo" at bounding box center [973, 213] width 93 height 14
type input "$ 0,00"
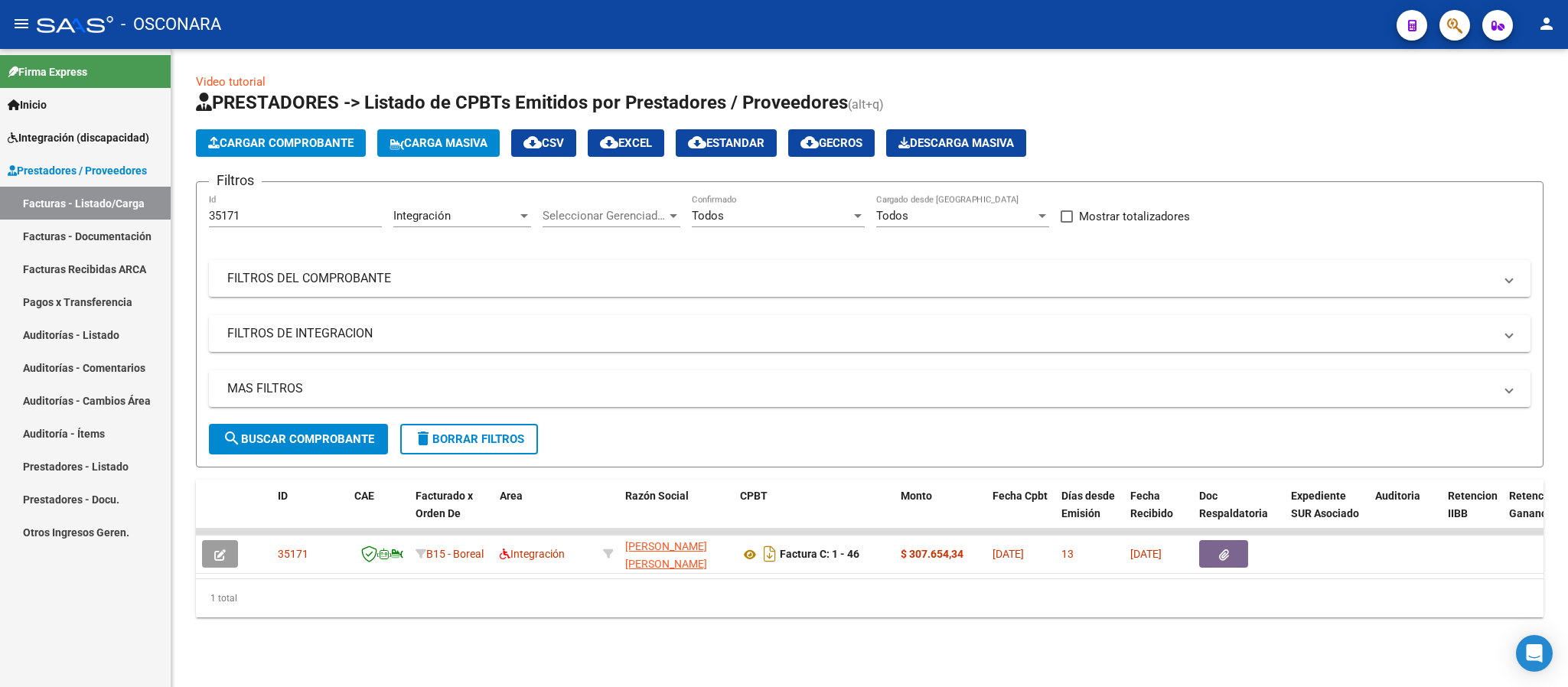
click at [267, 212] on input "35171" at bounding box center [295, 215] width 173 height 14
paste input "6"
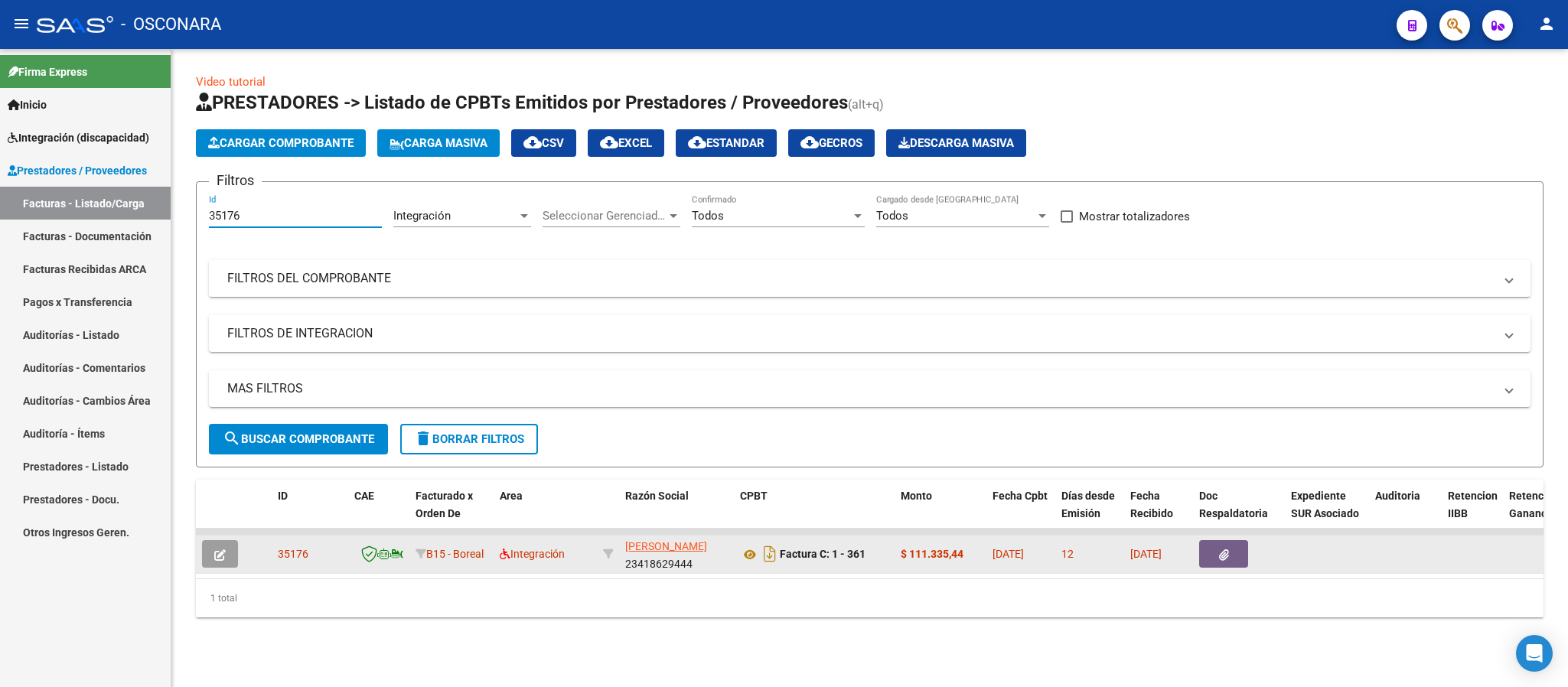
type input "35176"
click at [220, 561] on span "button" at bounding box center [220, 553] width 11 height 14
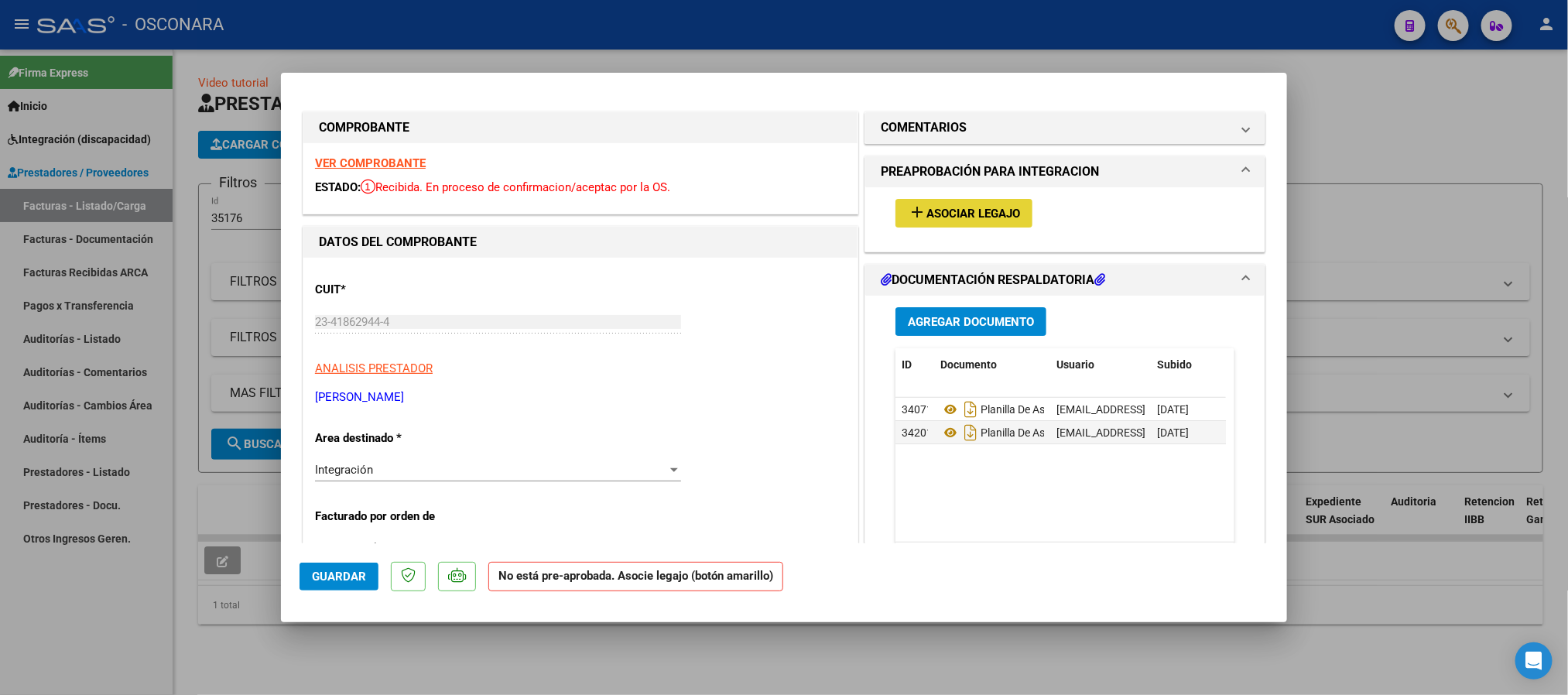
click at [957, 217] on span "Asociar Legajo" at bounding box center [973, 213] width 93 height 14
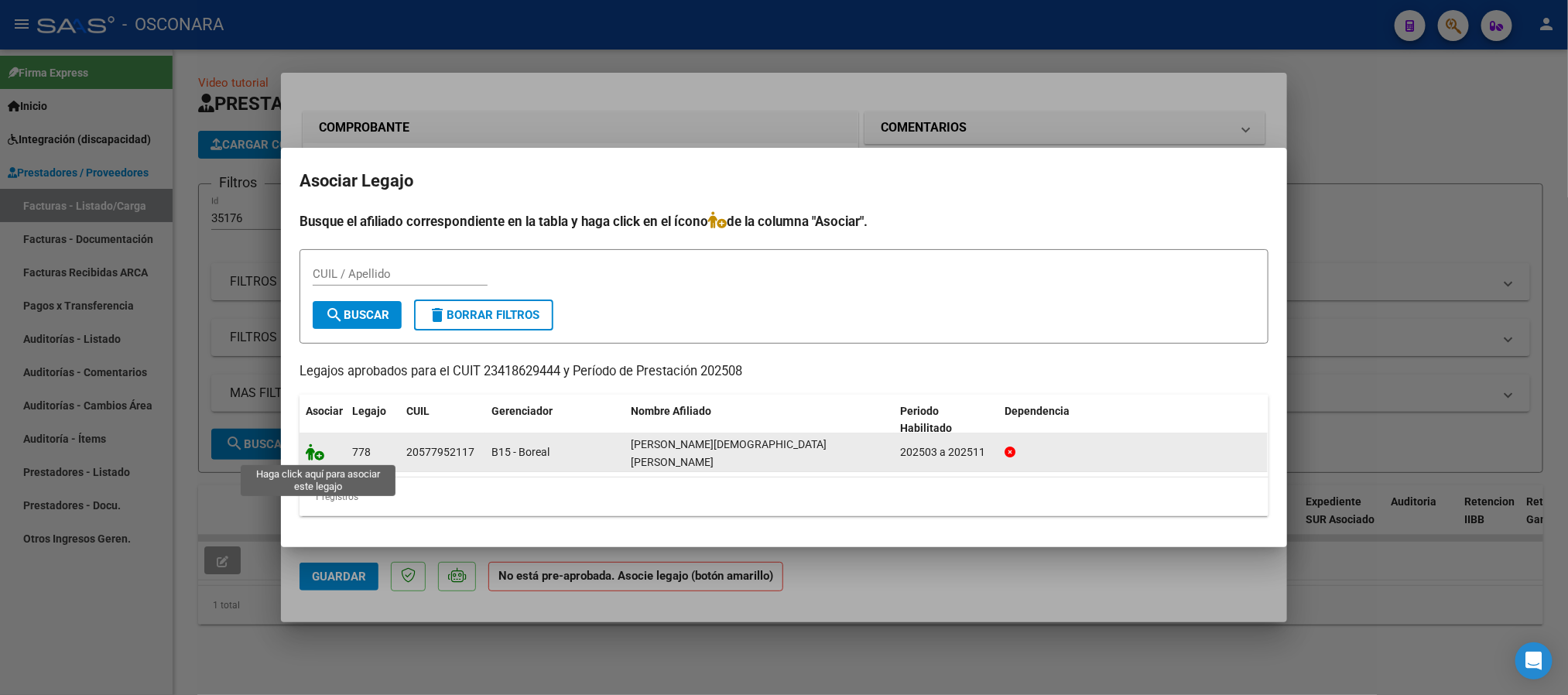
click at [317, 453] on icon at bounding box center [314, 451] width 19 height 17
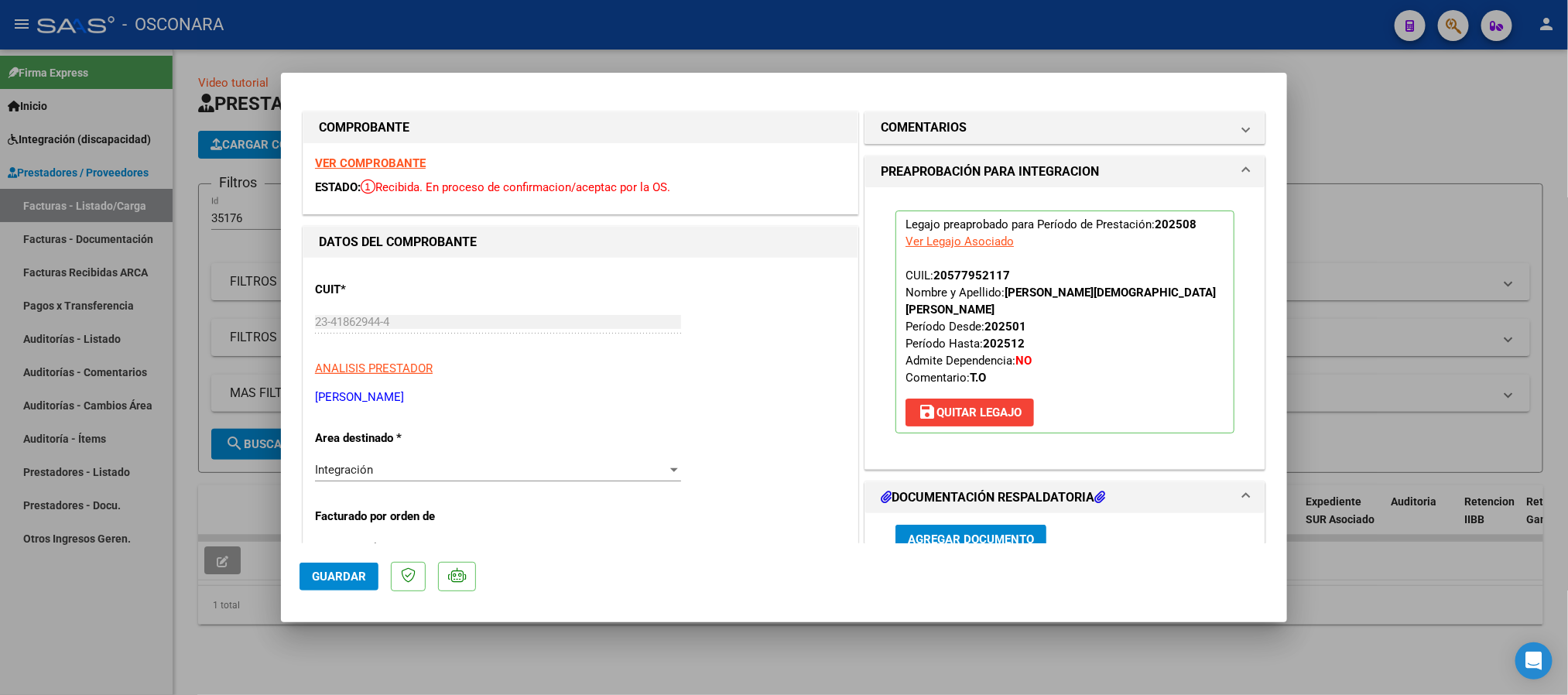
click at [354, 166] on strong "VER COMPROBANTE" at bounding box center [370, 163] width 110 height 14
click at [332, 587] on button "Guardar" at bounding box center [339, 576] width 79 height 28
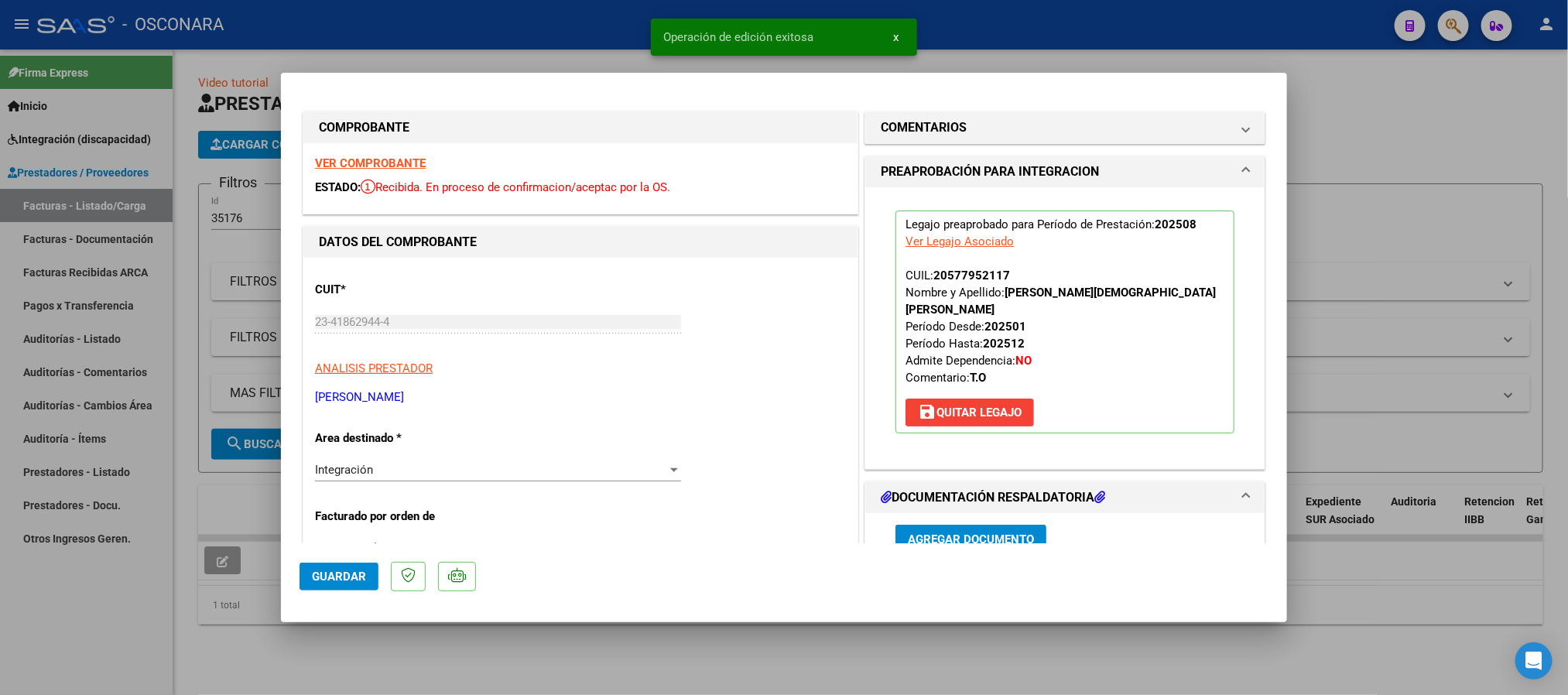
type input "$ 0,00"
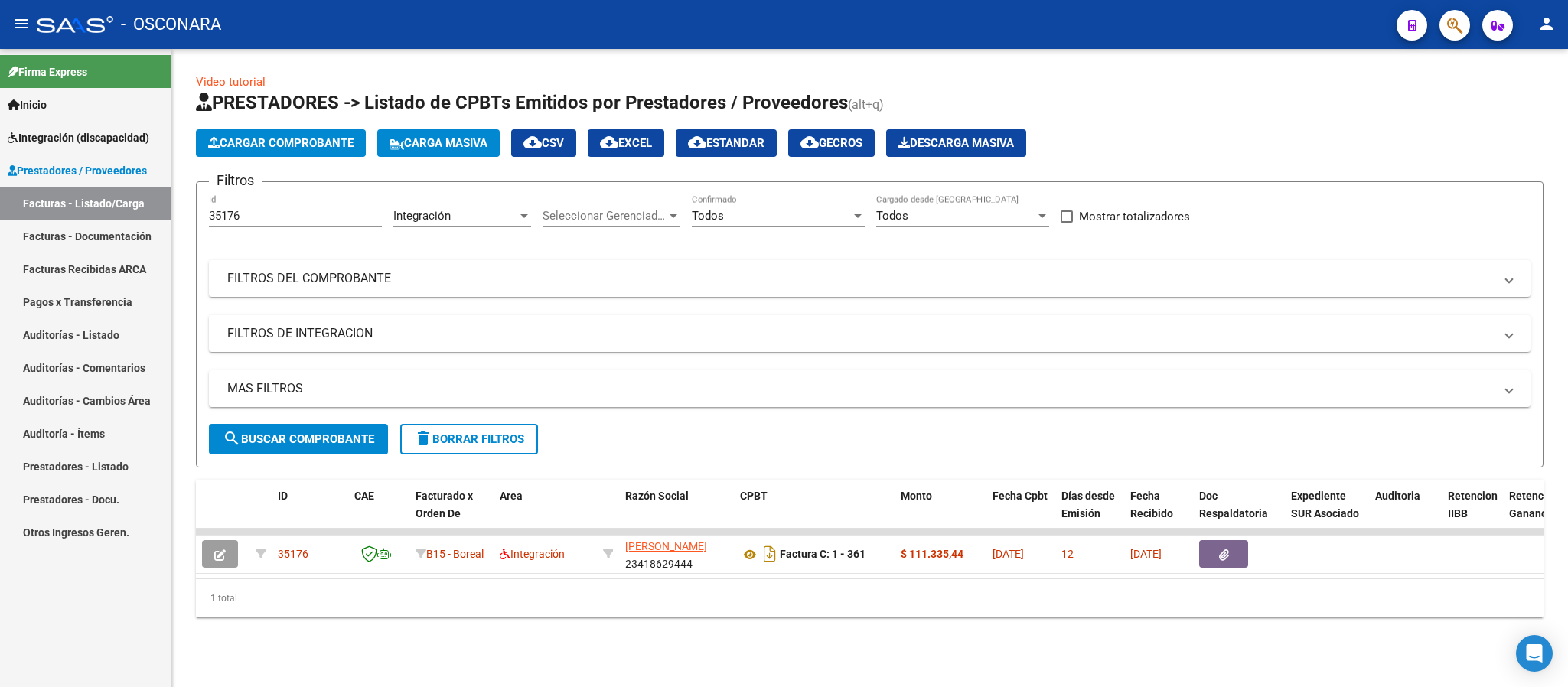
click at [287, 214] on input "35176" at bounding box center [295, 215] width 173 height 14
paste input "85"
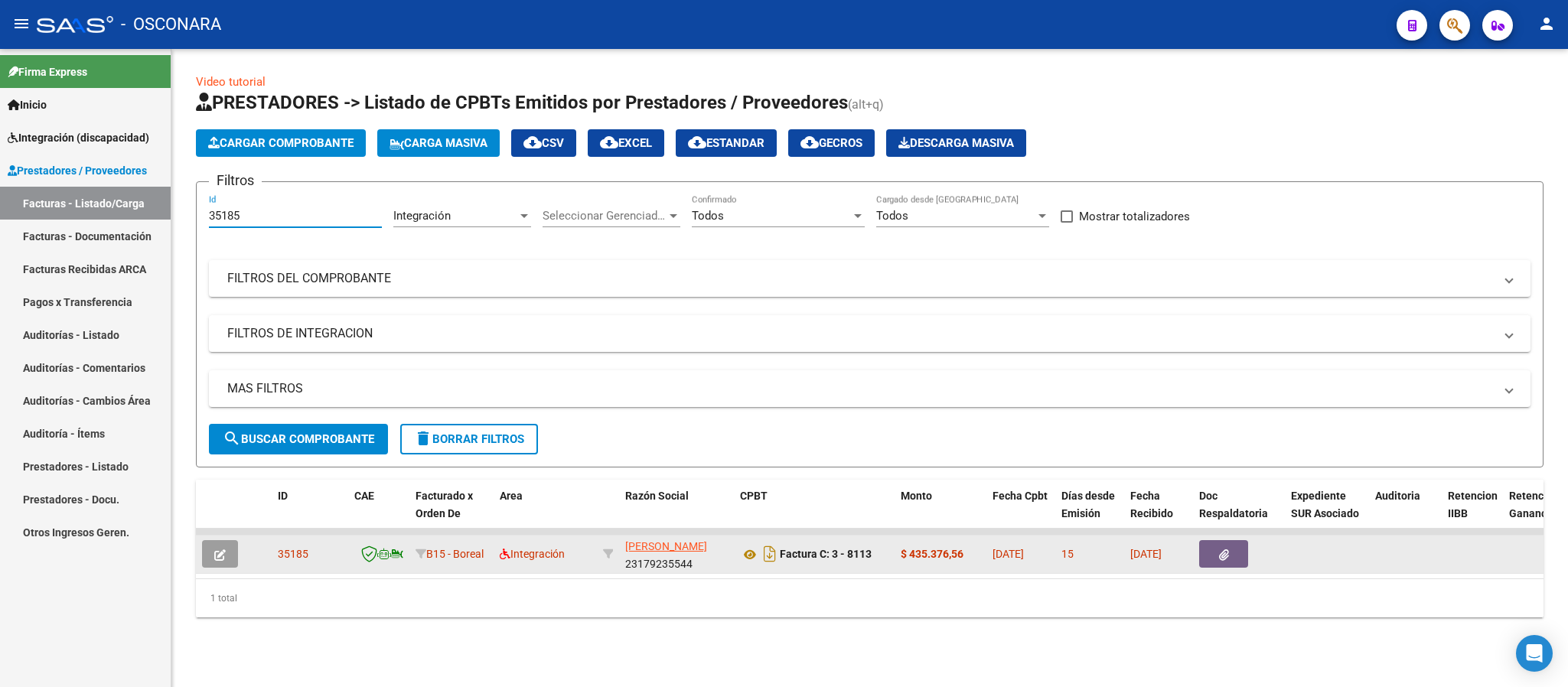
type input "35185"
click at [216, 549] on icon "button" at bounding box center [220, 555] width 11 height 11
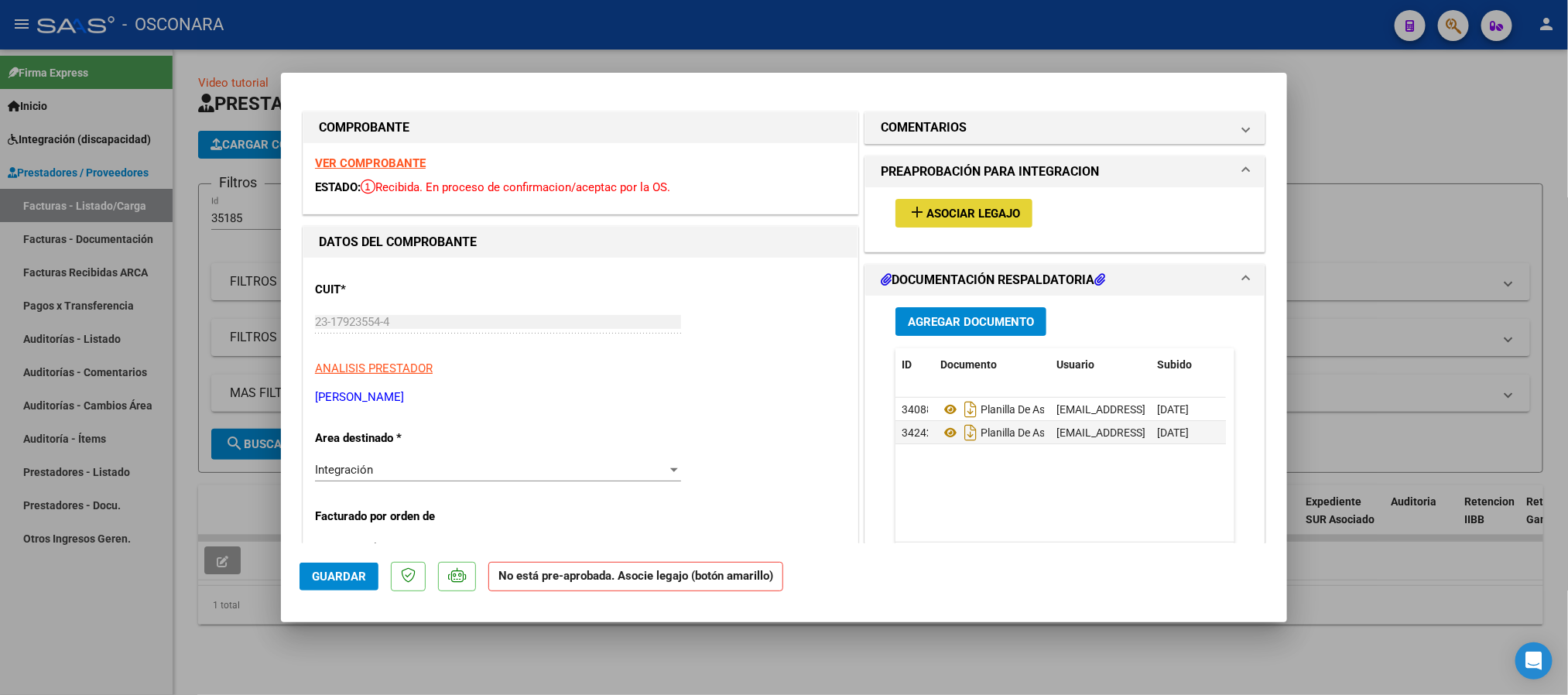
click at [959, 218] on span "Asociar Legajo" at bounding box center [973, 213] width 93 height 14
click at [379, 172] on div "VER COMPROBANTE ESTADO: Recibida. En proceso de confirmacion/aceptac por la OS." at bounding box center [581, 178] width 554 height 71
click at [387, 158] on strong "VER COMPROBANTE" at bounding box center [370, 163] width 110 height 14
click at [971, 219] on span "Asociar Legajo" at bounding box center [973, 213] width 93 height 14
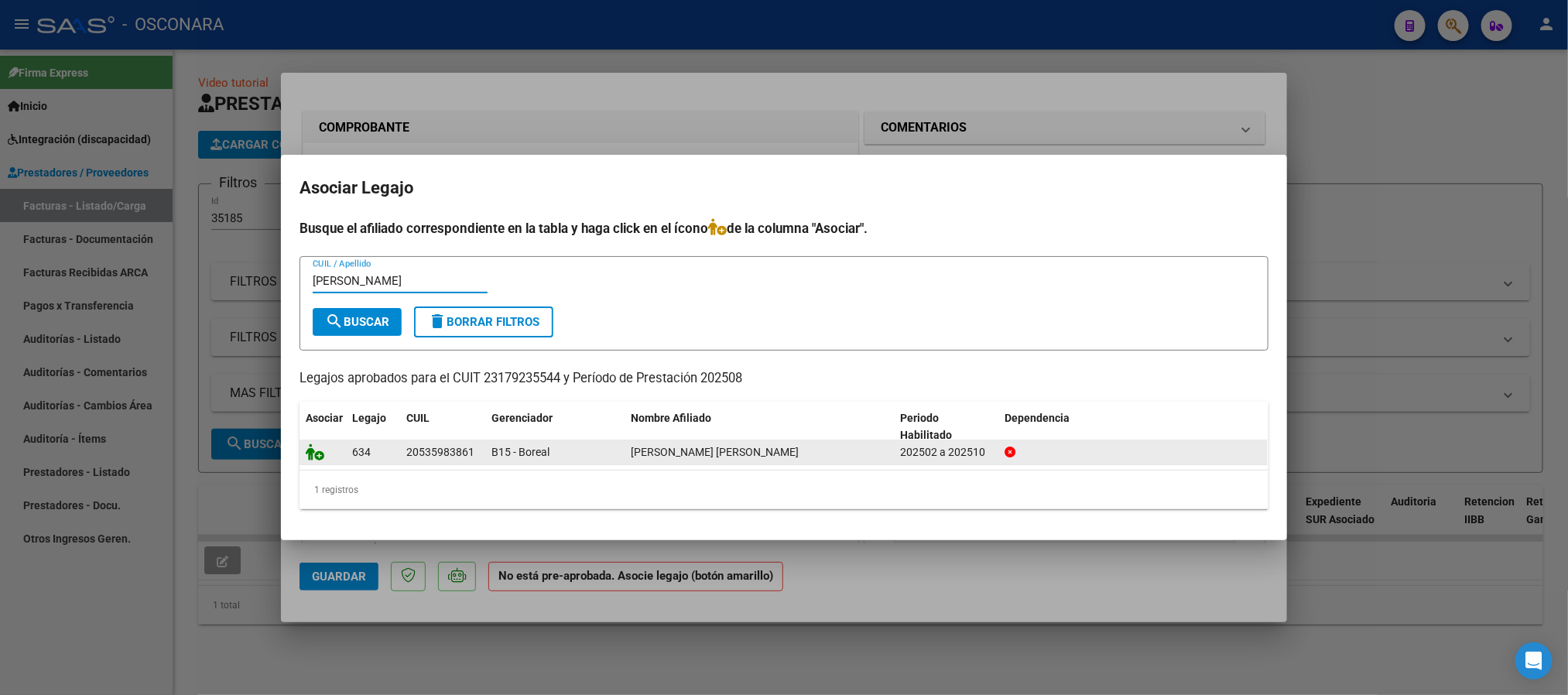
type input "daher"
click at [312, 455] on icon at bounding box center [314, 451] width 19 height 17
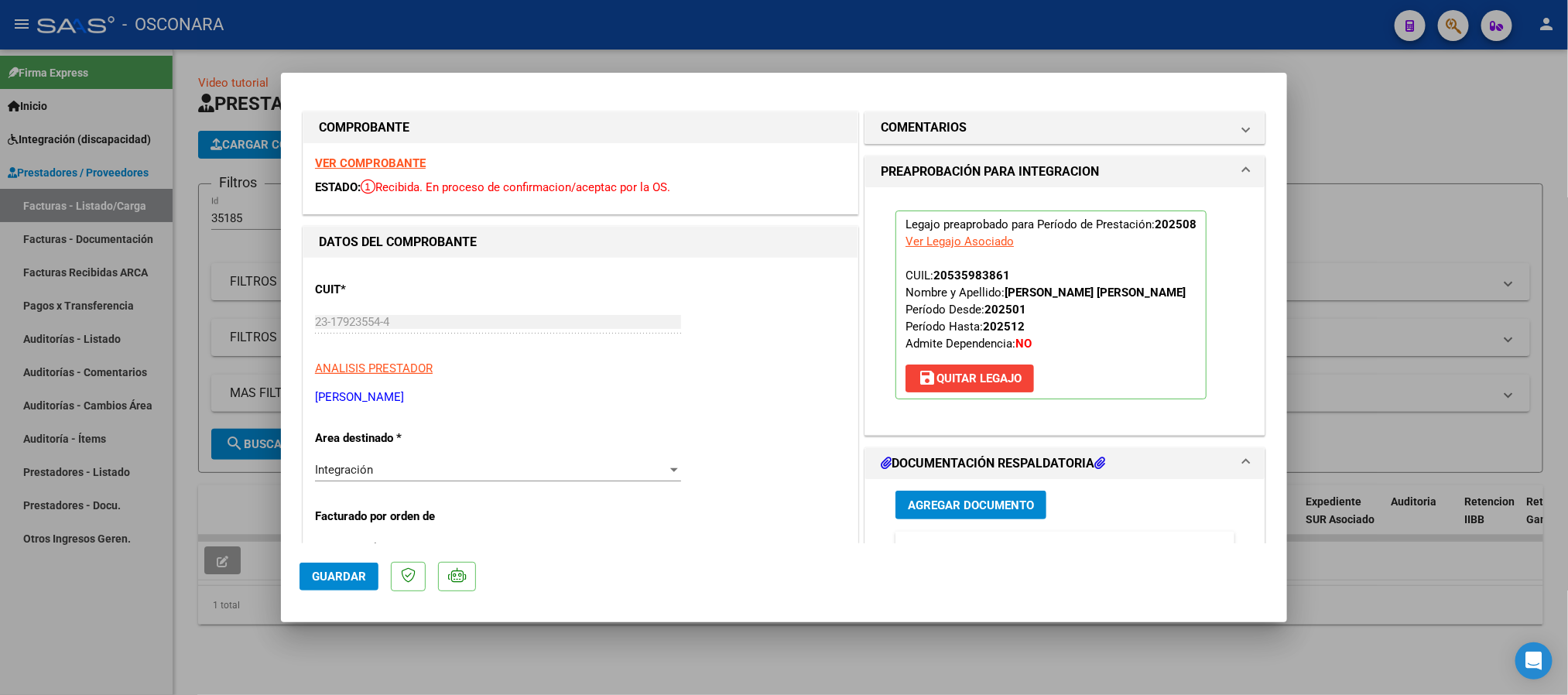
click at [351, 569] on span "Guardar" at bounding box center [339, 576] width 54 height 14
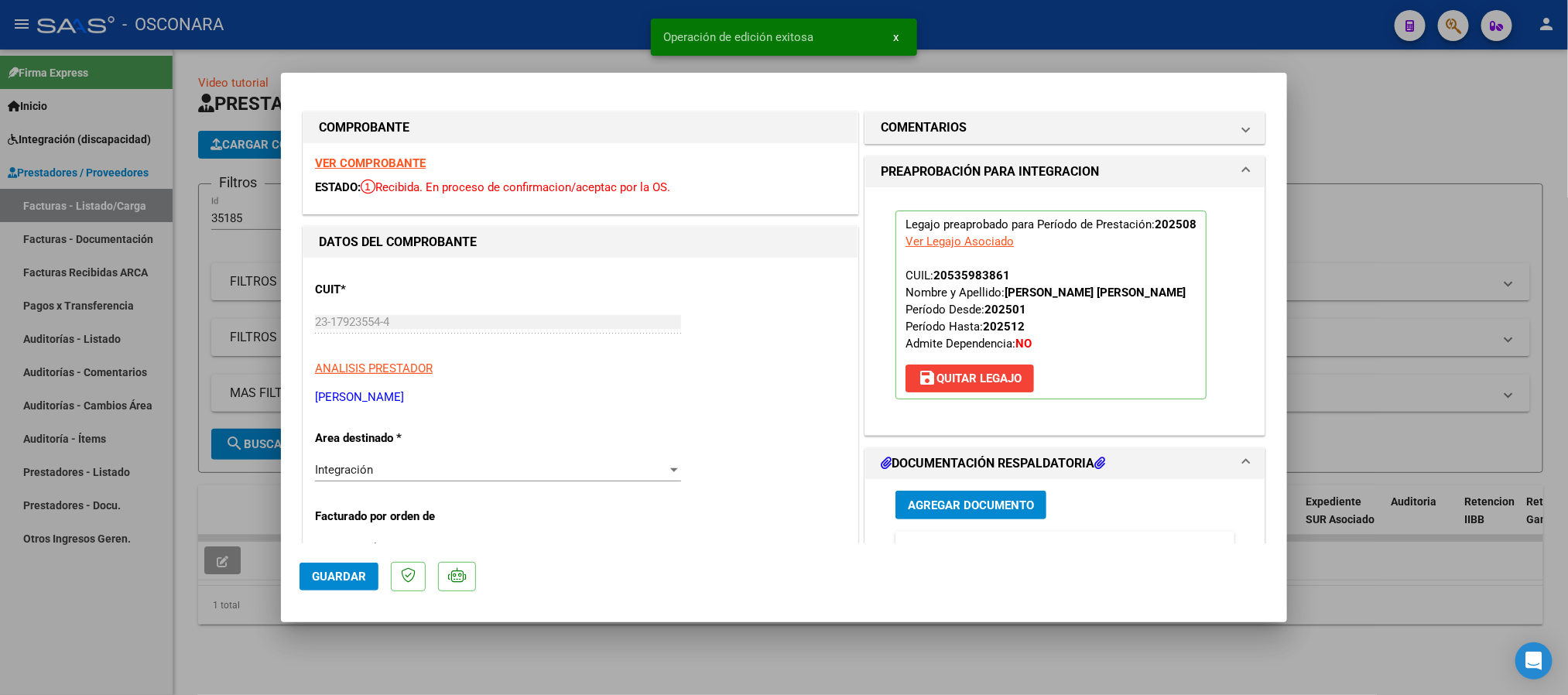
type input "$ 0,00"
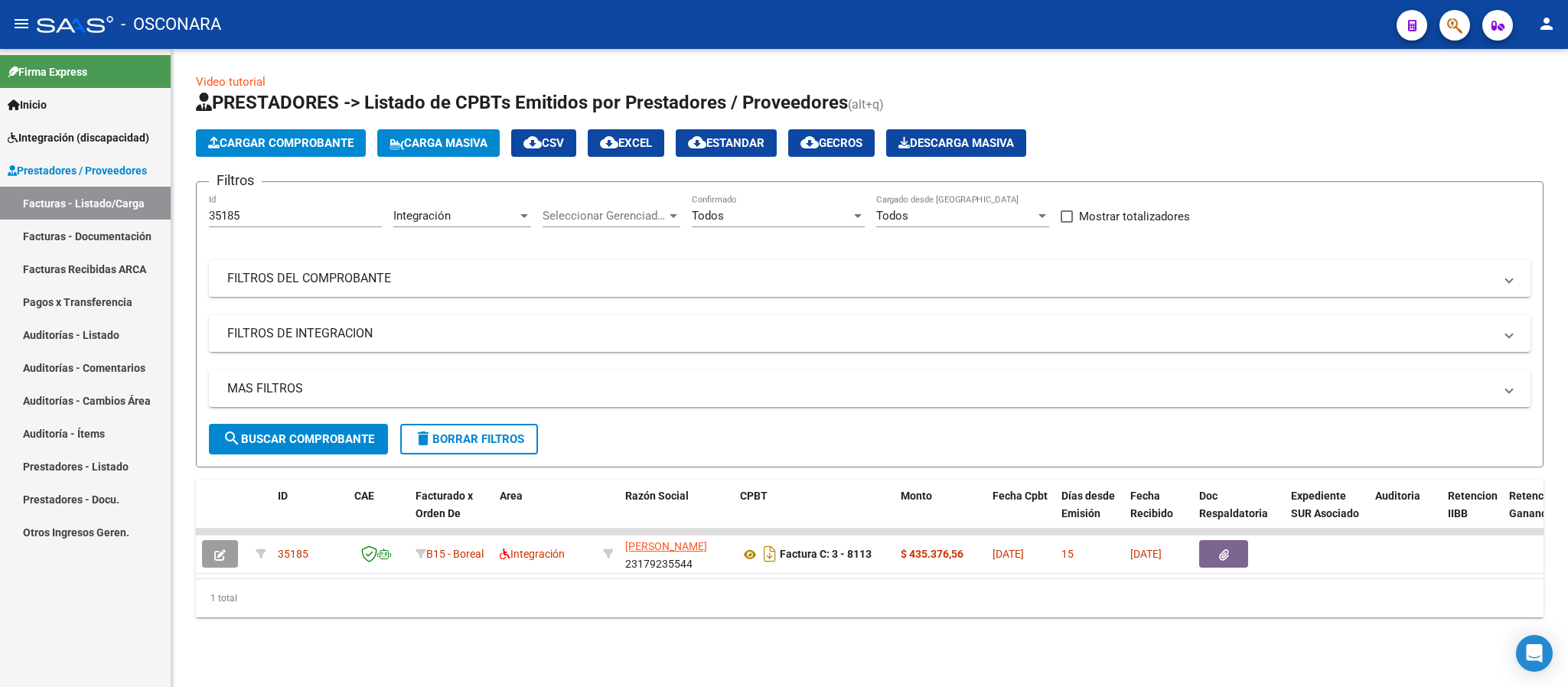
click at [280, 217] on input "35185" at bounding box center [295, 215] width 173 height 14
paste input "7"
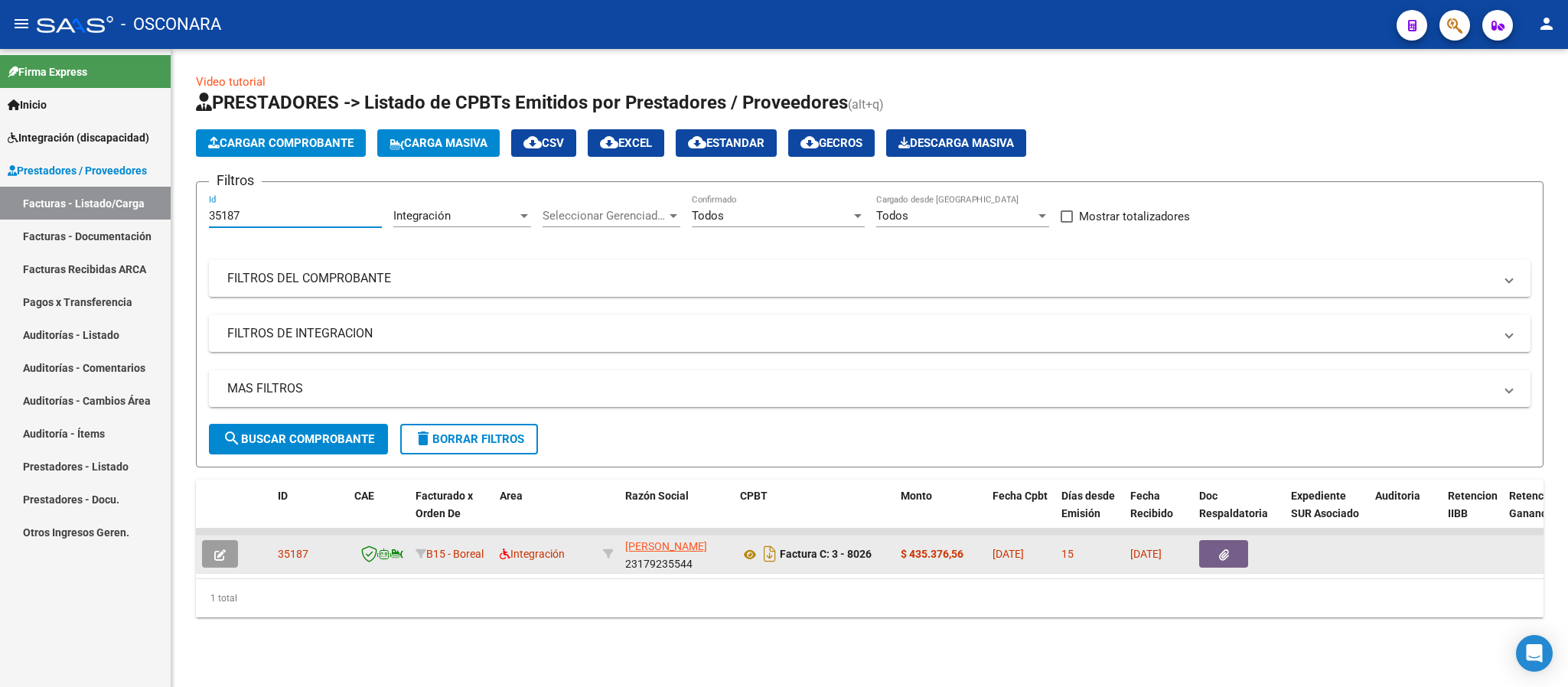
type input "35187"
click at [219, 554] on icon "button" at bounding box center [220, 555] width 11 height 11
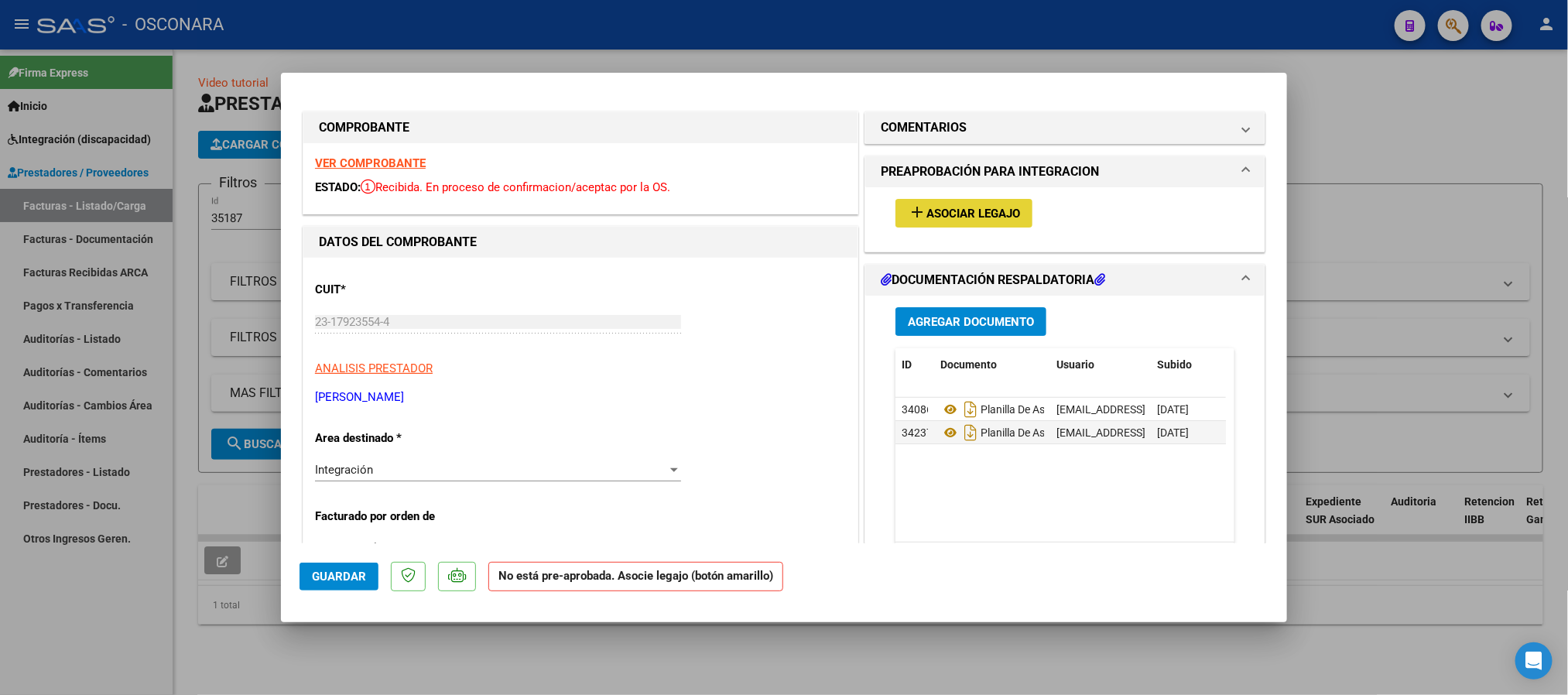
click at [990, 207] on span "Asociar Legajo" at bounding box center [973, 213] width 93 height 14
click at [357, 161] on strong "VER COMPROBANTE" at bounding box center [370, 163] width 110 height 14
click at [908, 203] on mat-icon "add" at bounding box center [917, 212] width 19 height 19
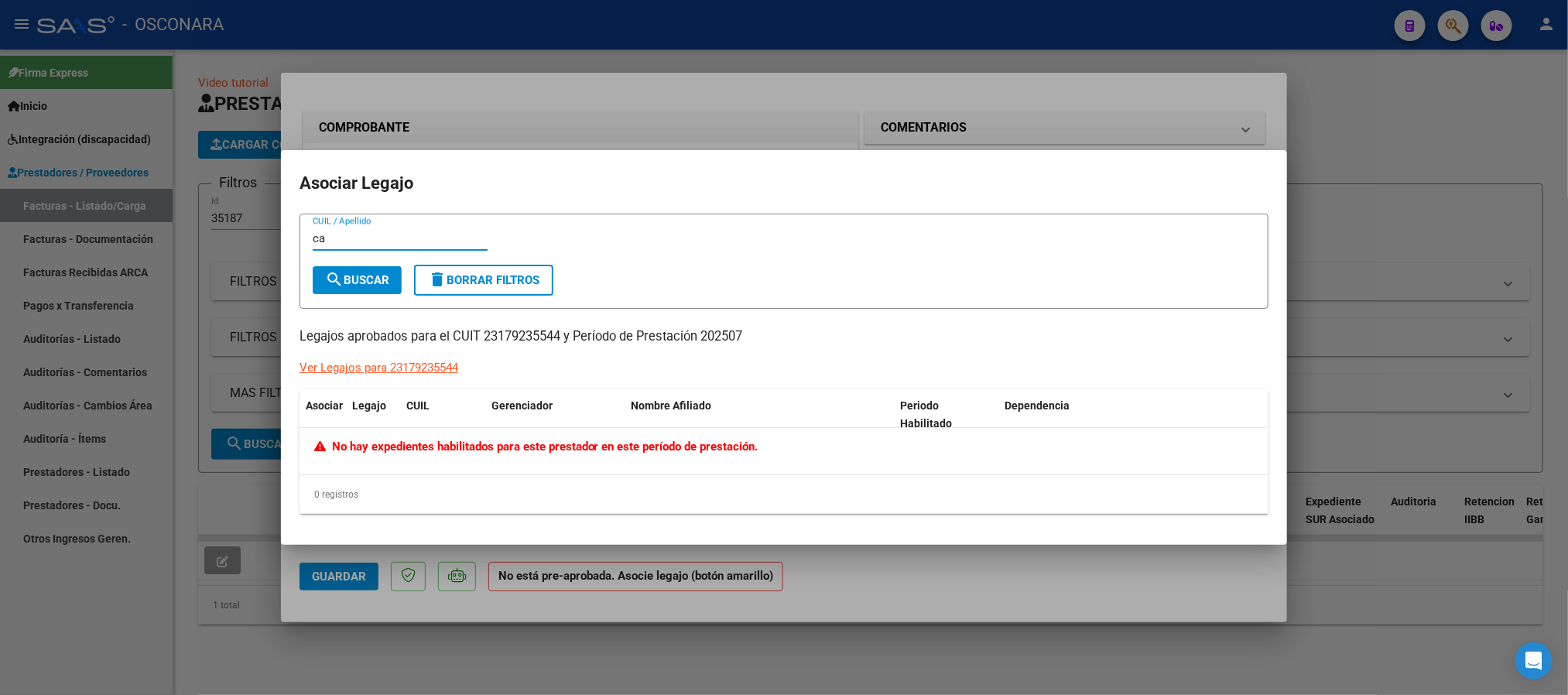
type input "c"
type input "rocio"
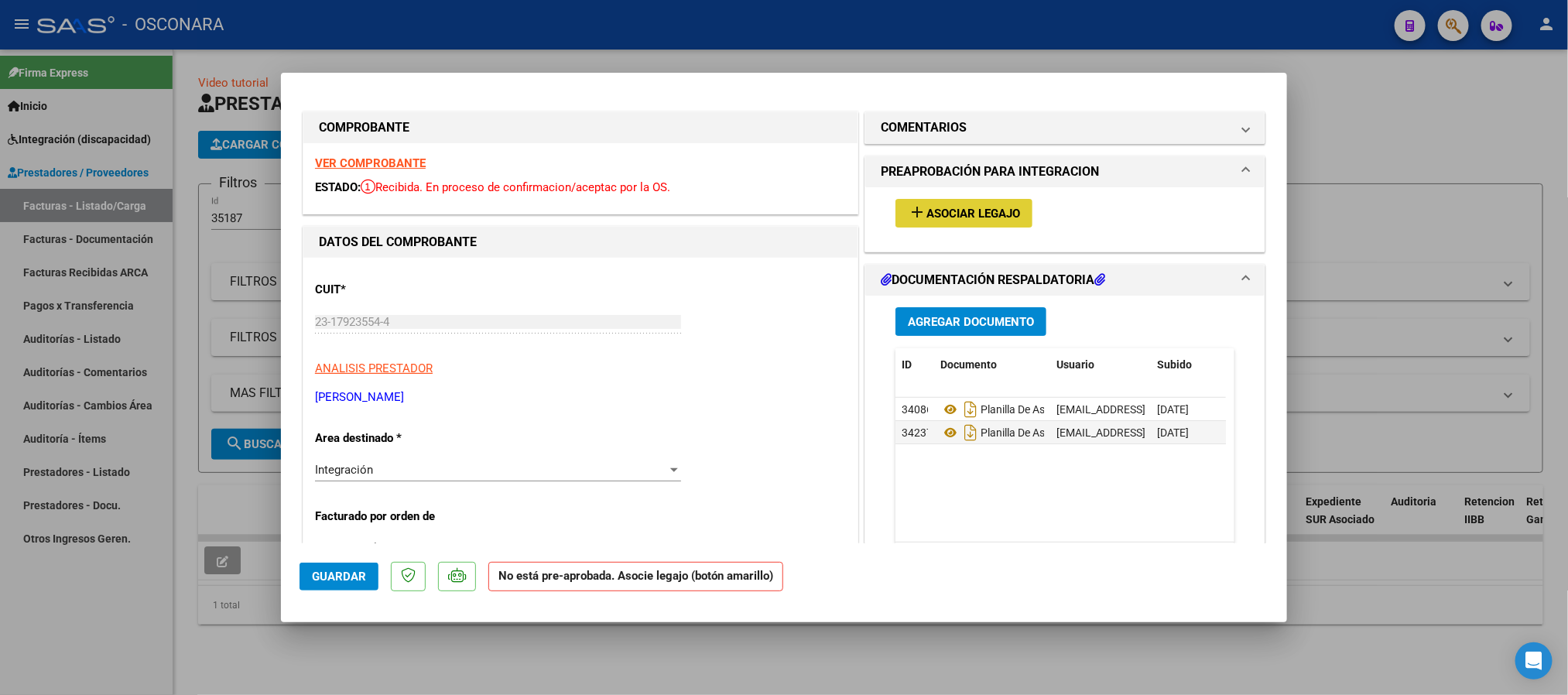
type input "$ 0,00"
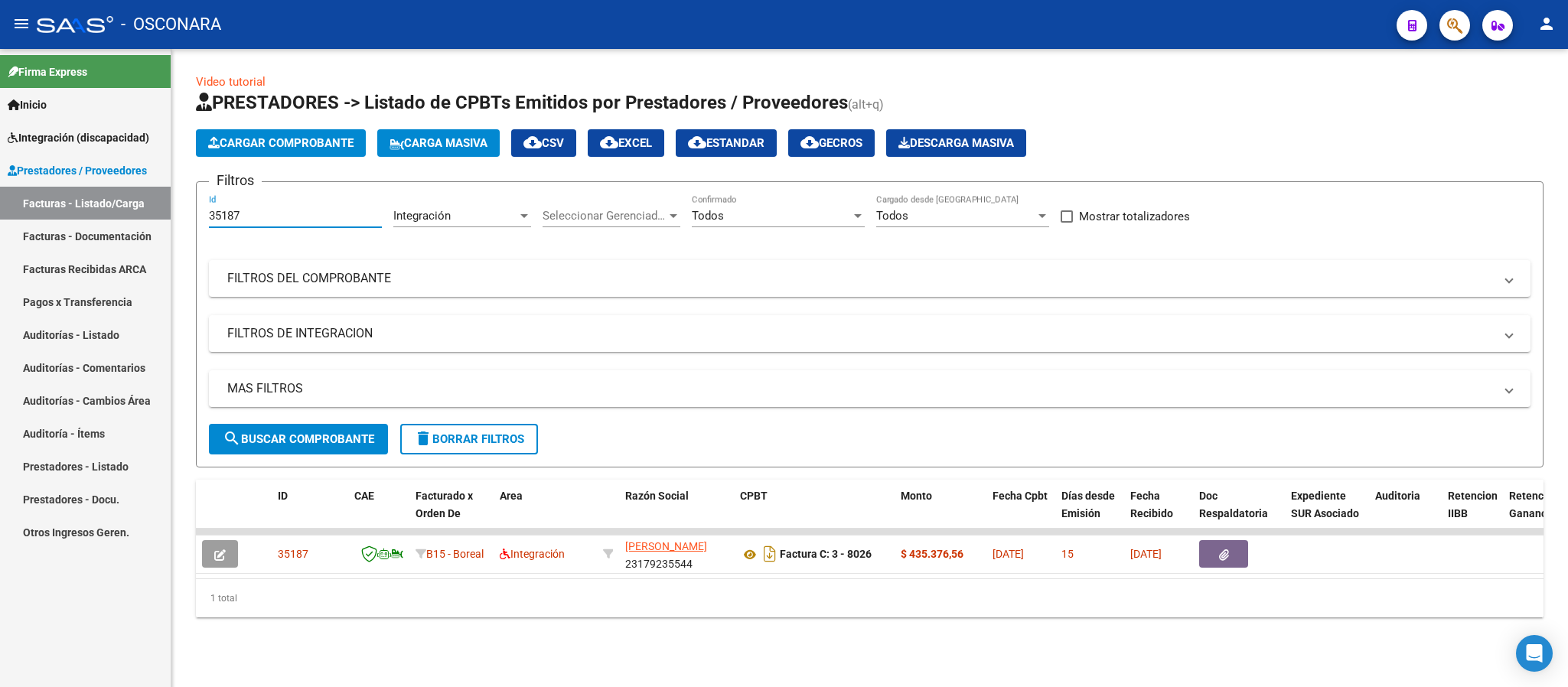
click at [250, 209] on input "35187" at bounding box center [295, 215] width 173 height 14
paste input "8"
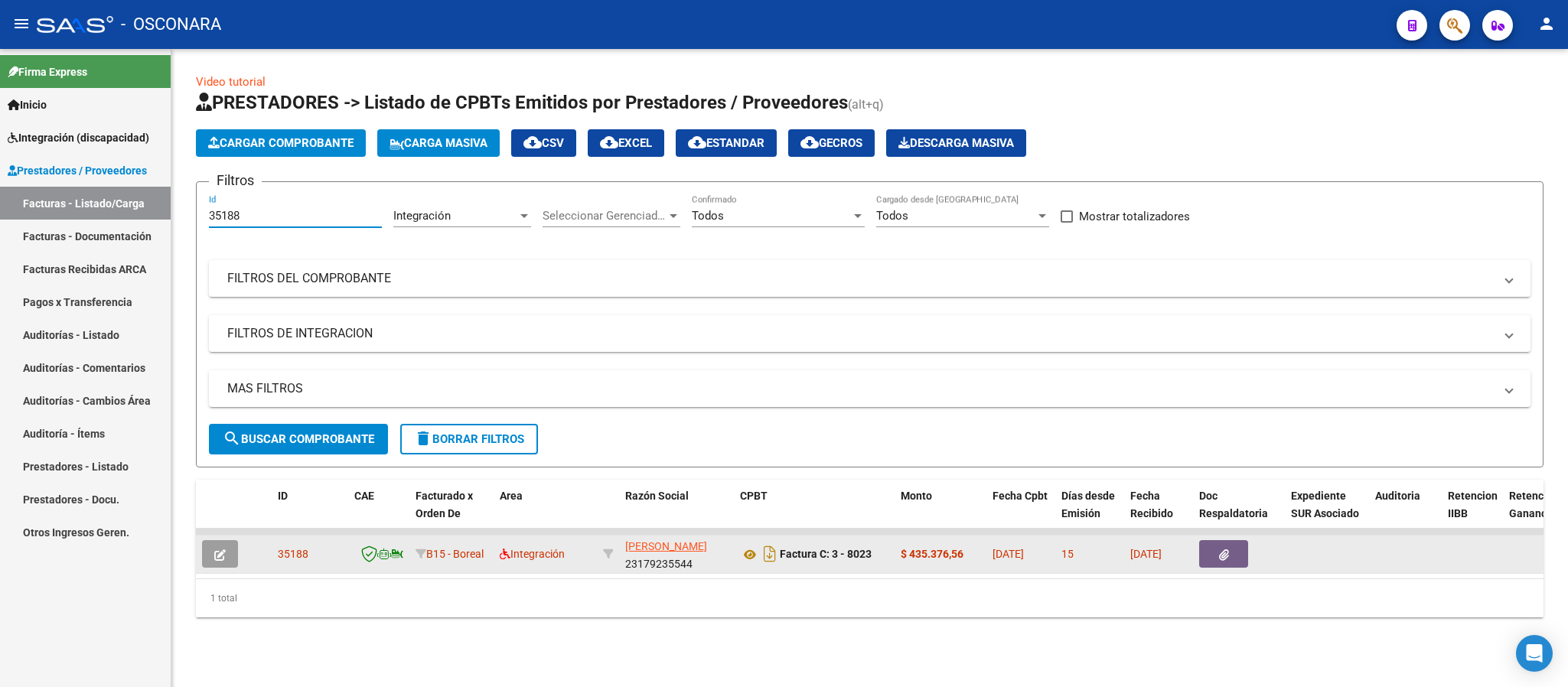
type input "35188"
click at [222, 558] on icon "button" at bounding box center [220, 555] width 11 height 11
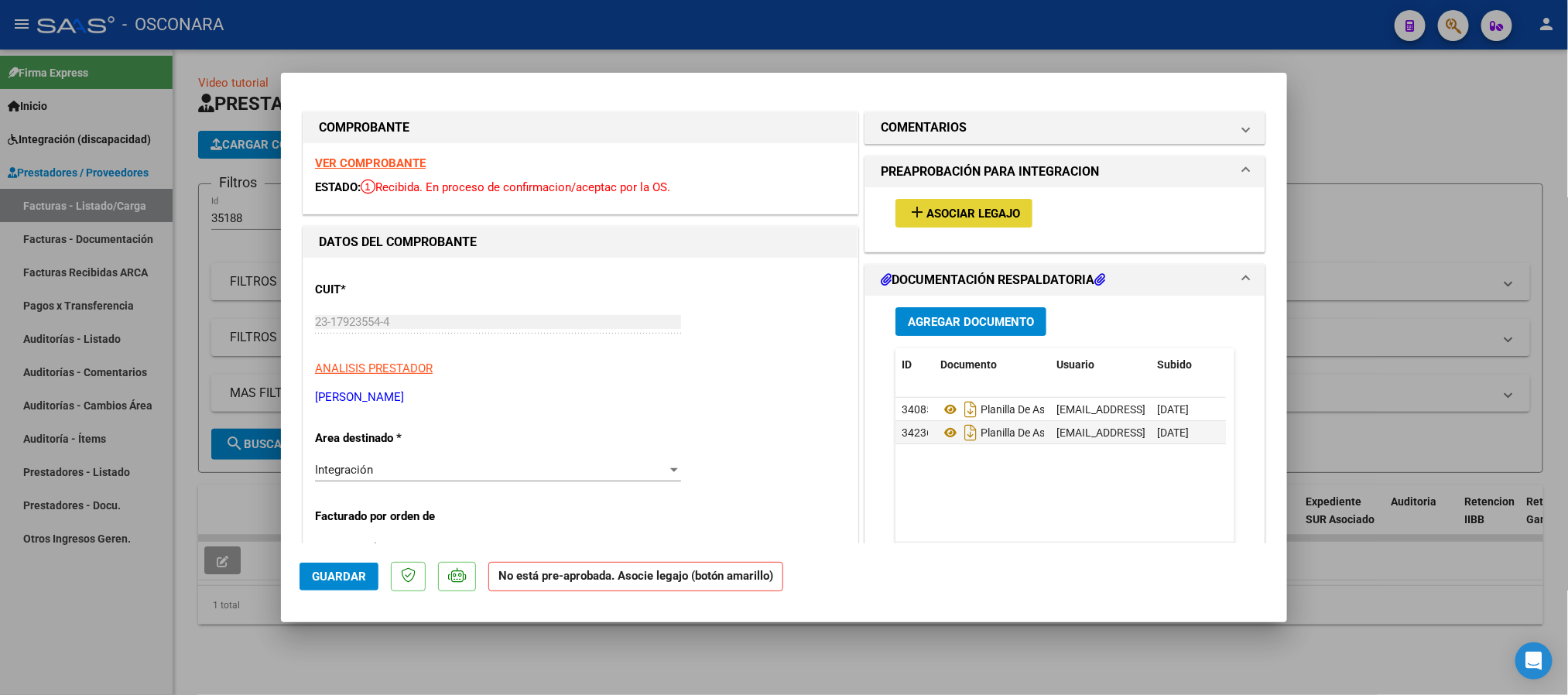
click at [978, 218] on span "Asociar Legajo" at bounding box center [973, 213] width 93 height 14
click at [355, 158] on strong "VER COMPROBANTE" at bounding box center [370, 163] width 110 height 14
click at [962, 221] on span "Asociar Legajo" at bounding box center [973, 213] width 93 height 14
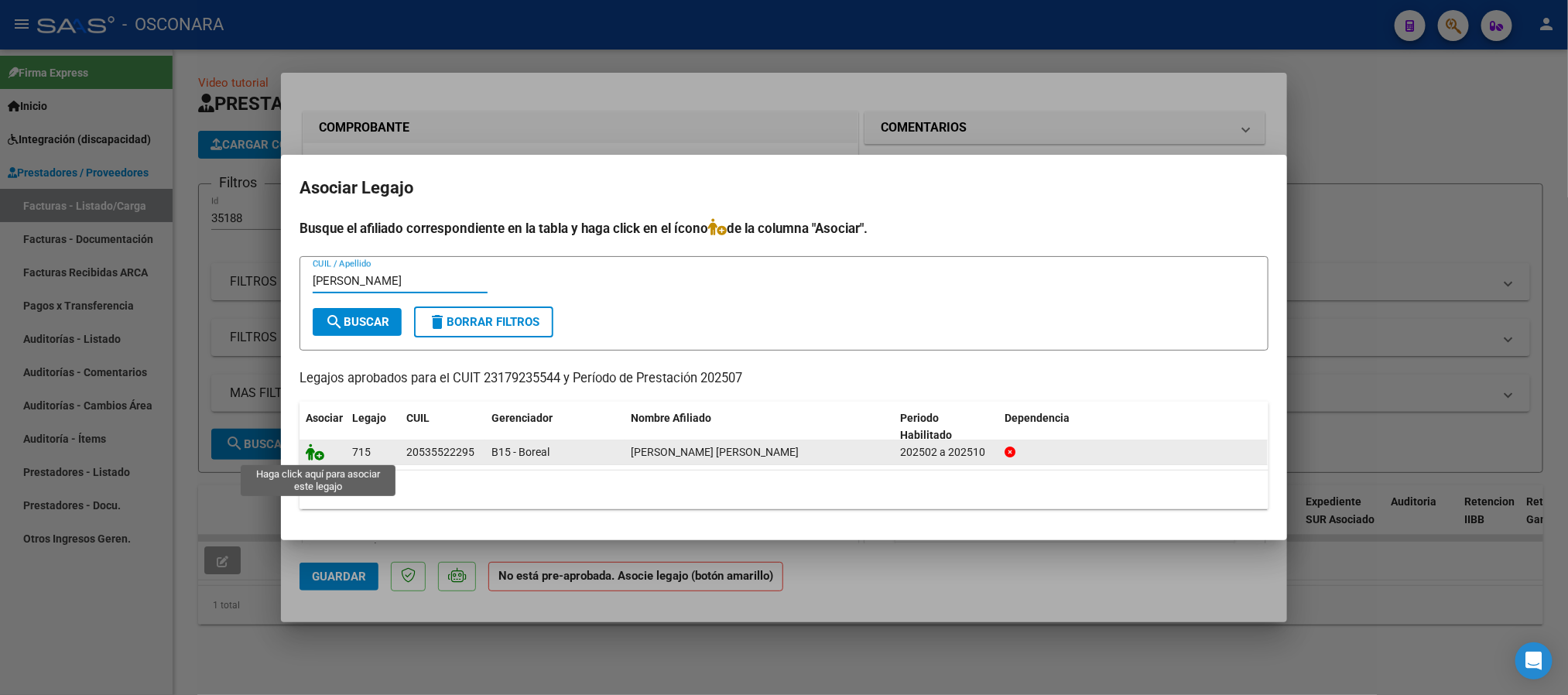
type input "martin"
click at [309, 448] on icon at bounding box center [314, 451] width 19 height 17
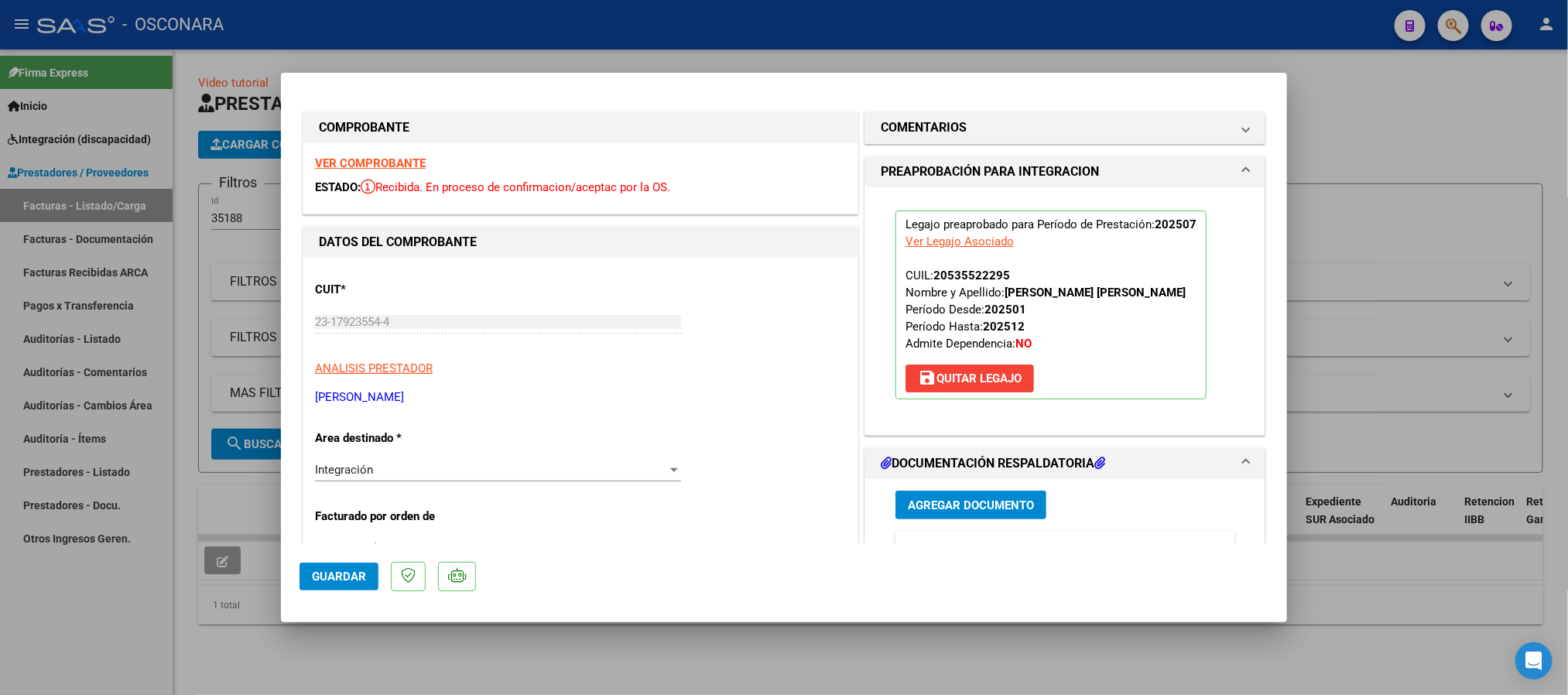
type input "$ 0,00"
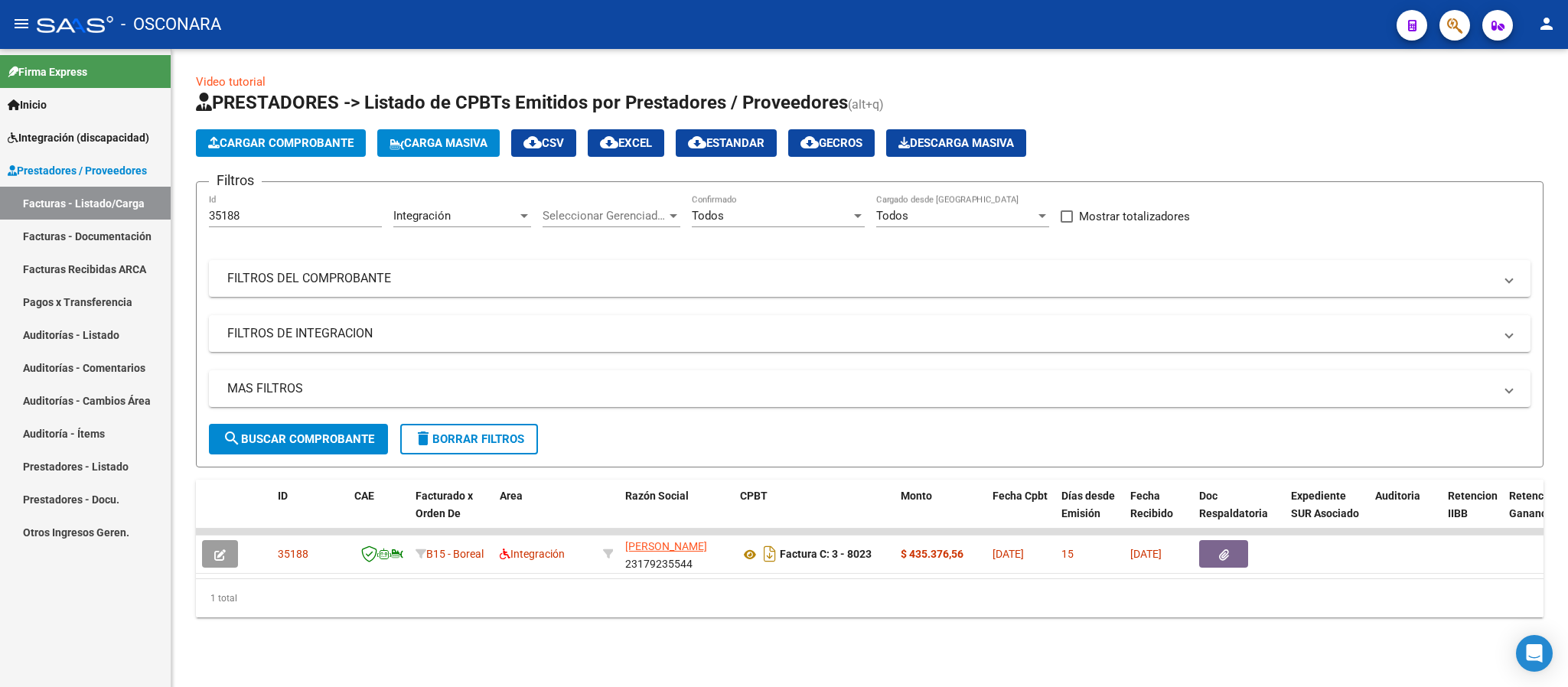
click at [275, 203] on div "35188 Id" at bounding box center [295, 210] width 173 height 33
click at [274, 204] on div "35188 Id" at bounding box center [295, 210] width 173 height 33
click at [273, 230] on div "35188 Id" at bounding box center [295, 217] width 173 height 47
click at [251, 217] on input "35188" at bounding box center [295, 215] width 173 height 14
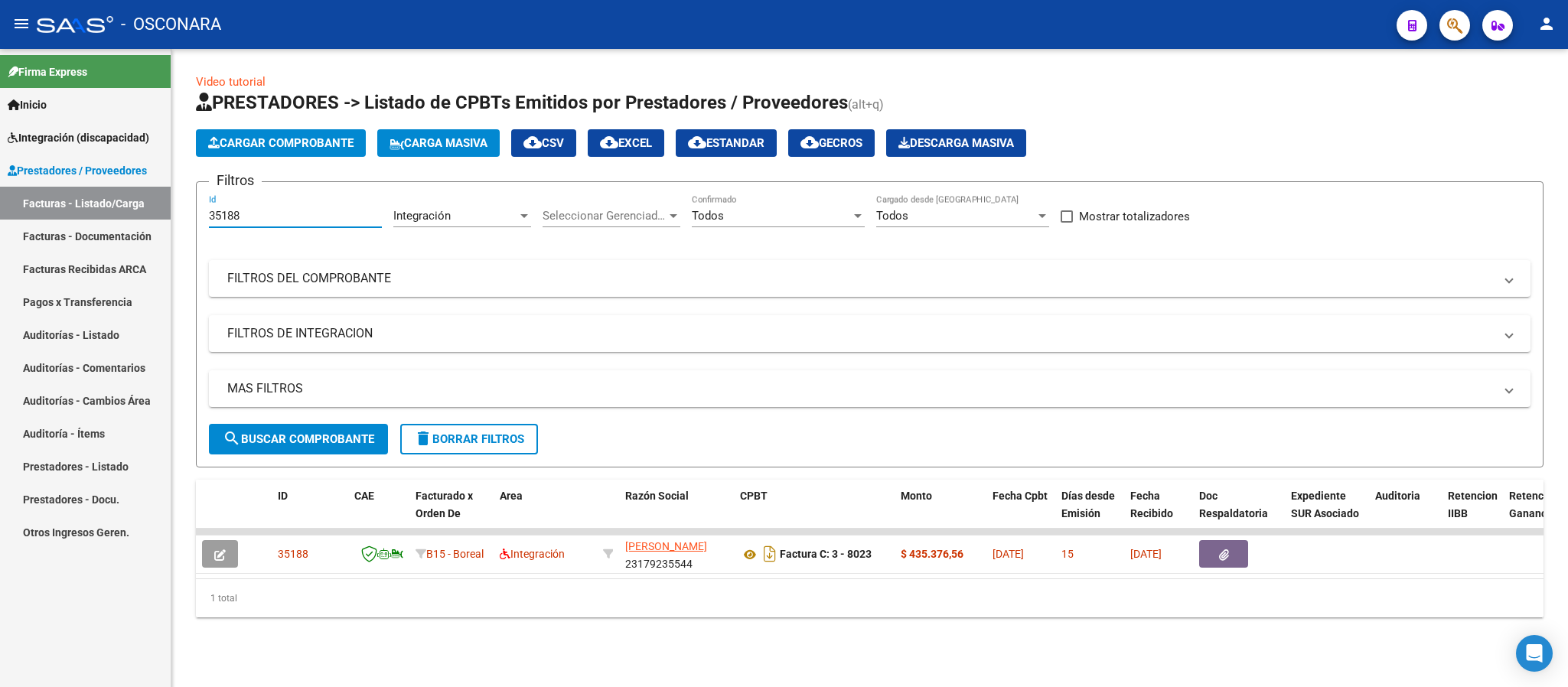
click at [251, 217] on input "35188" at bounding box center [295, 215] width 173 height 14
paste input "9"
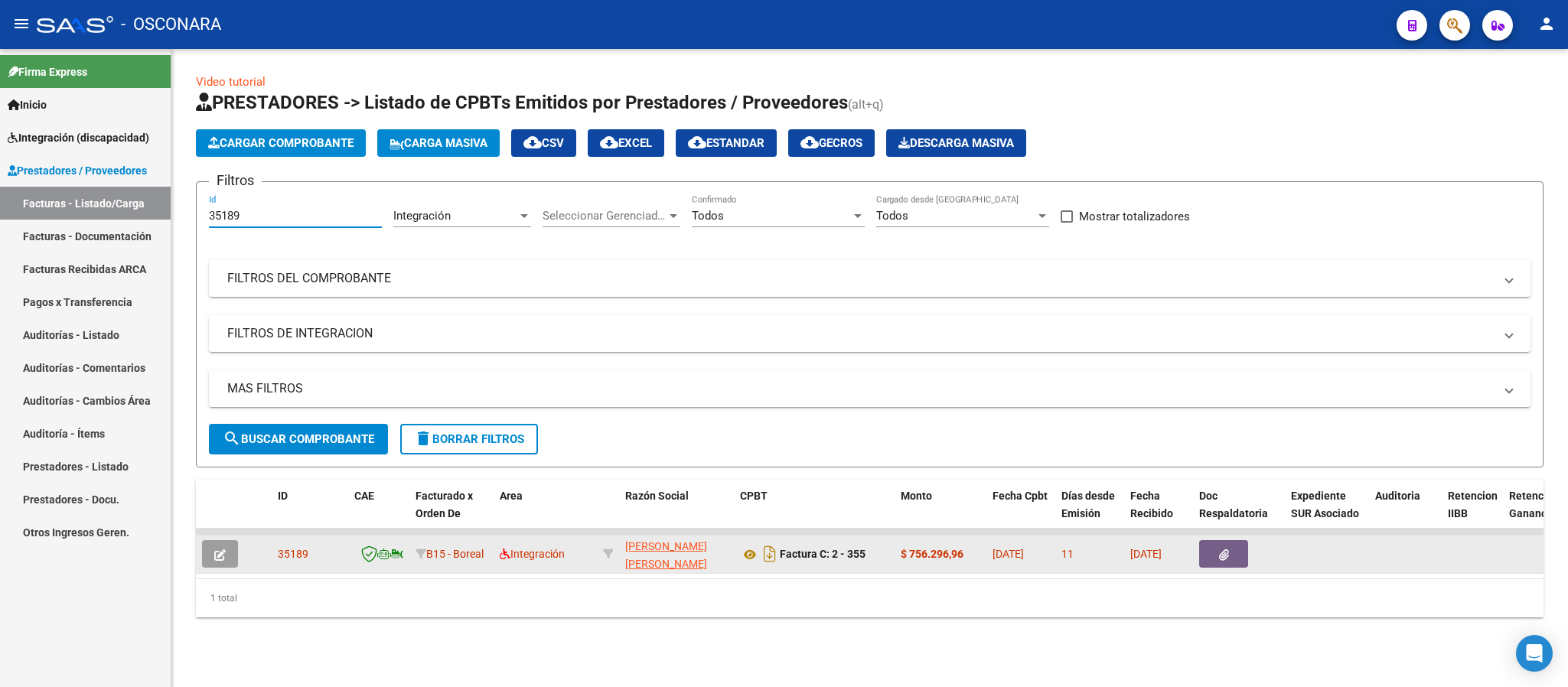
type input "35189"
click at [225, 551] on icon "button" at bounding box center [220, 555] width 11 height 11
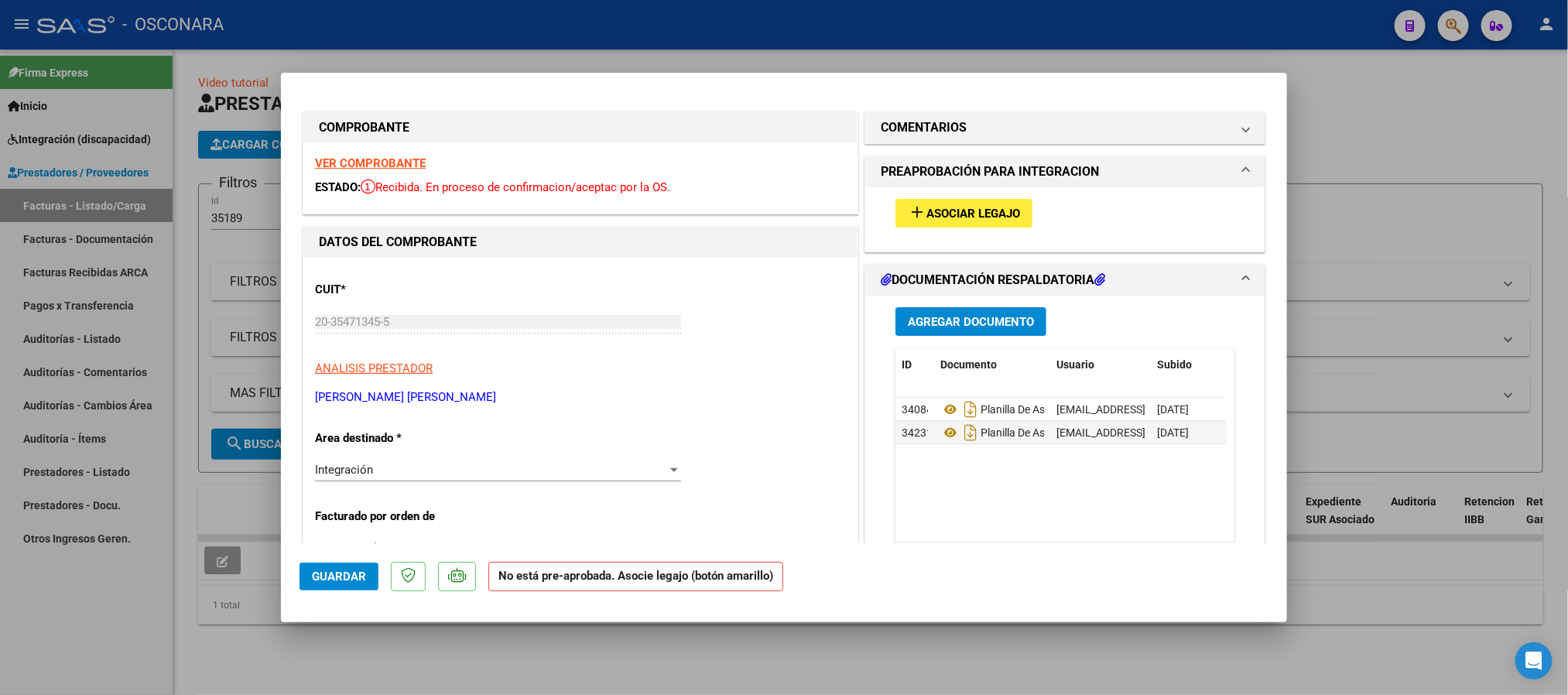
click at [924, 226] on button "add Asociar Legajo" at bounding box center [964, 213] width 137 height 28
click at [478, 127] on h1 "COMPROBANTE" at bounding box center [581, 127] width 523 height 19
type input "$ 0,00"
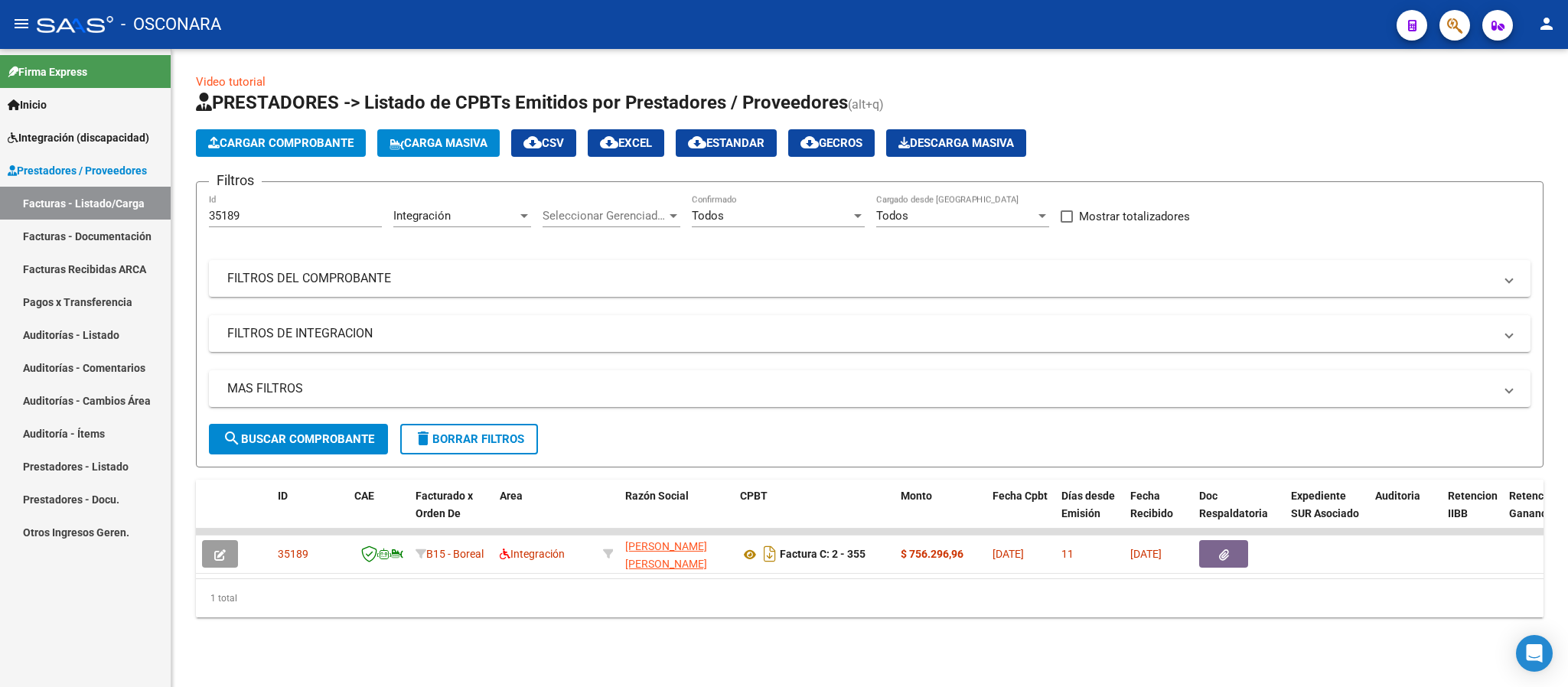
click at [286, 220] on input "35189" at bounding box center [295, 215] width 173 height 14
paste input "93"
type input "35193"
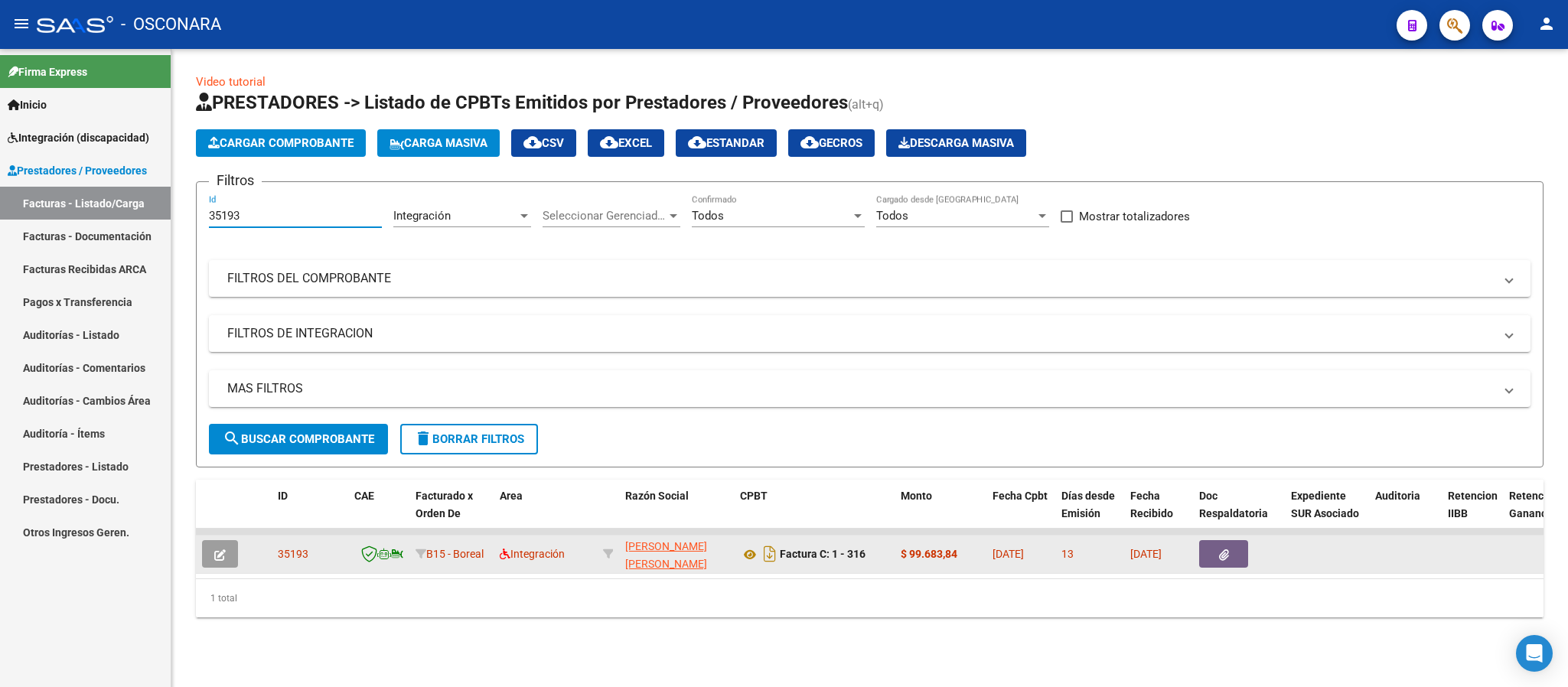
click at [237, 535] on datatable-body-cell at bounding box center [222, 532] width 54 height 6
click at [230, 547] on button "button" at bounding box center [220, 554] width 36 height 27
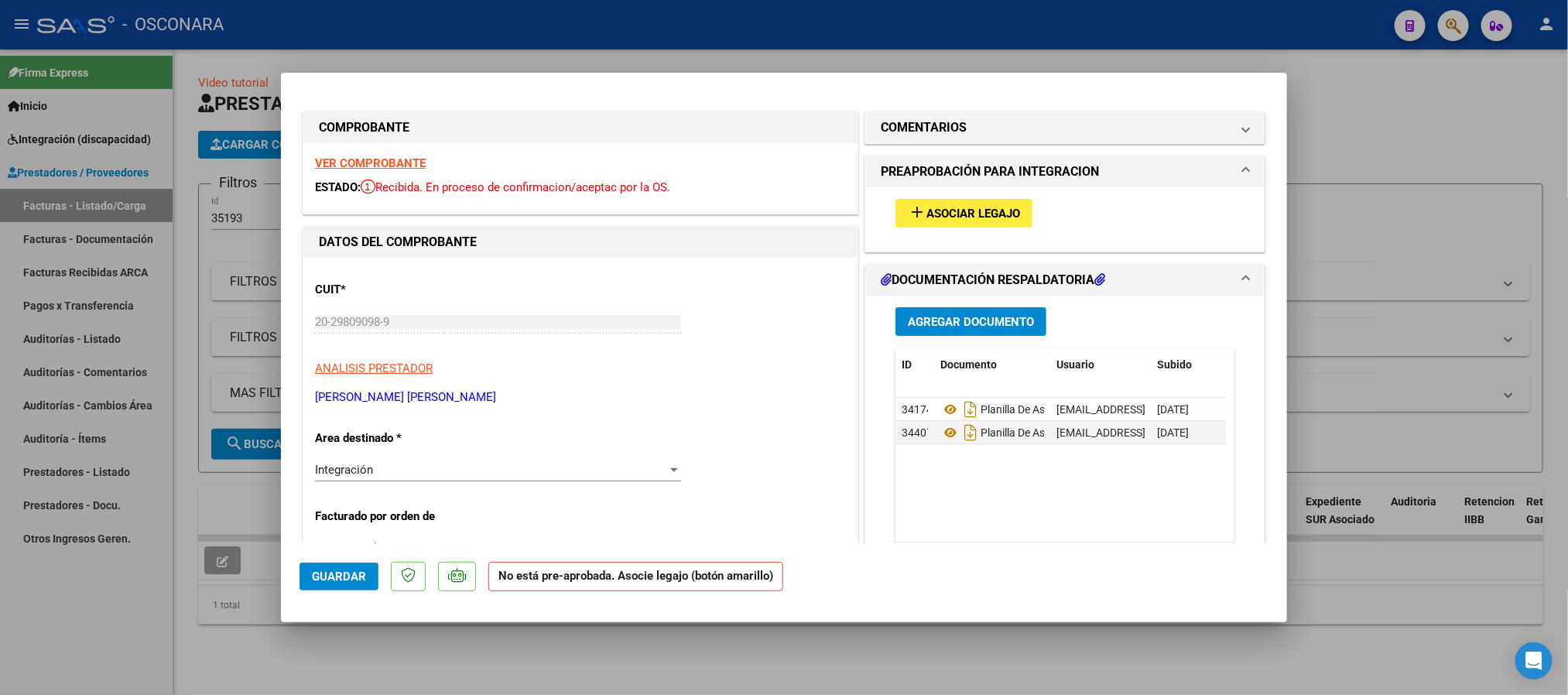
click at [970, 214] on span "Asociar Legajo" at bounding box center [973, 213] width 93 height 14
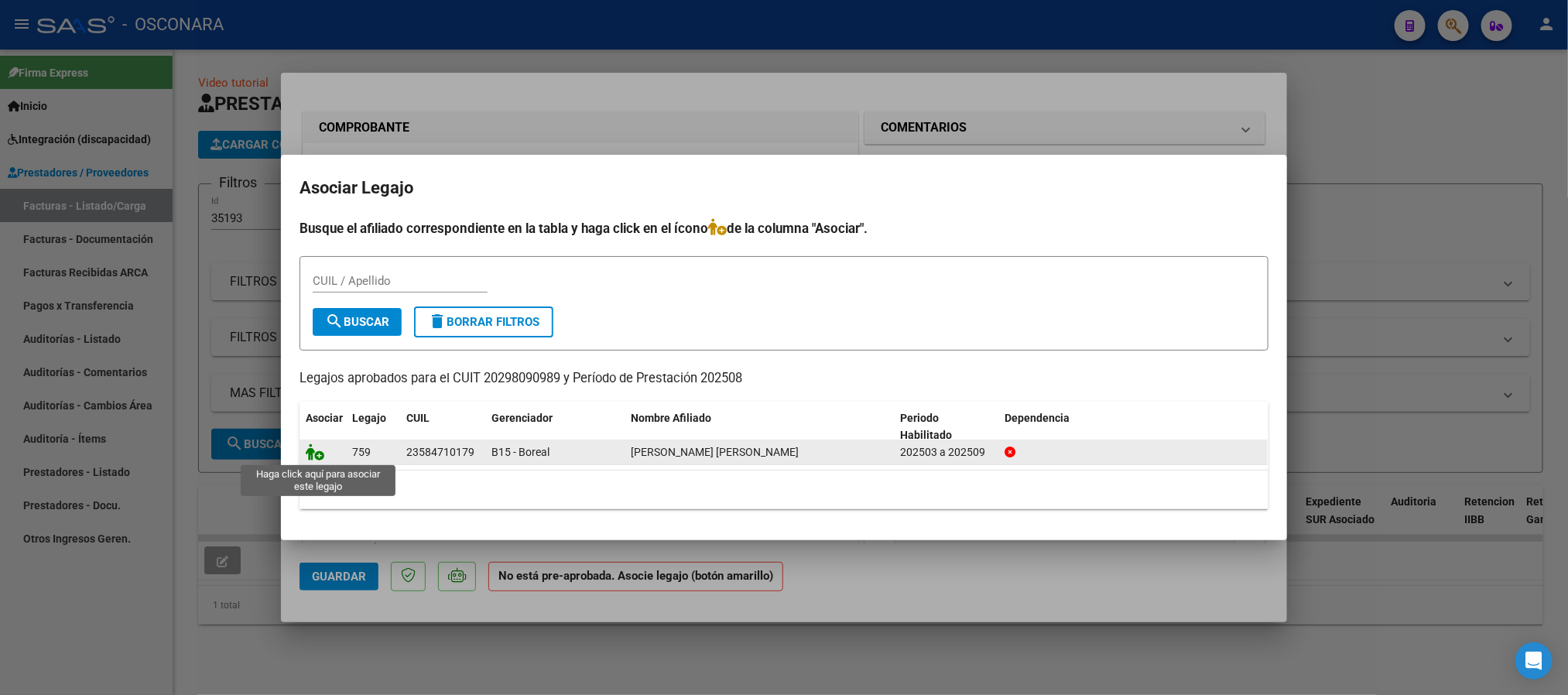
click at [311, 444] on icon at bounding box center [314, 451] width 19 height 17
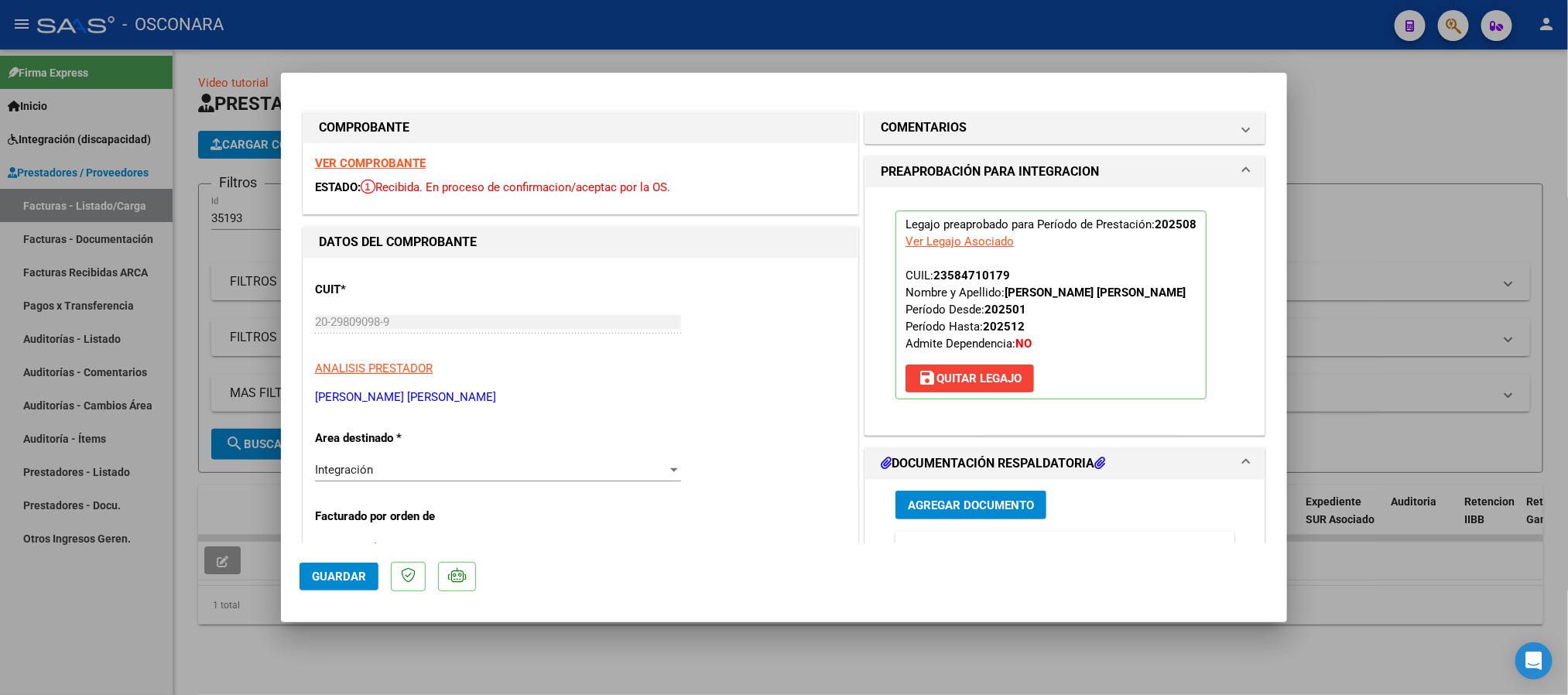
click at [361, 166] on strong "VER COMPROBANTE" at bounding box center [370, 163] width 110 height 14
click at [351, 572] on span "Guardar" at bounding box center [339, 576] width 54 height 14
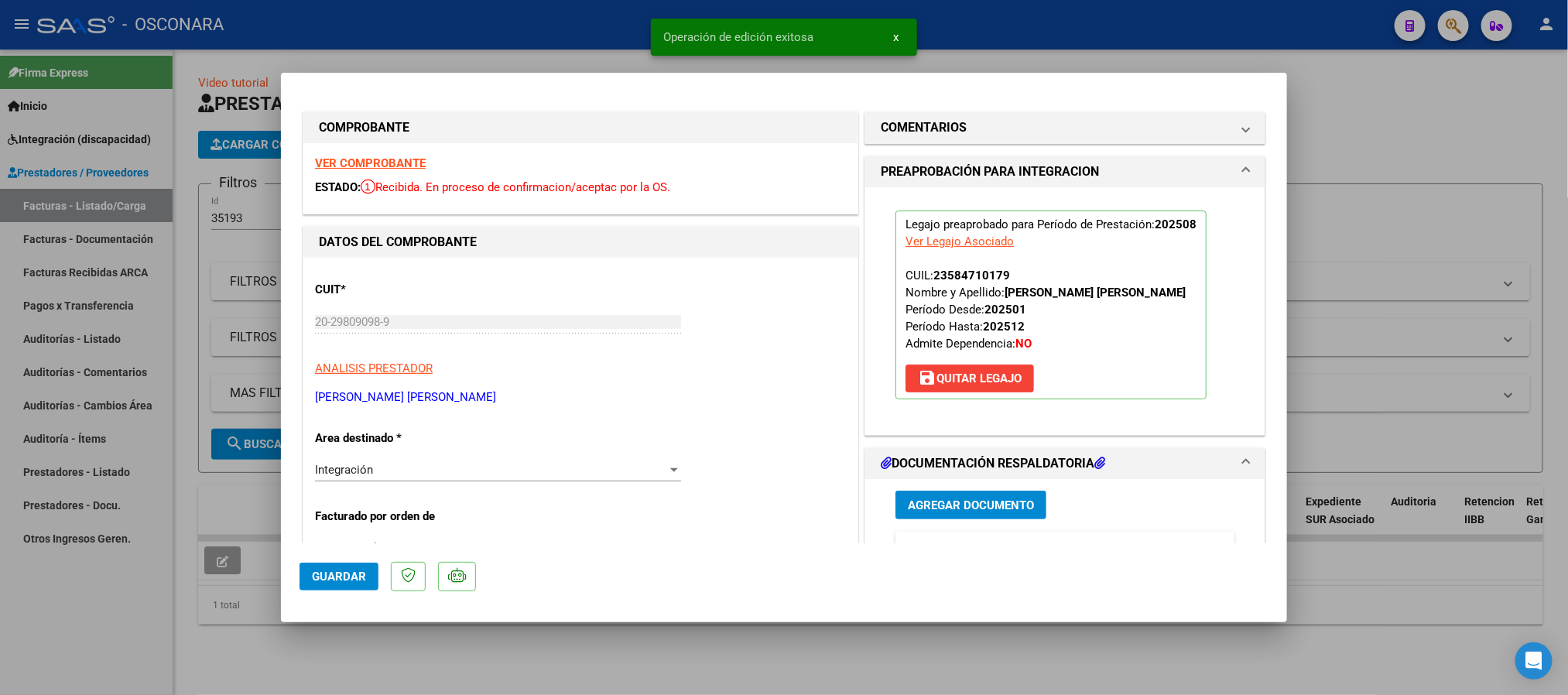
type input "$ 0,00"
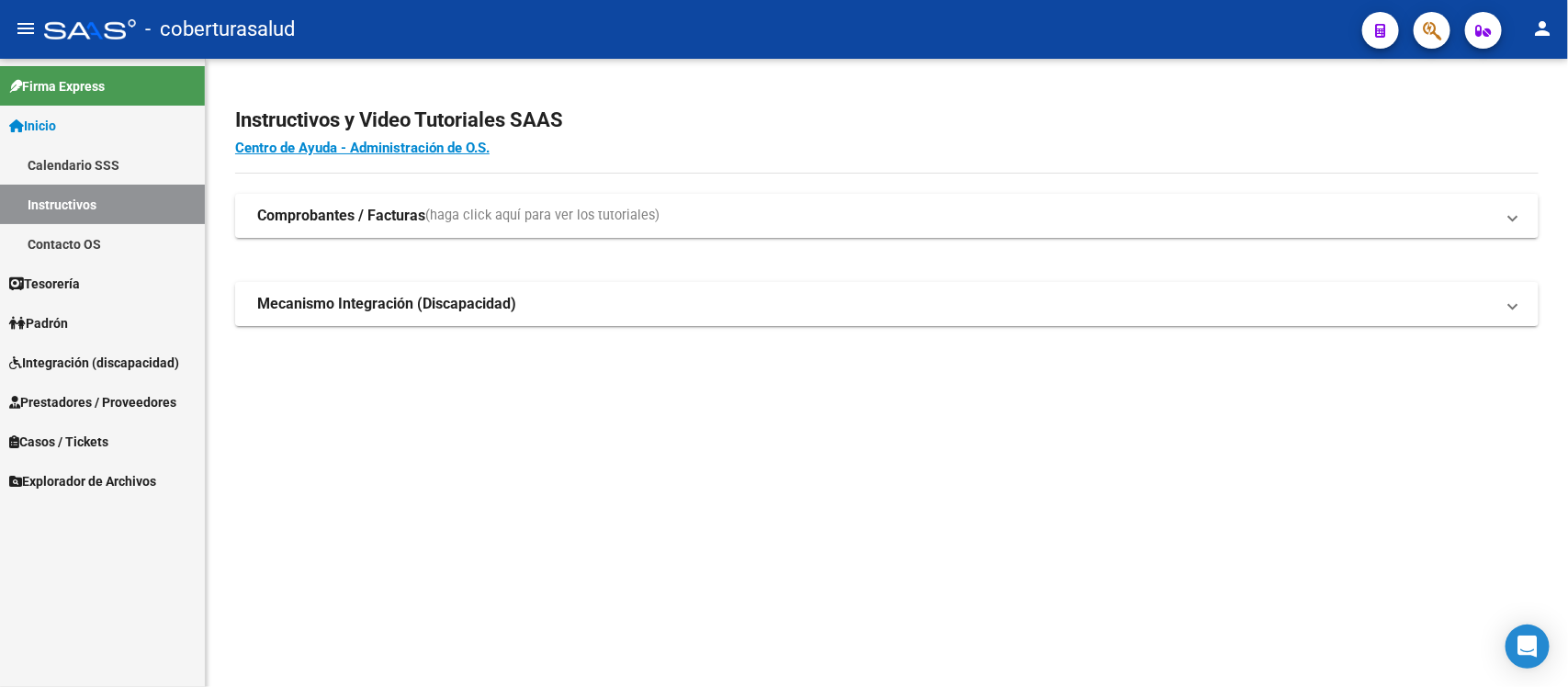
click at [83, 355] on span "Integración (discapacidad)" at bounding box center [94, 362] width 170 height 20
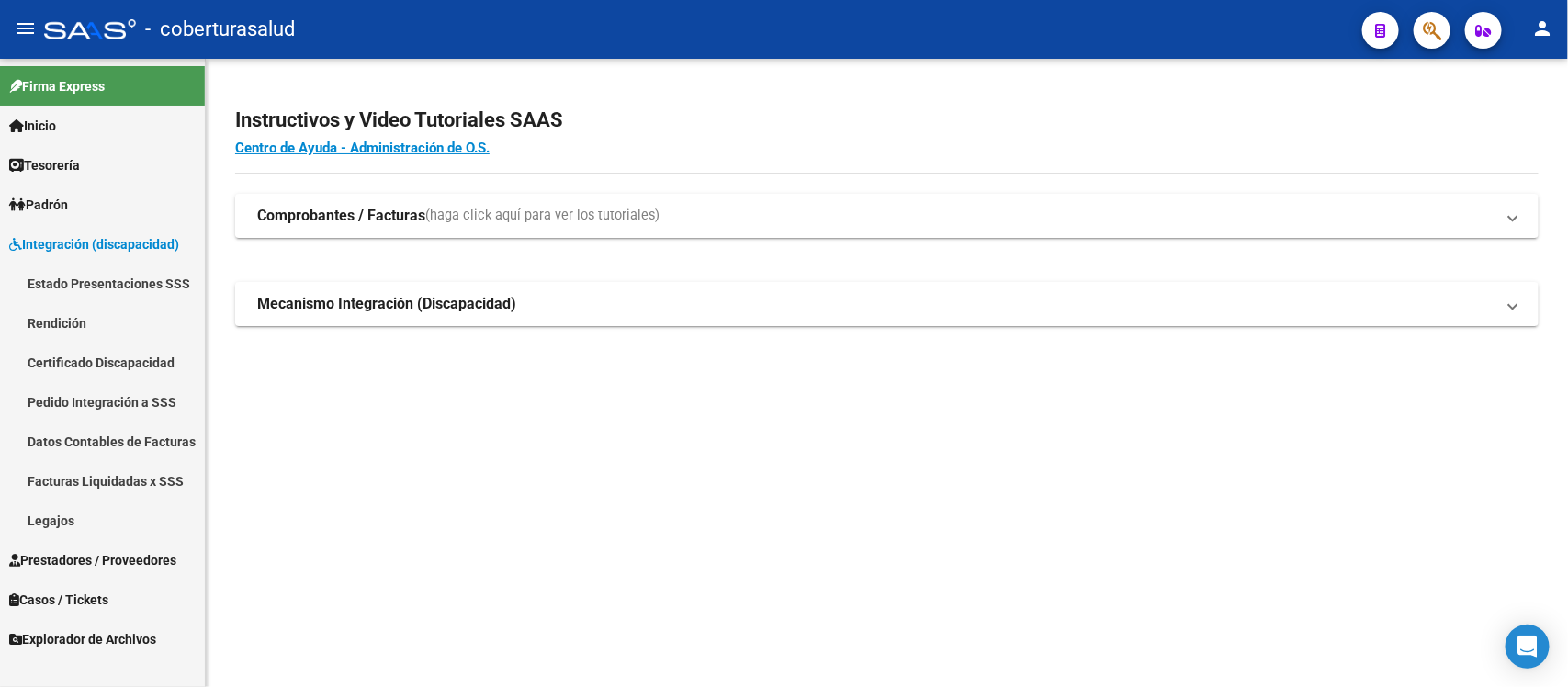
click at [115, 272] on link "Estado Presentaciones SSS" at bounding box center [102, 283] width 205 height 40
